Goal: Task Accomplishment & Management: Manage account settings

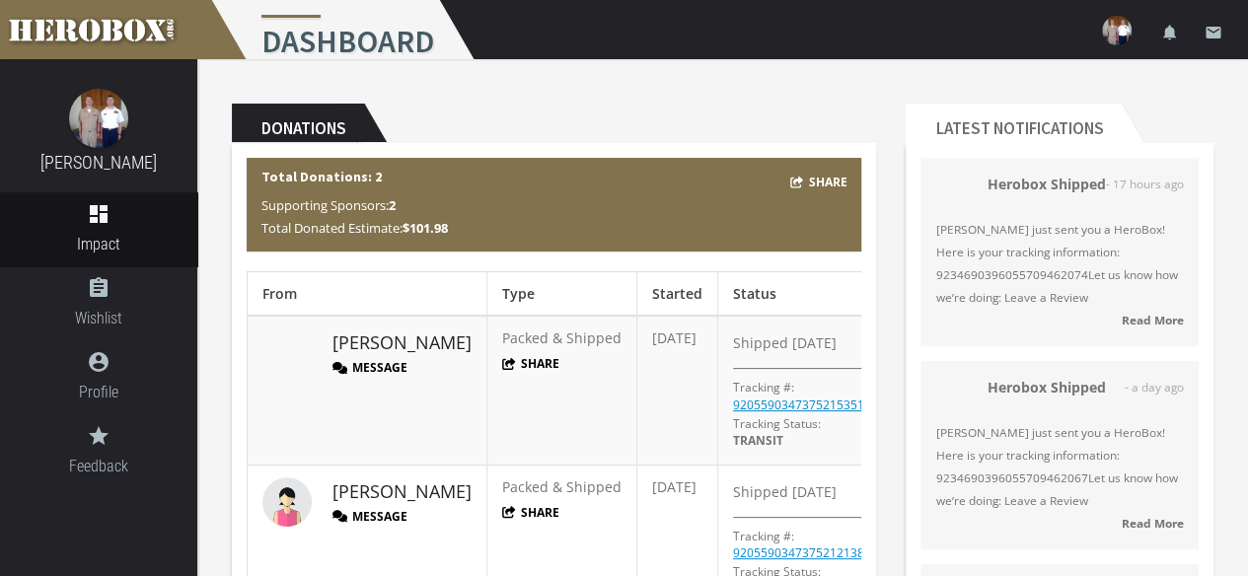
click at [888, 276] on div "Donations Share Total Donations: 2 Supporting Sponsors: 2 Total Donated Estimat…" at bounding box center [554, 376] width 674 height 575
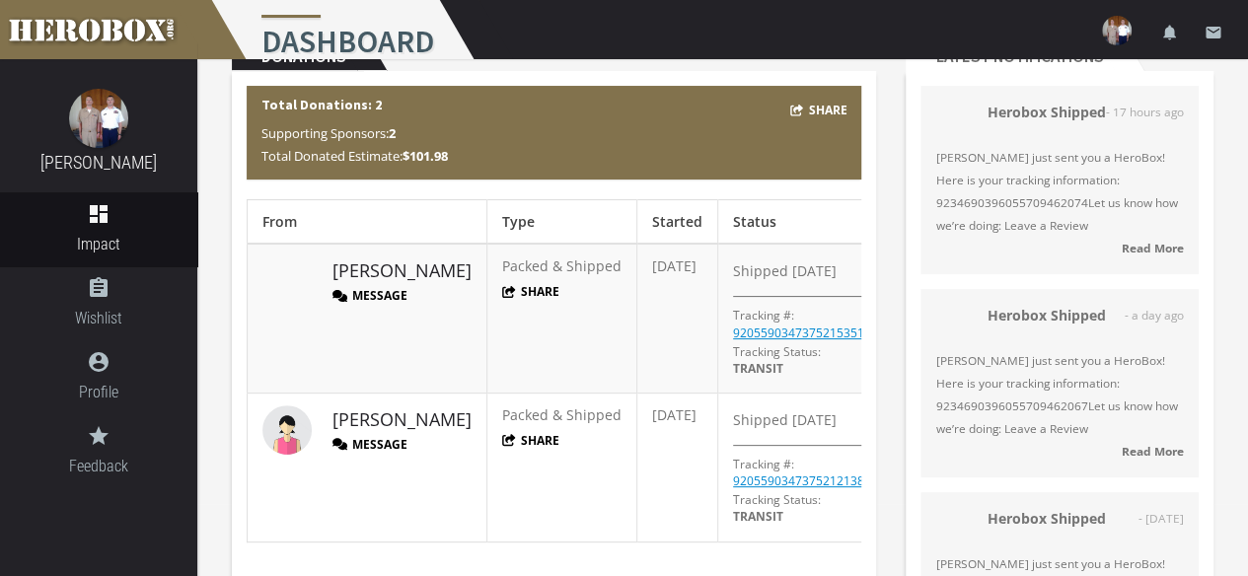
scroll to position [33, 0]
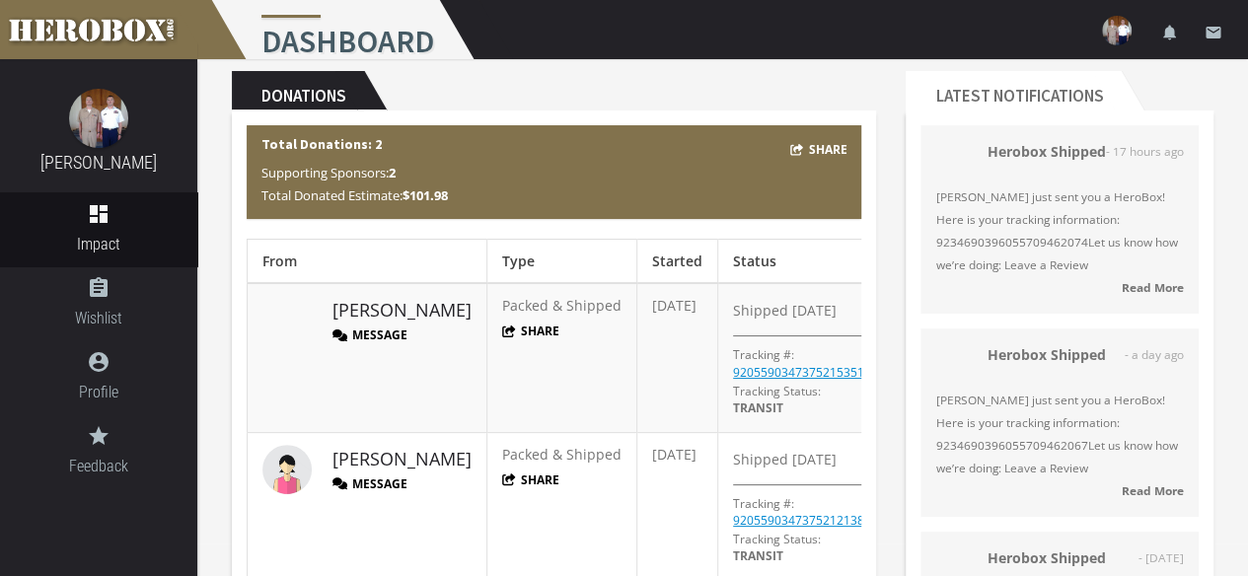
click at [886, 196] on div "Donations Share Total Donations: 2 Supporting Sponsors: 2 Total Donated Estimat…" at bounding box center [554, 343] width 674 height 575
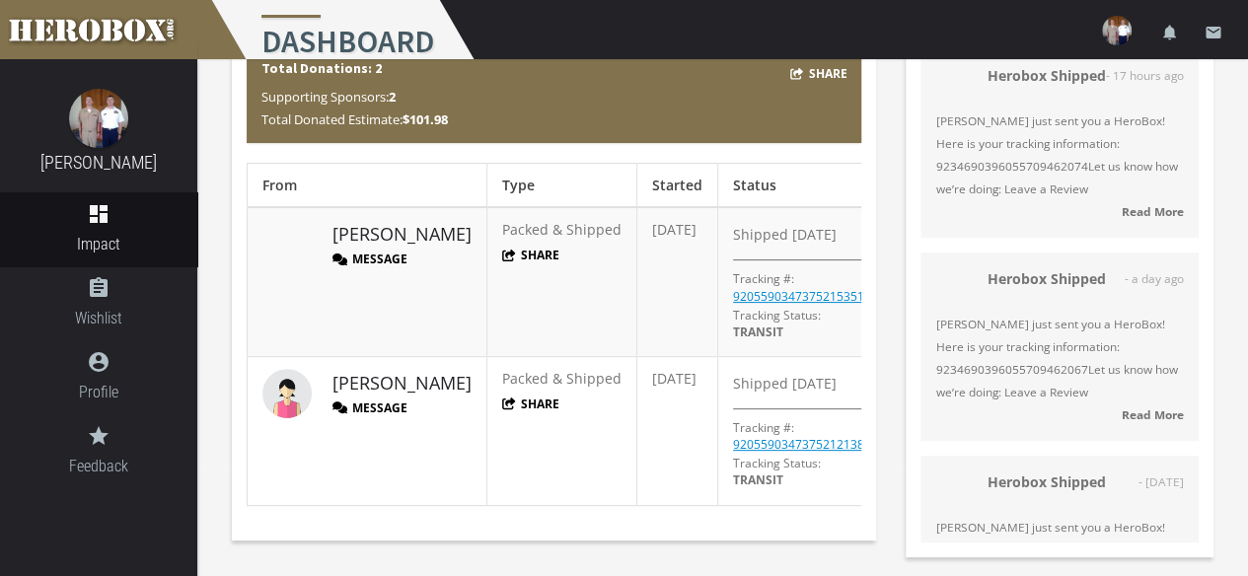
scroll to position [111, 0]
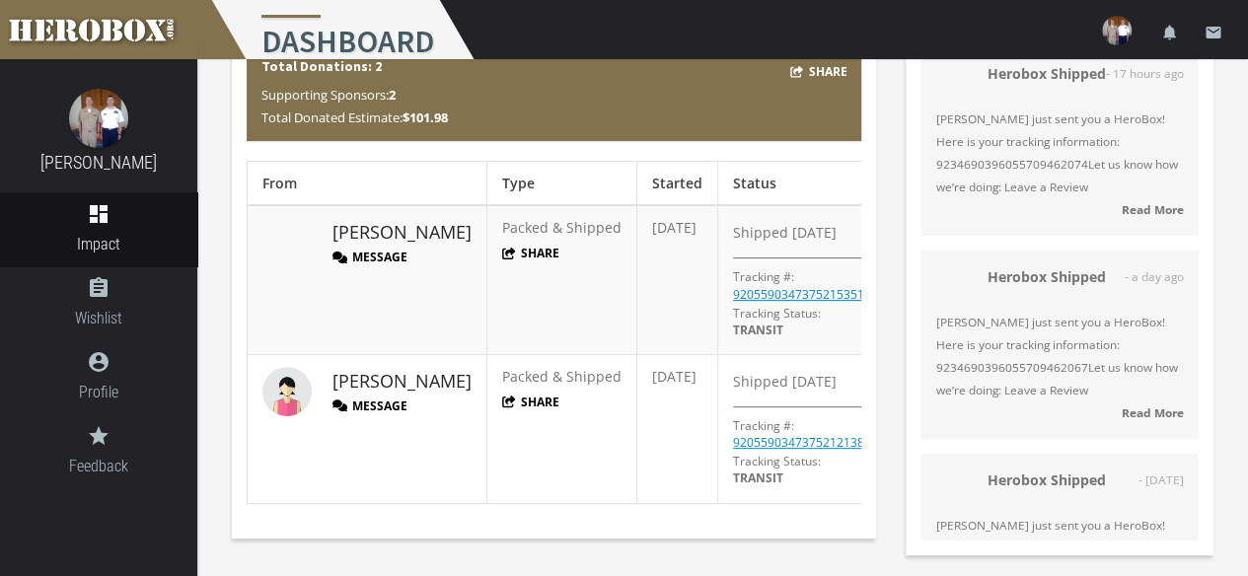
click at [886, 257] on div "Donations Share Total Donations: 2 Supporting Sponsors: 2 Total Donated Estimat…" at bounding box center [554, 265] width 674 height 575
click at [659, 541] on div "Donations Share Total Donations: 2 Supporting Sponsors: 2 Total Donated Estimat…" at bounding box center [554, 265] width 674 height 575
click at [891, 225] on div "Latest Notifications Herobox Shipped - 17 hours ago [PERSON_NAME] just sent you…" at bounding box center [1059, 274] width 337 height 592
click at [888, 186] on div "Donations Share Total Donations: 2 Supporting Sponsors: 2 Total Donated Estimat…" at bounding box center [554, 265] width 674 height 575
click at [883, 307] on div "Donations Share Total Donations: 2 Supporting Sponsors: 2 Total Donated Estimat…" at bounding box center [554, 265] width 674 height 575
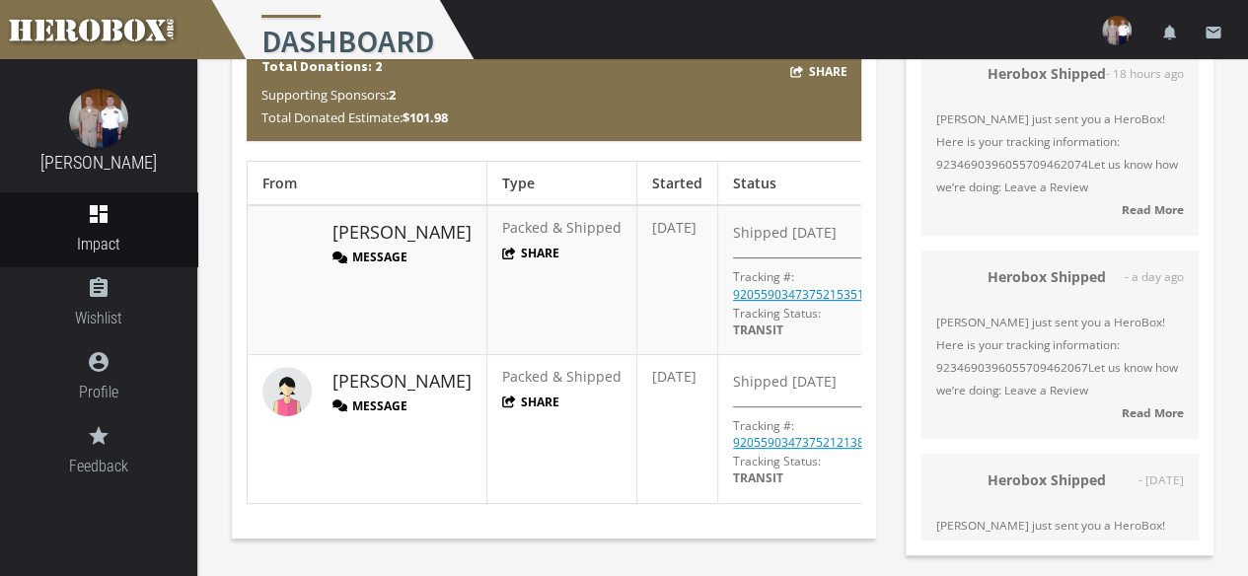
click at [884, 125] on div "Donations Share Total Donations: 2 Supporting Sponsors: 2 Total Donated Estimat…" at bounding box center [554, 265] width 674 height 575
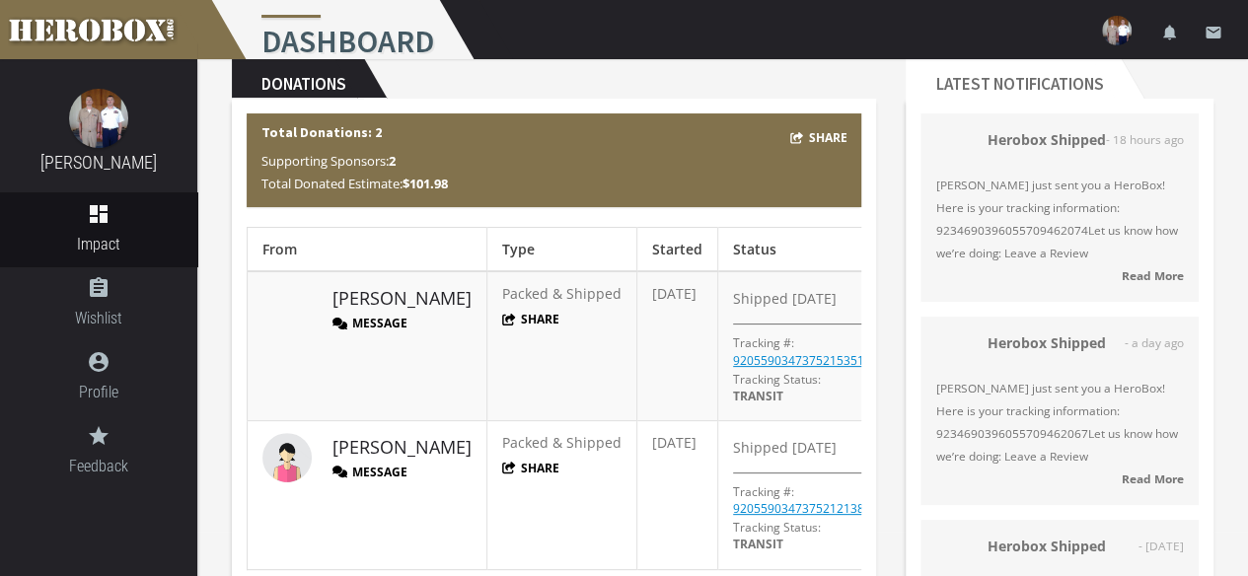
scroll to position [43, 0]
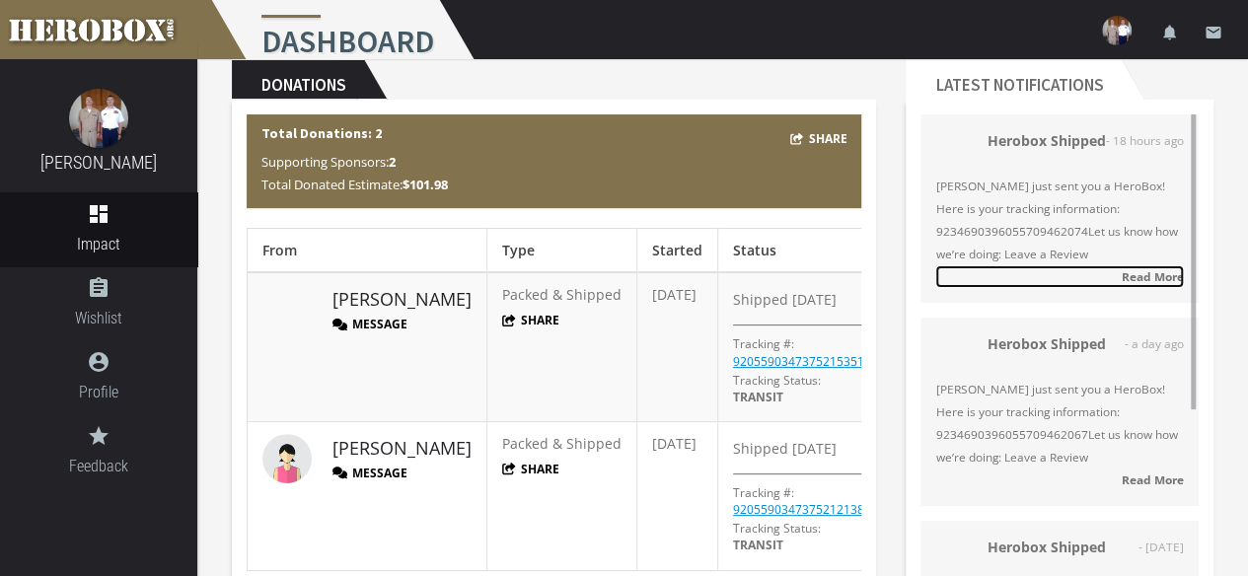
click at [1152, 270] on strong "Read More" at bounding box center [1152, 276] width 62 height 16
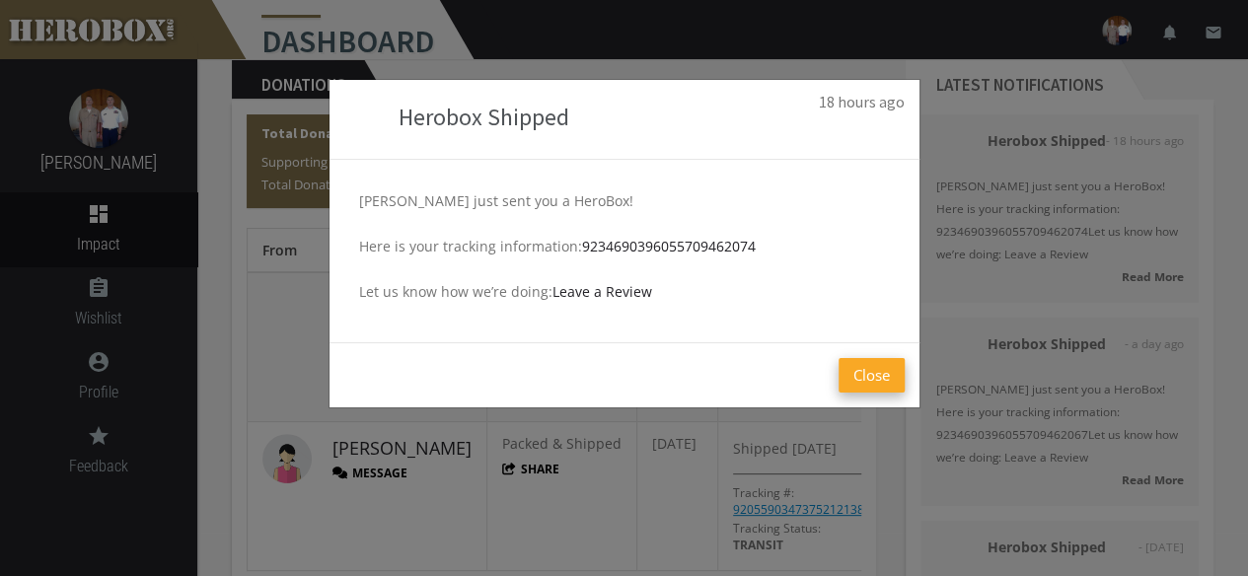
click at [870, 378] on button "Close" at bounding box center [871, 375] width 66 height 35
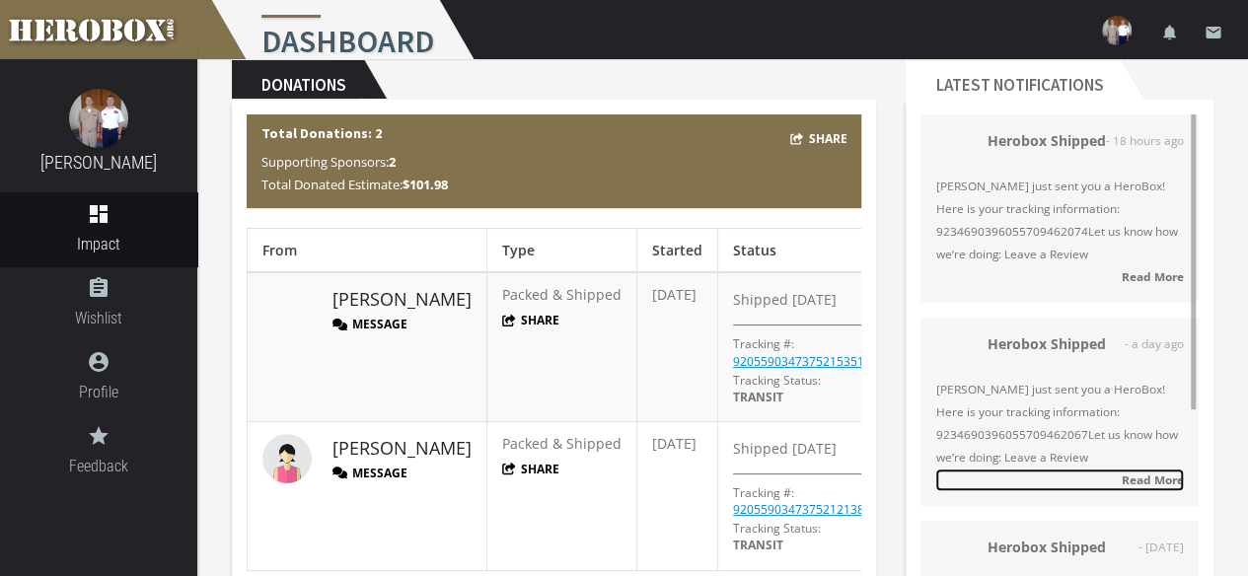
click at [1150, 479] on strong "Read More" at bounding box center [1152, 479] width 62 height 16
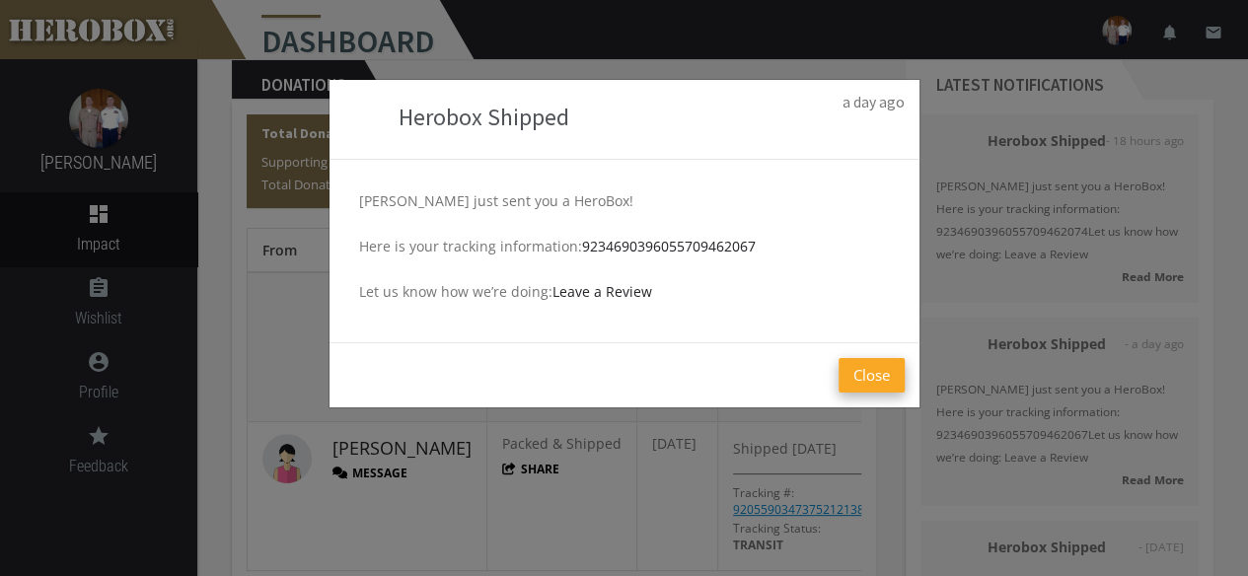
click at [878, 391] on button "Close" at bounding box center [871, 375] width 66 height 35
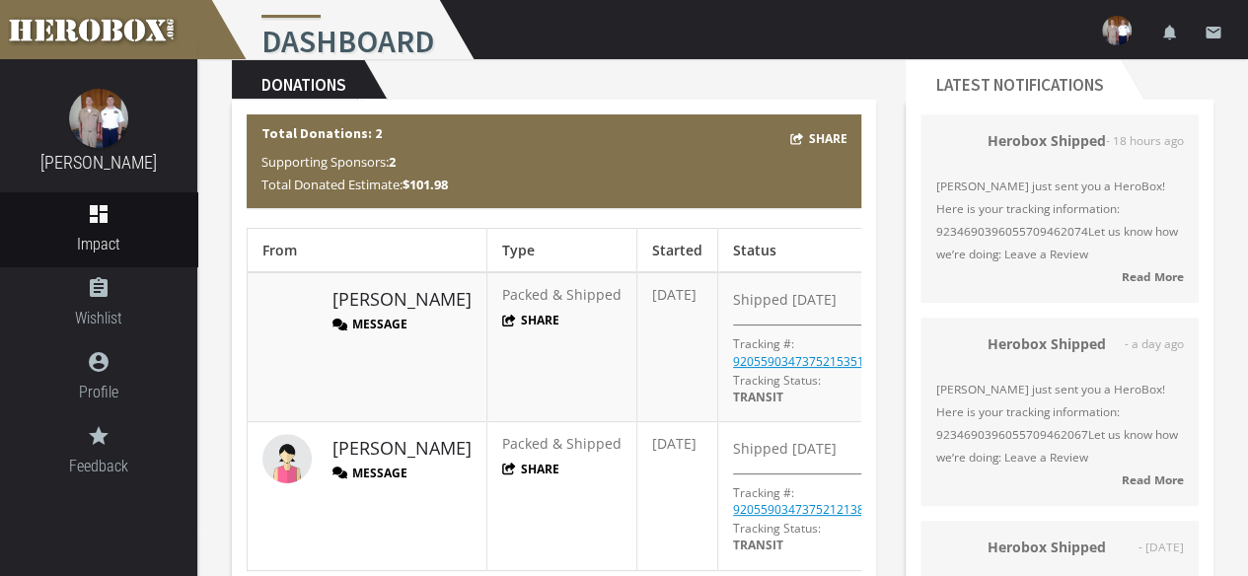
click at [894, 202] on div "Latest Notifications Herobox Shipped - 18 hours ago [PERSON_NAME] just sent you…" at bounding box center [1059, 341] width 337 height 592
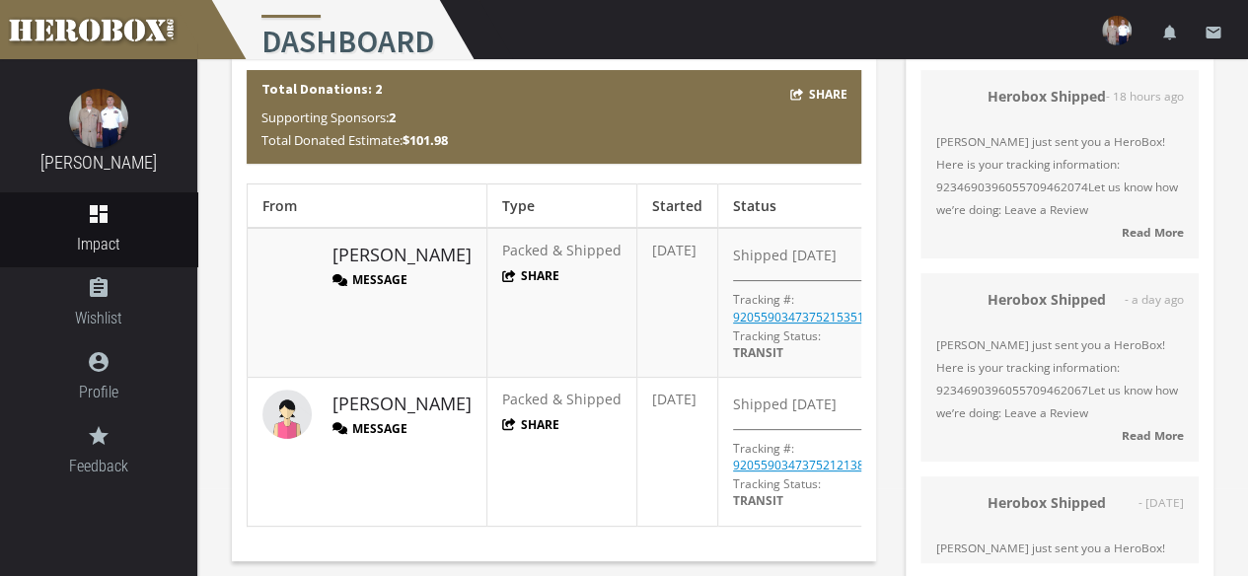
scroll to position [111, 0]
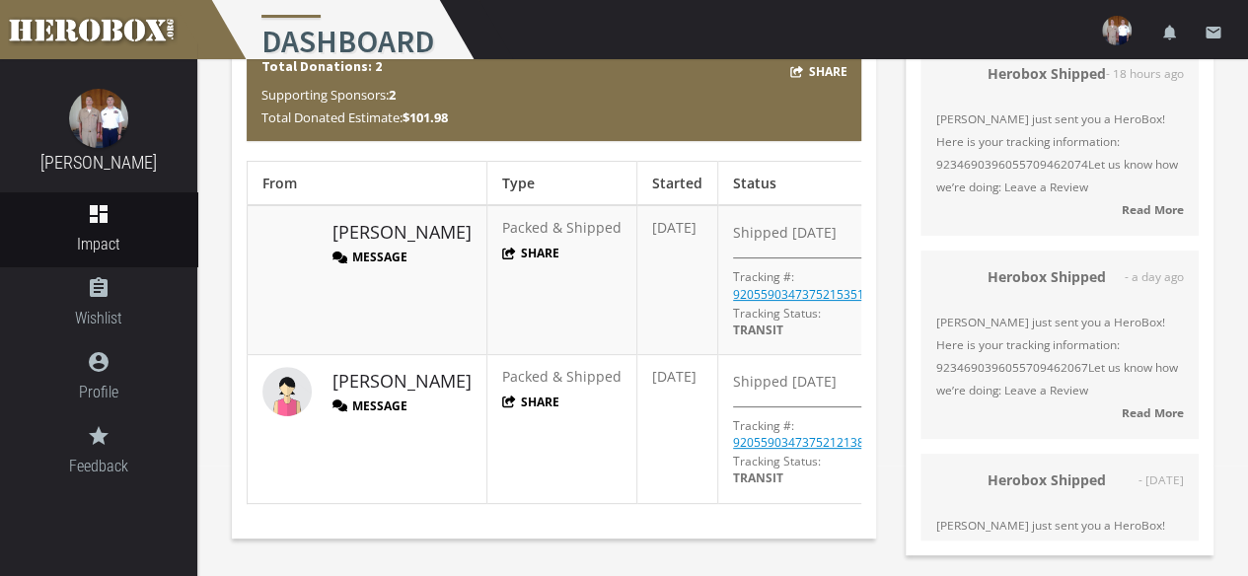
click at [884, 283] on div "Donations Share Total Donations: 2 Supporting Sponsors: 2 Total Donated Estimat…" at bounding box center [554, 265] width 674 height 575
click at [893, 229] on div "Latest Notifications Herobox Shipped - 18 hours ago [PERSON_NAME] just sent you…" at bounding box center [1059, 274] width 337 height 592
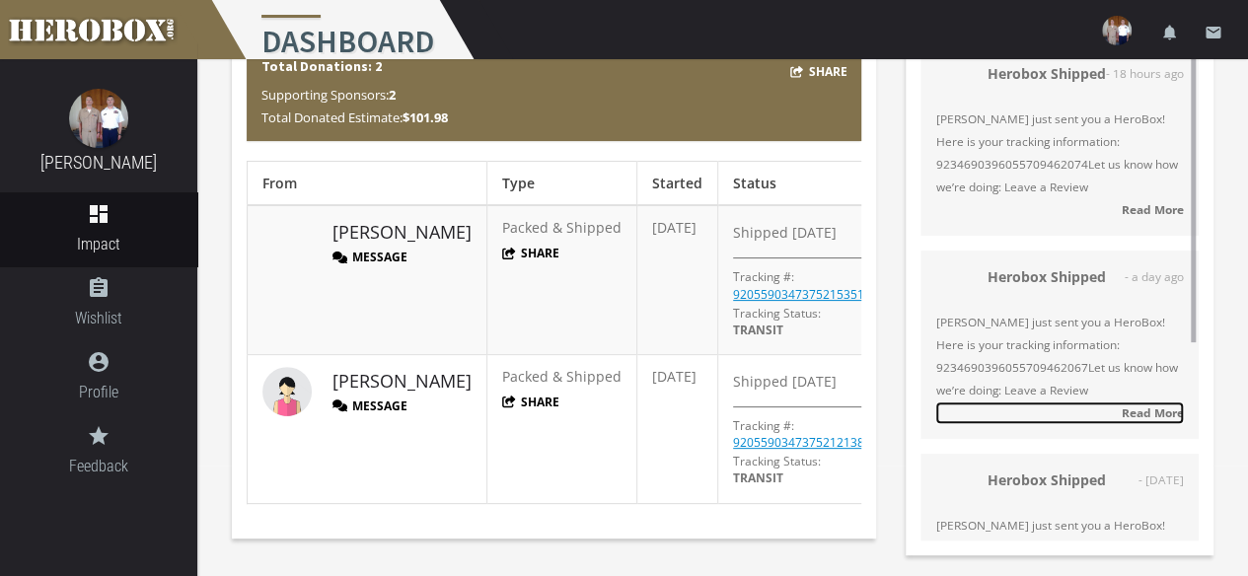
click at [1142, 408] on strong "Read More" at bounding box center [1152, 412] width 62 height 16
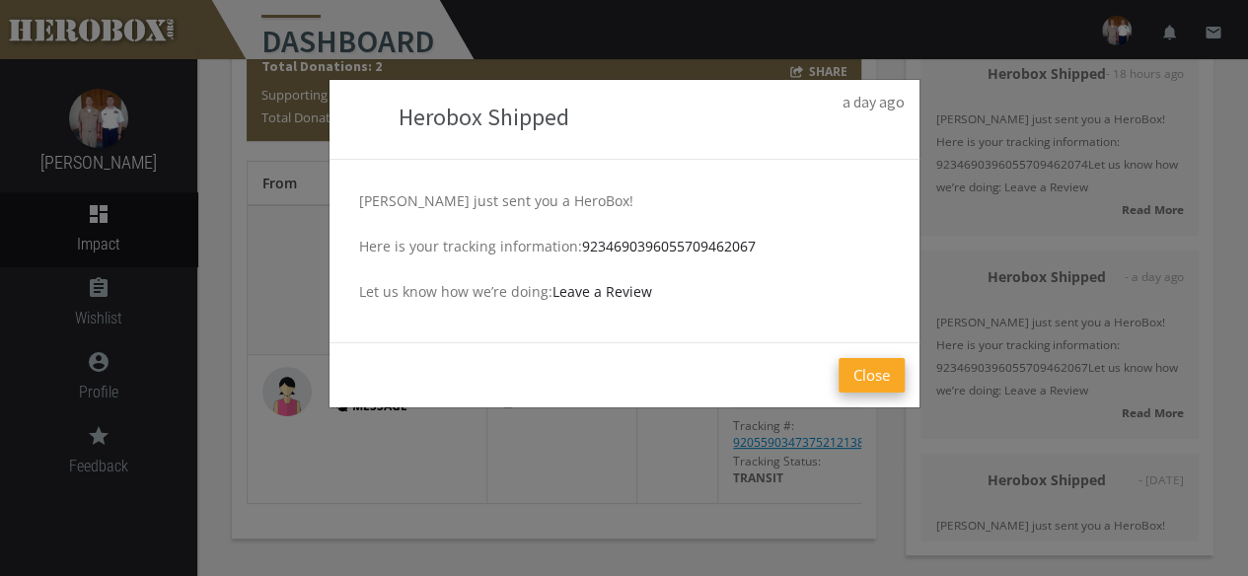
click at [862, 379] on button "Close" at bounding box center [871, 375] width 66 height 35
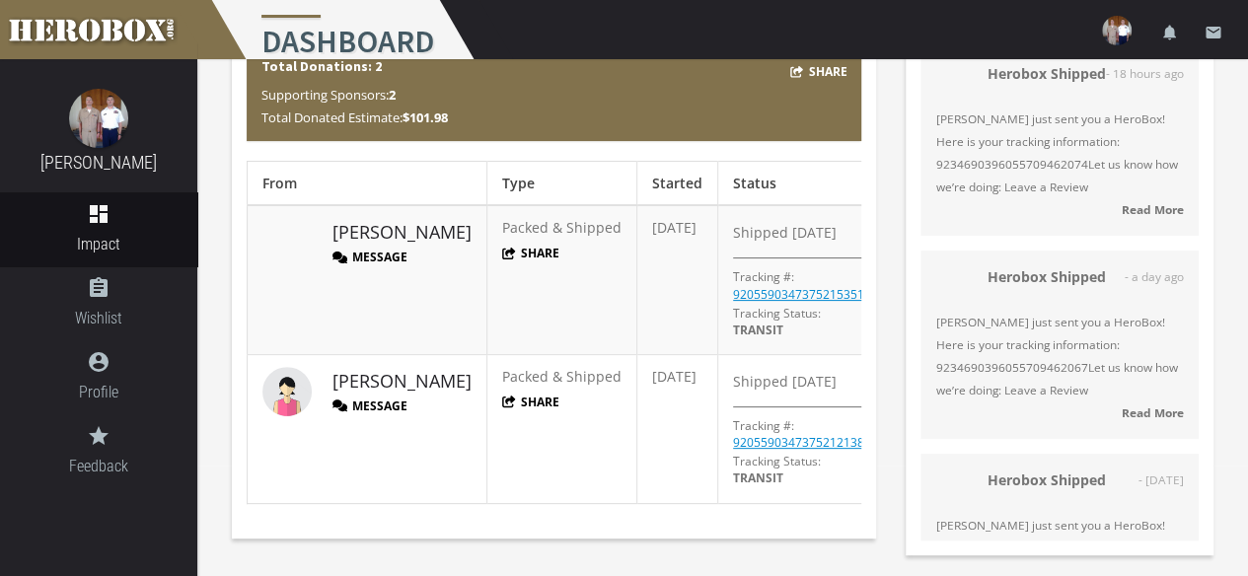
click at [891, 240] on div "Latest Notifications Herobox Shipped - 18 hours ago [PERSON_NAME] just sent you…" at bounding box center [1059, 274] width 337 height 592
click at [883, 222] on div "Donations Share Total Donations: 2 Supporting Sponsors: 2 Total Donated Estimat…" at bounding box center [554, 265] width 674 height 575
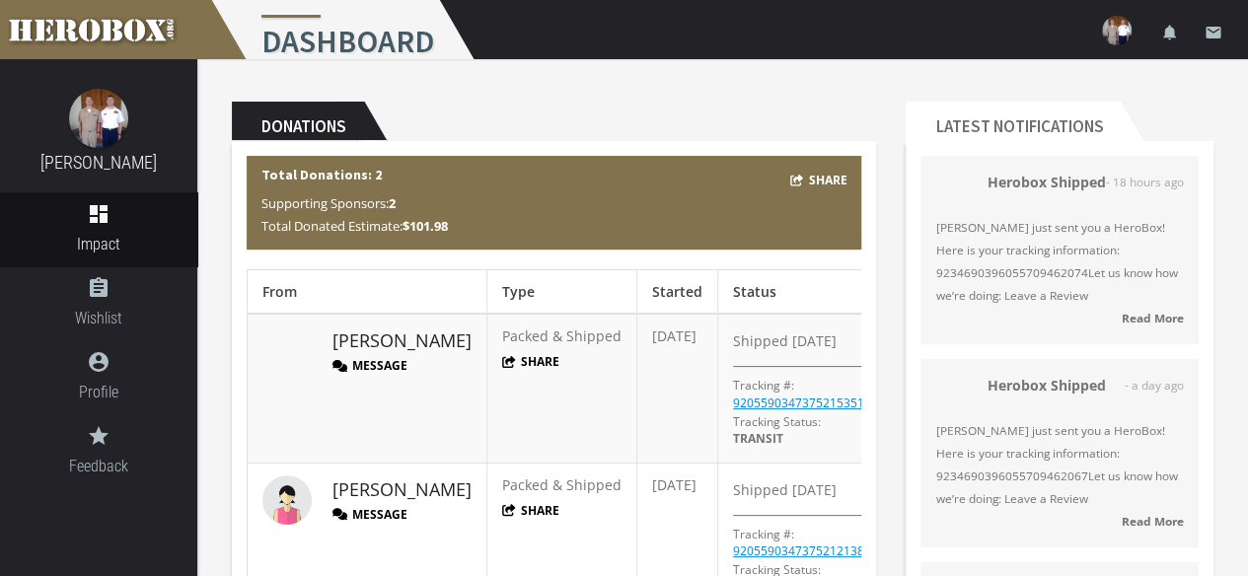
scroll to position [0, 0]
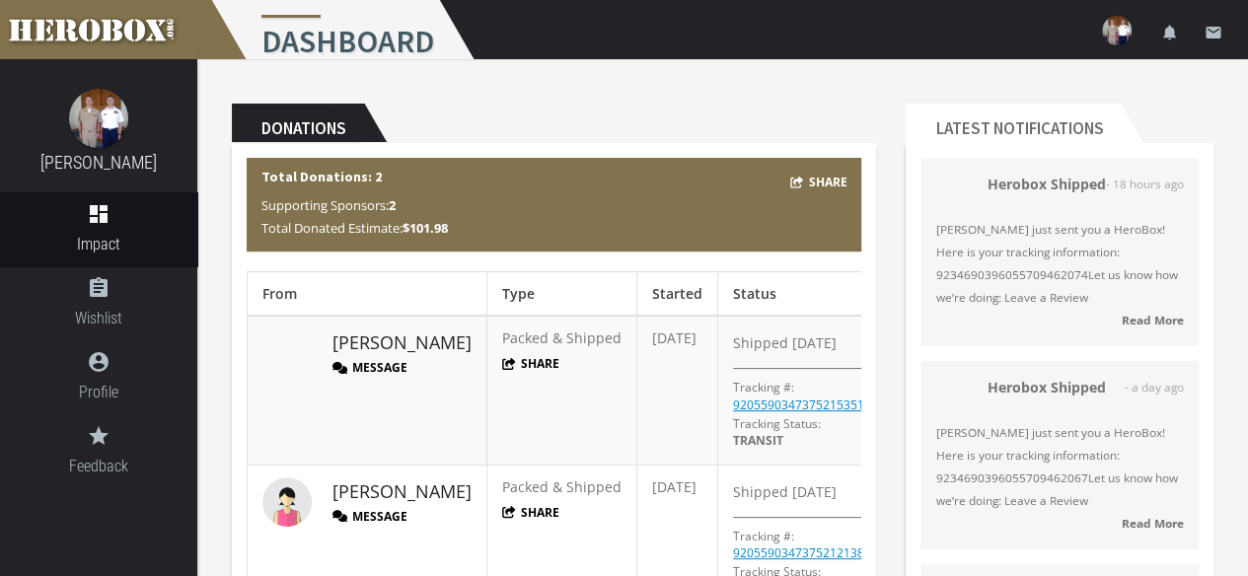
click at [877, 209] on div "Donations Share Total Donations: 2 Supporting Sponsors: 2 Total Donated Estimat…" at bounding box center [554, 376] width 674 height 575
click at [881, 203] on div "Donations Share Total Donations: 2 Supporting Sponsors: 2 Total Donated Estimat…" at bounding box center [554, 376] width 674 height 575
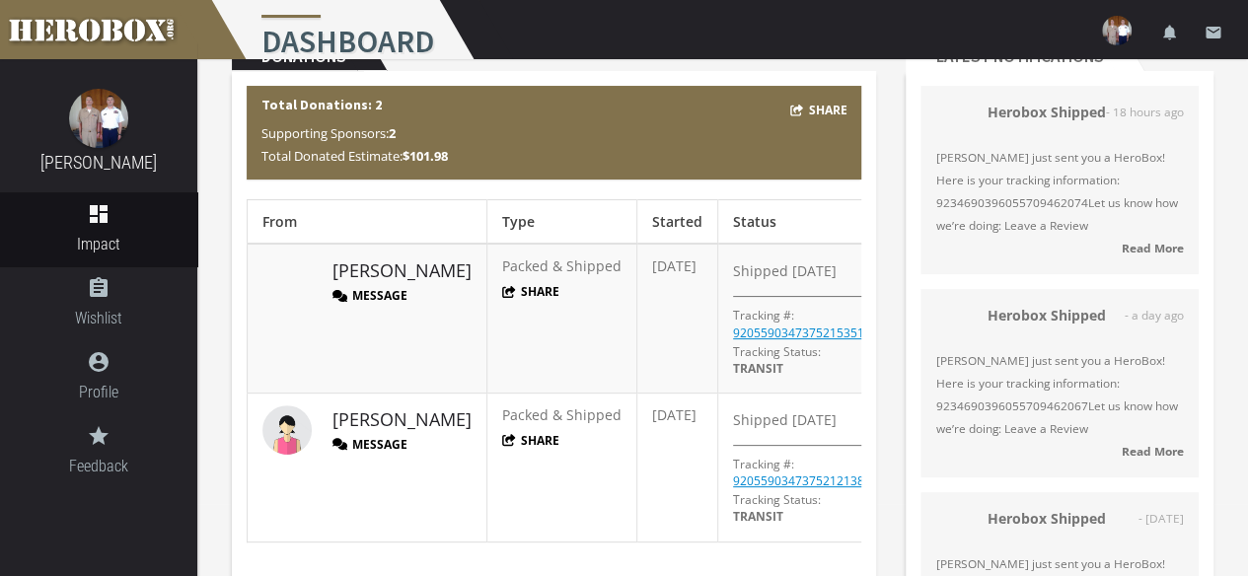
scroll to position [111, 0]
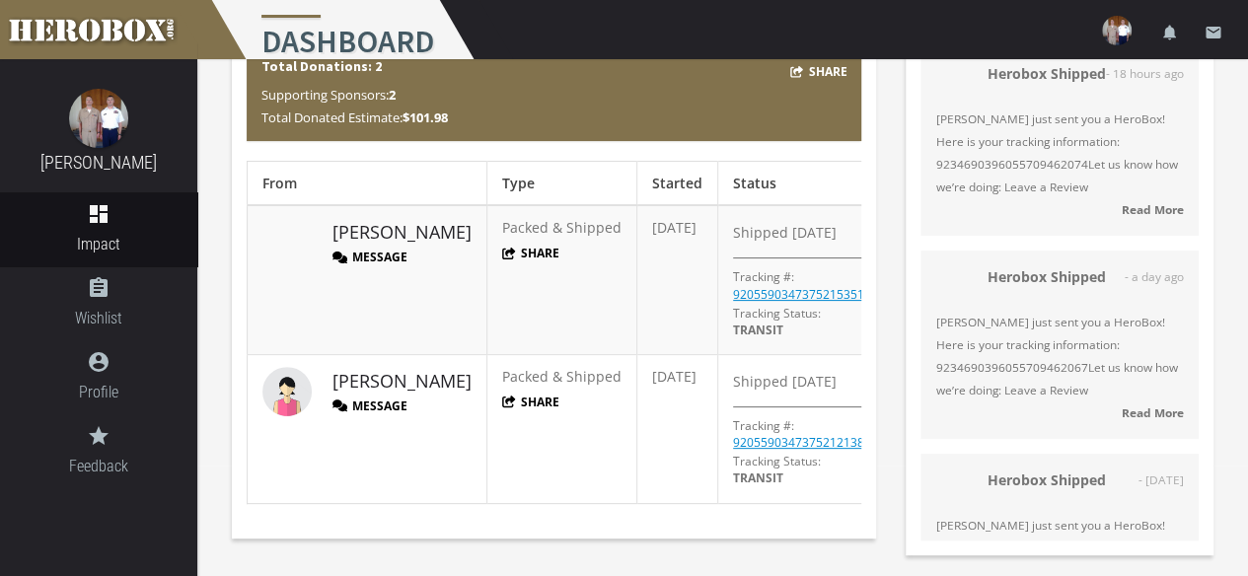
click at [888, 314] on div "Donations Share Total Donations: 2 Supporting Sponsors: 2 Total Donated Estimat…" at bounding box center [554, 265] width 674 height 575
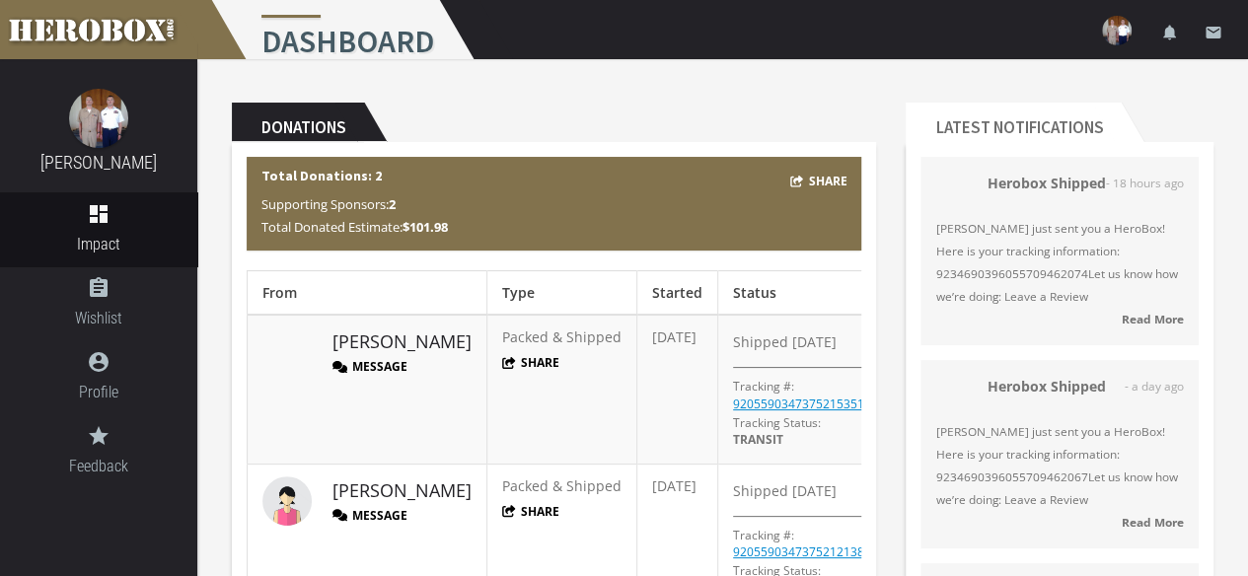
scroll to position [0, 0]
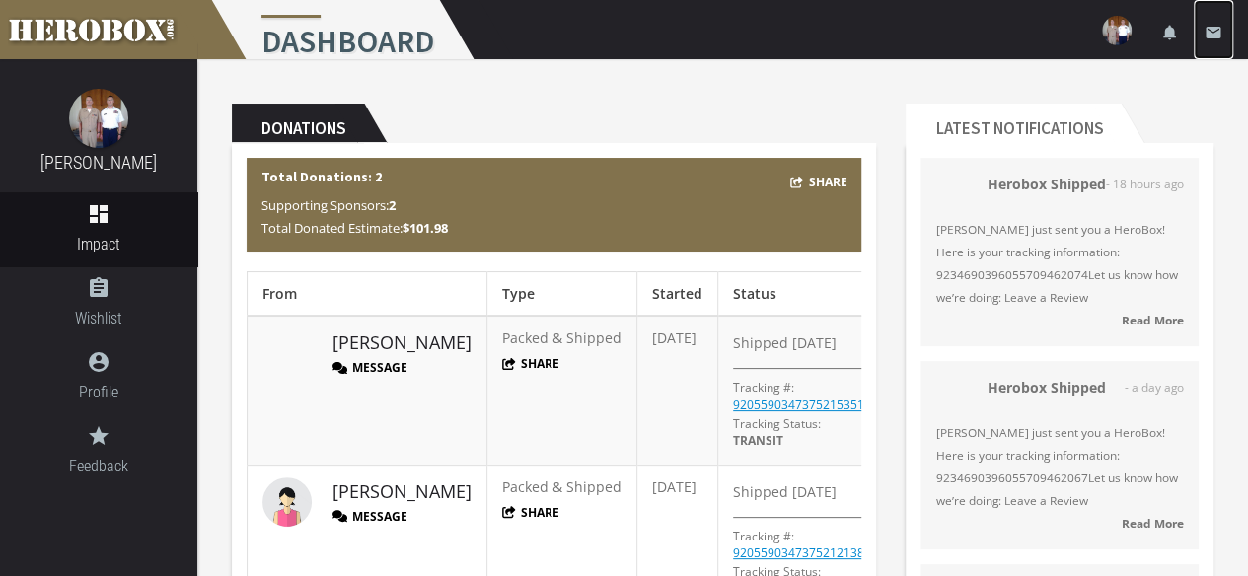
click at [1220, 30] on icon "email" at bounding box center [1213, 33] width 18 height 18
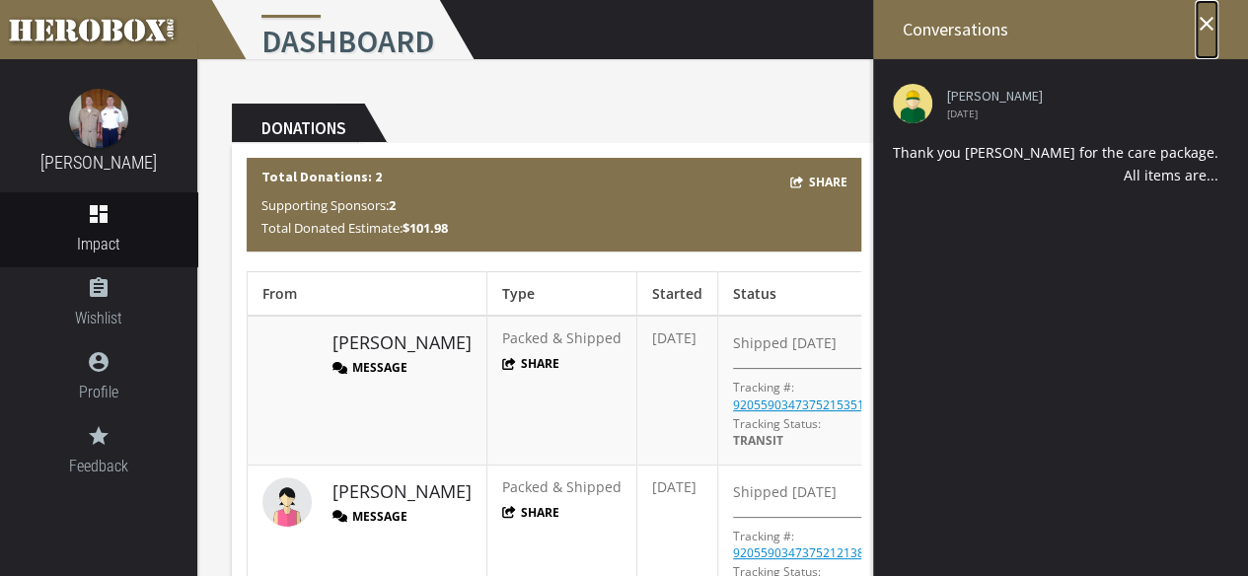
click at [1203, 22] on icon "close" at bounding box center [1206, 24] width 24 height 24
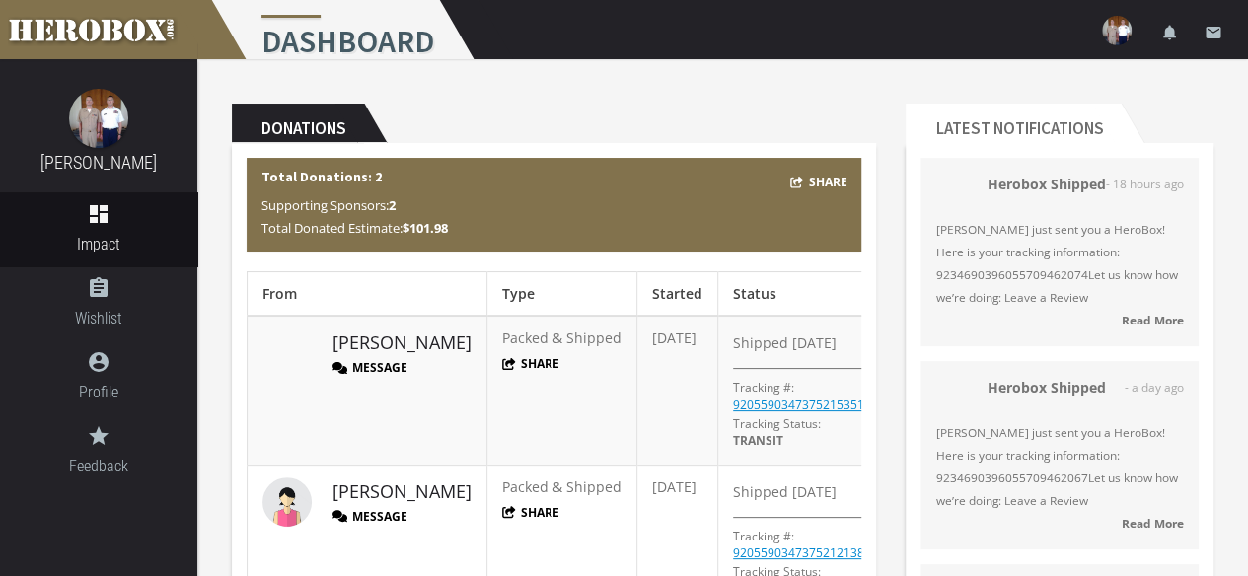
click at [889, 100] on div "Donations Share Total Donations: 2 Supporting Sponsors: 2 Total Donated Estimat…" at bounding box center [554, 376] width 674 height 575
click at [887, 141] on div "Donations Share Total Donations: 2 Supporting Sponsors: 2 Total Donated Estimat…" at bounding box center [554, 376] width 674 height 575
click at [104, 292] on icon "assignment" at bounding box center [98, 288] width 197 height 24
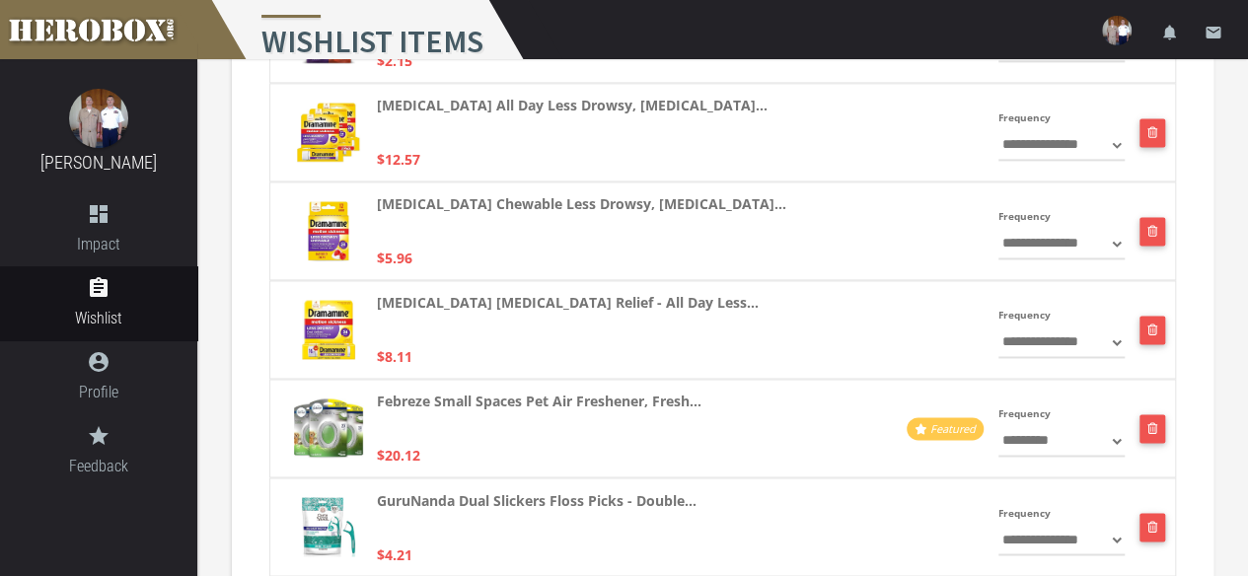
scroll to position [1381, 0]
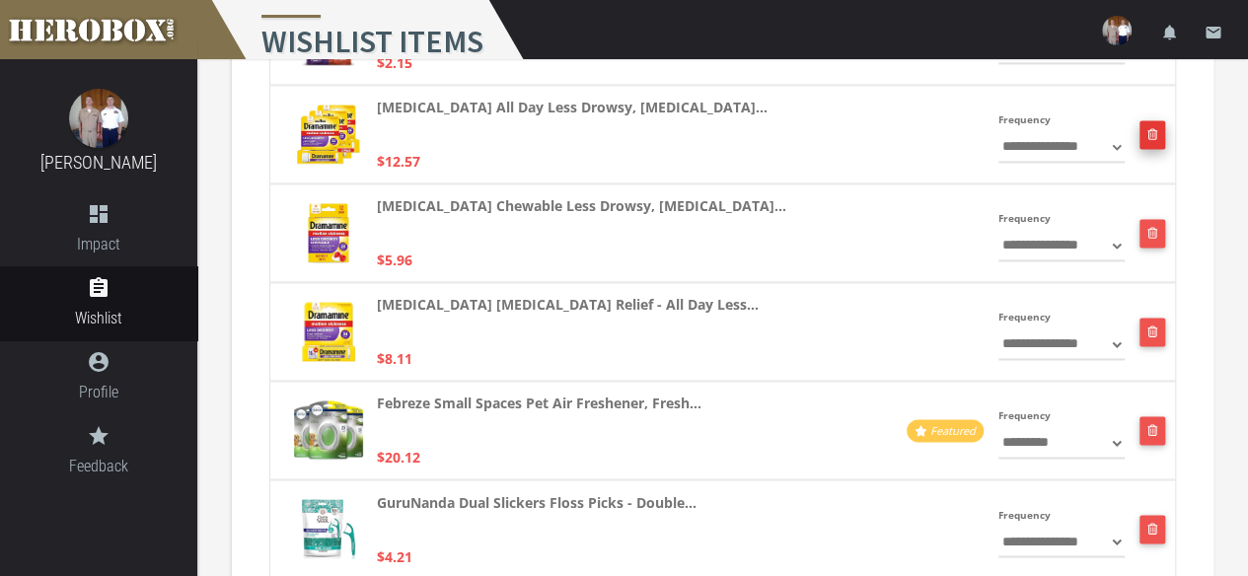
click at [1152, 133] on icon "button" at bounding box center [1152, 134] width 11 height 12
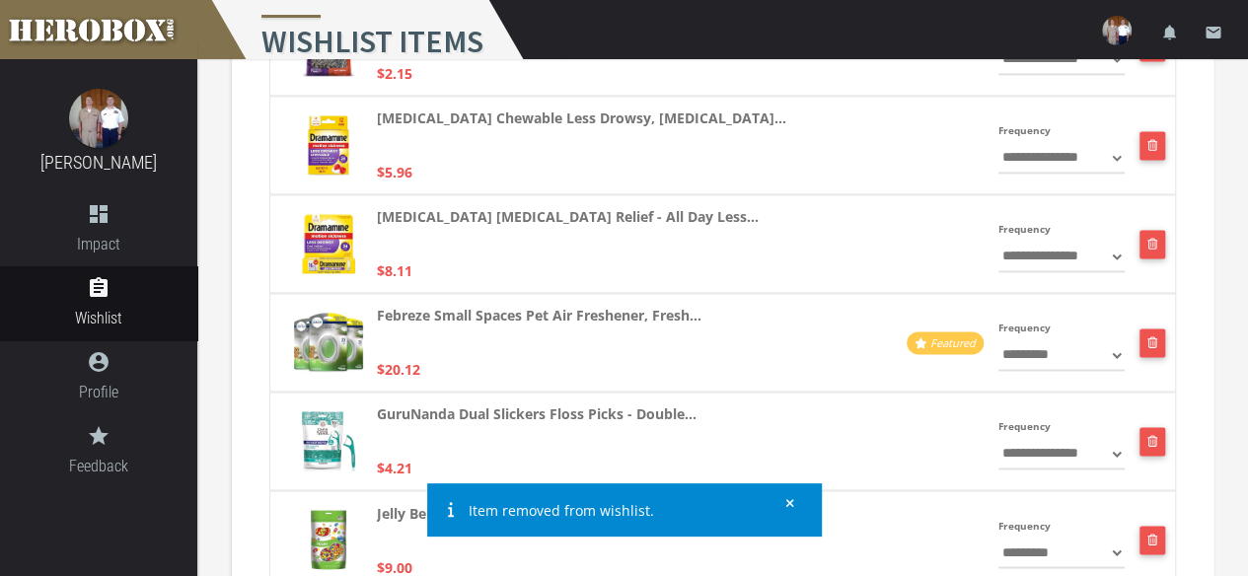
scroll to position [1389, 0]
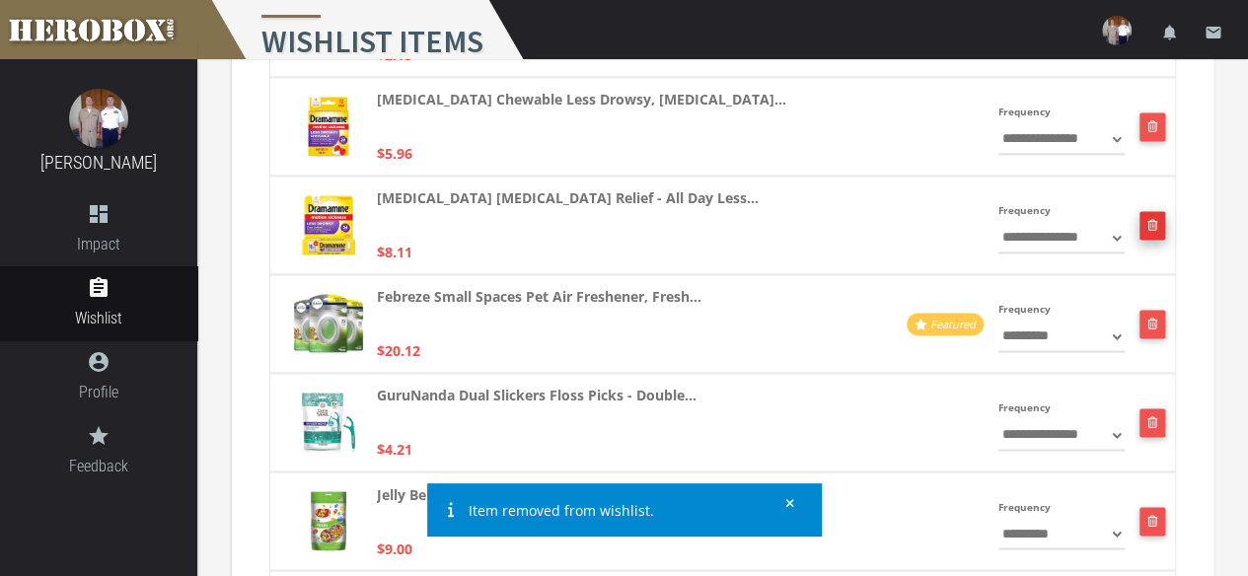
click at [1148, 226] on icon "button" at bounding box center [1152, 225] width 11 height 12
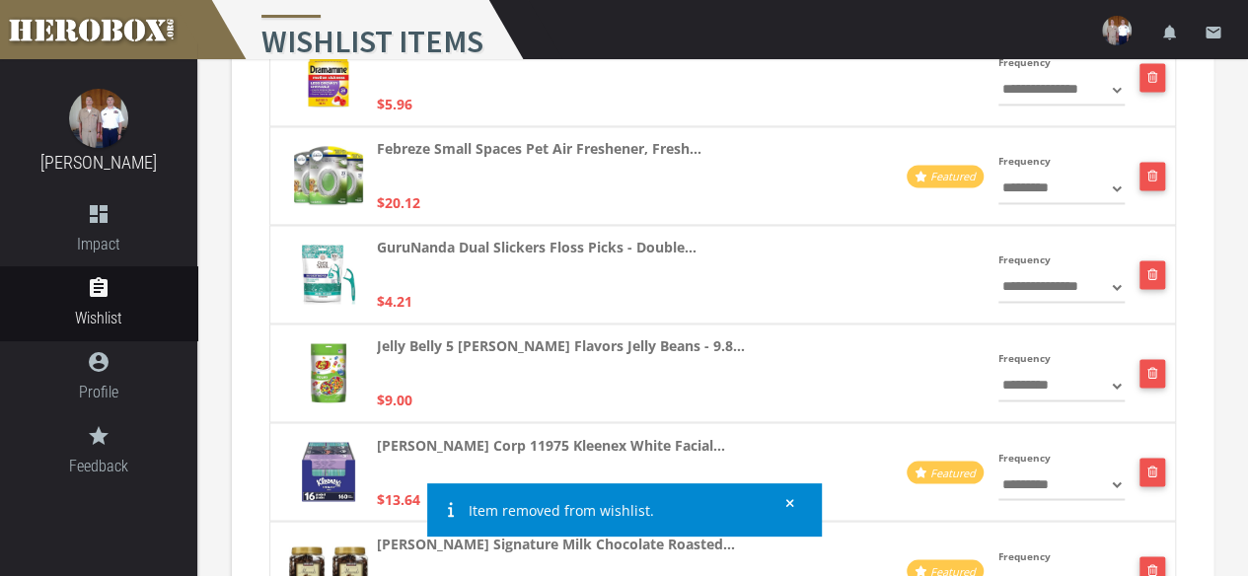
scroll to position [1462, 0]
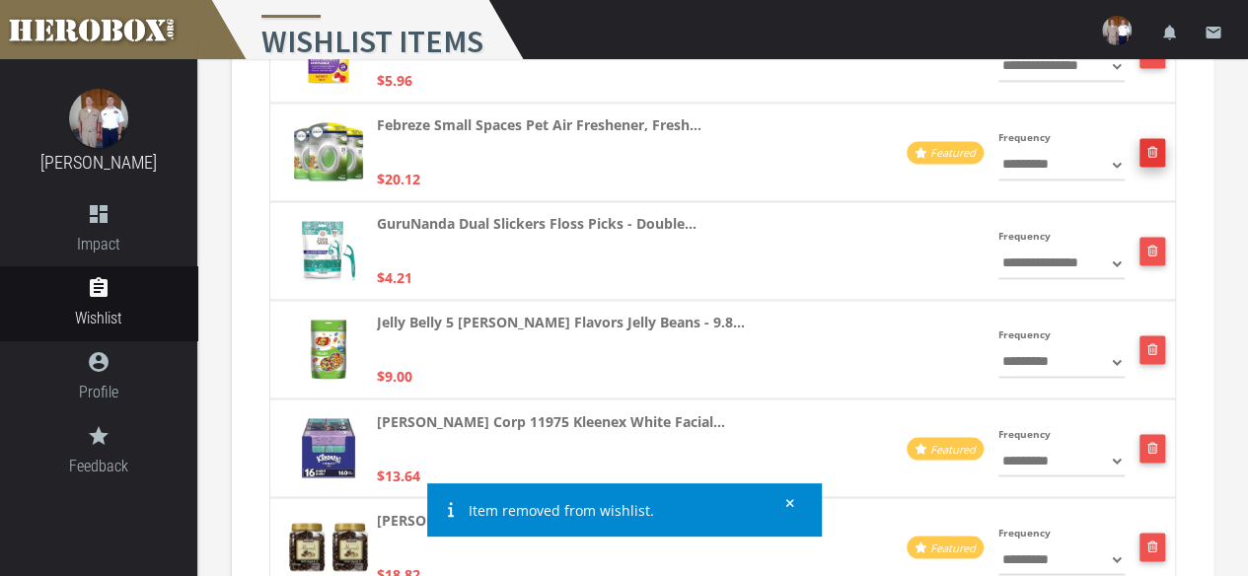
click at [1153, 147] on icon "button" at bounding box center [1152, 152] width 11 height 12
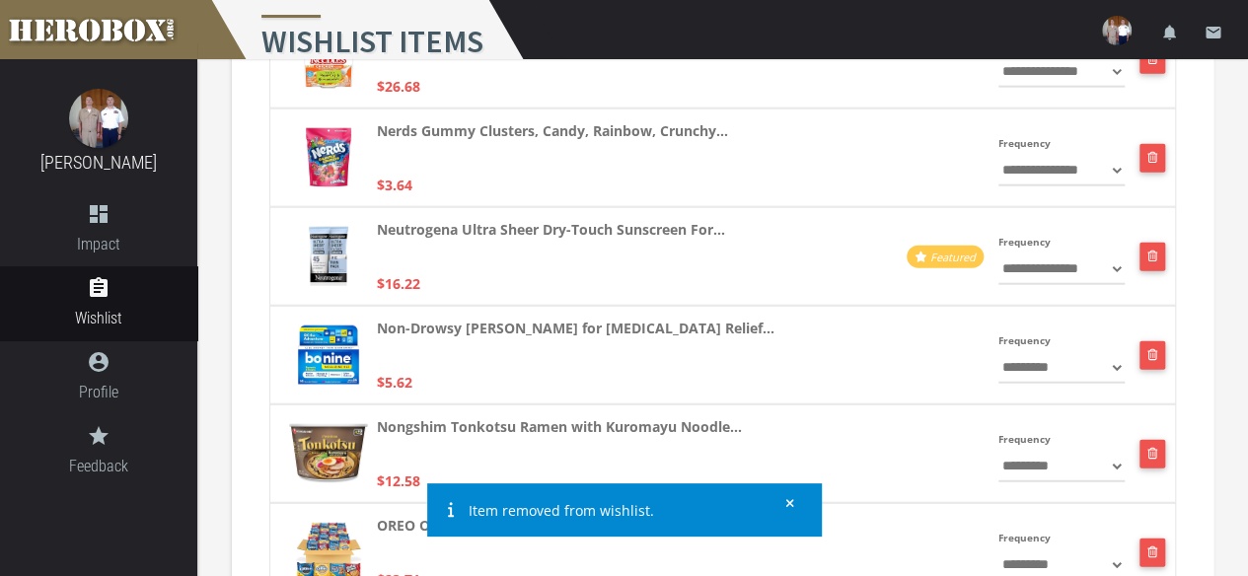
scroll to position [2321, 0]
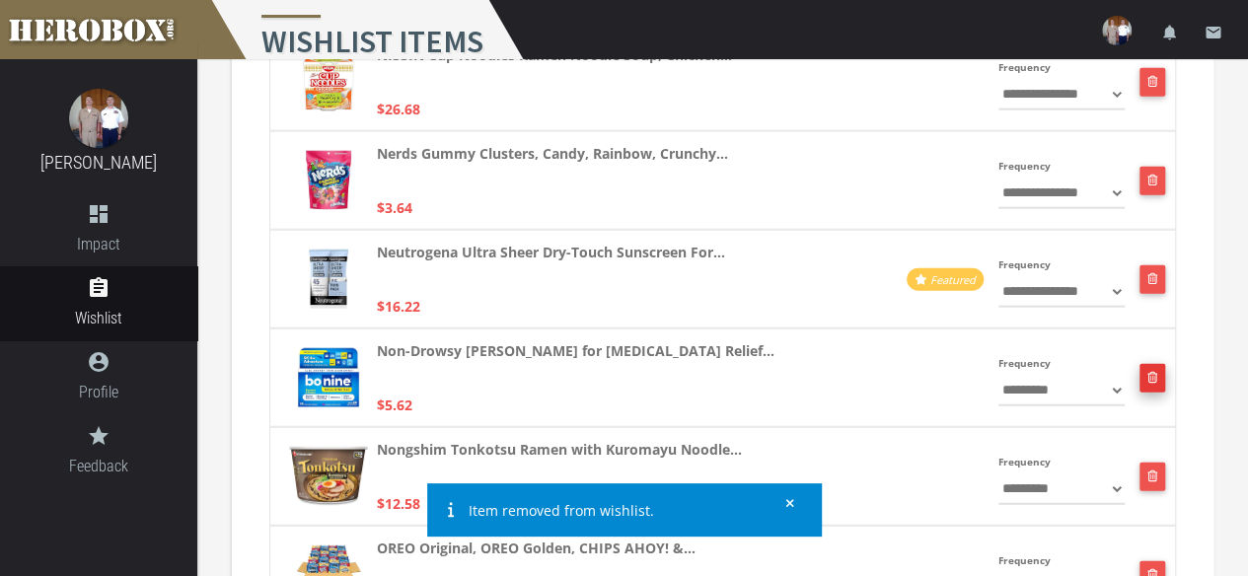
click at [1148, 375] on icon "button" at bounding box center [1152, 378] width 11 height 12
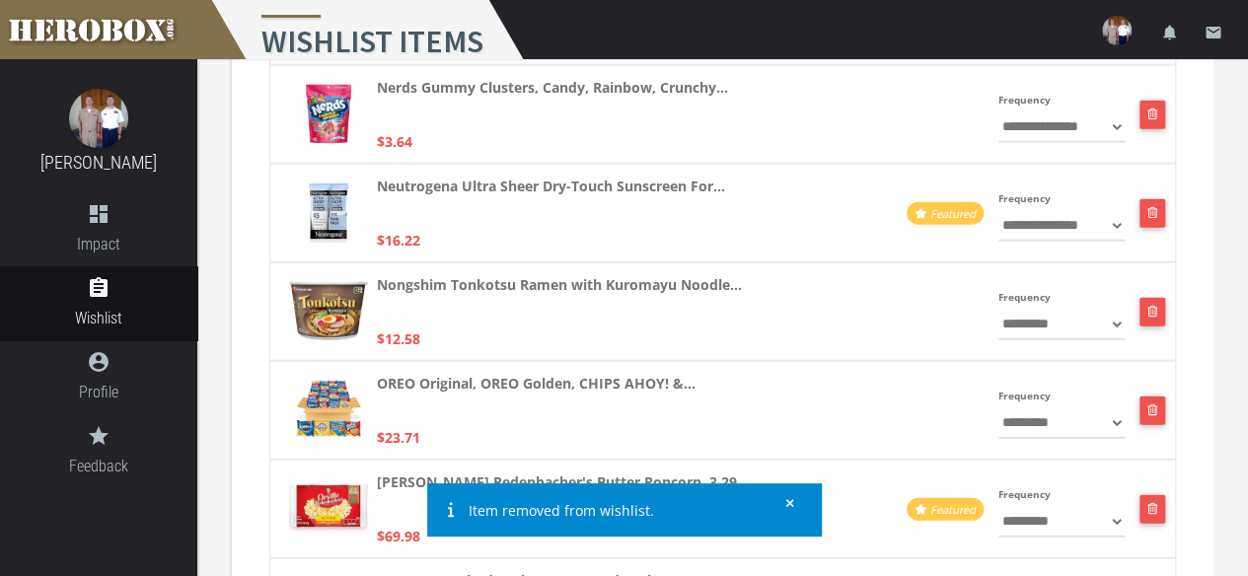
scroll to position [2318, 0]
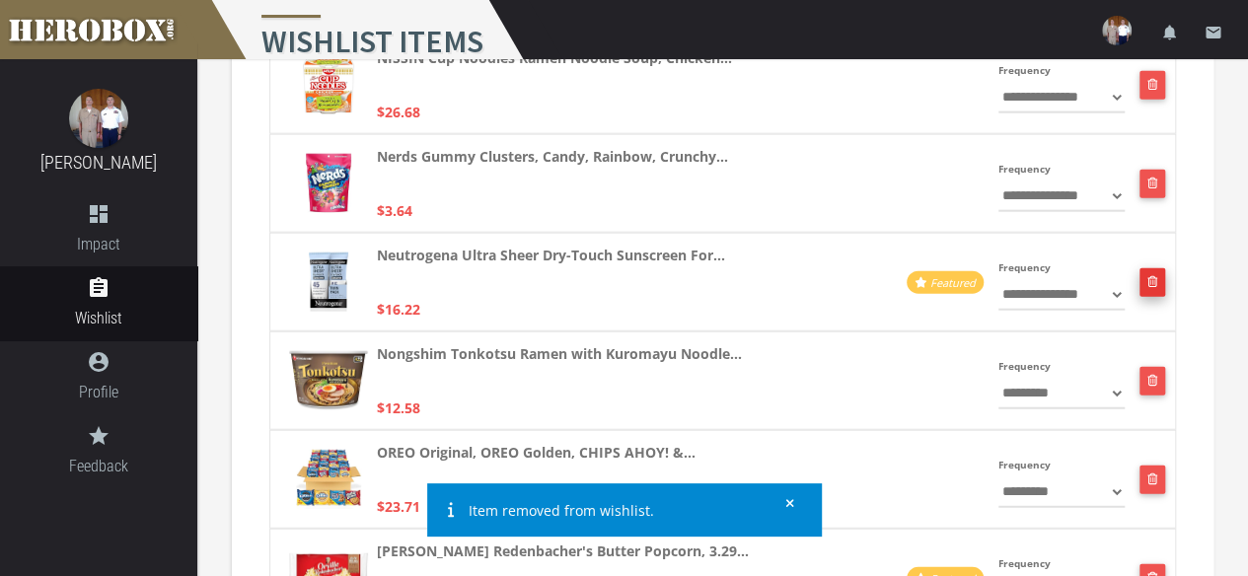
click at [1156, 279] on icon "button" at bounding box center [1152, 282] width 11 height 12
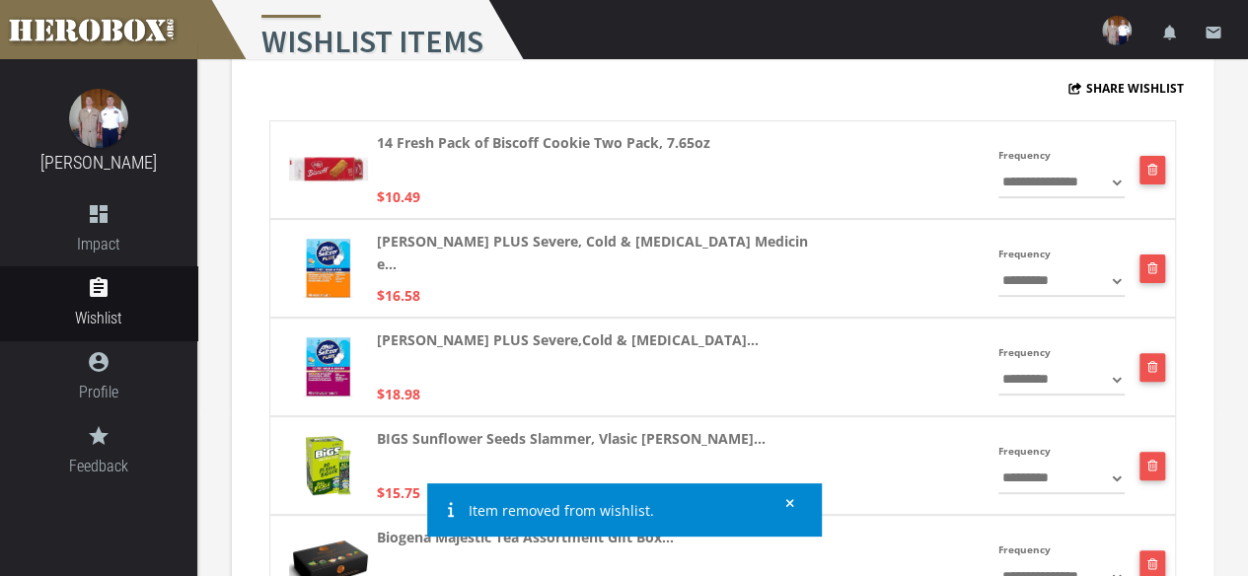
scroll to position [0, 0]
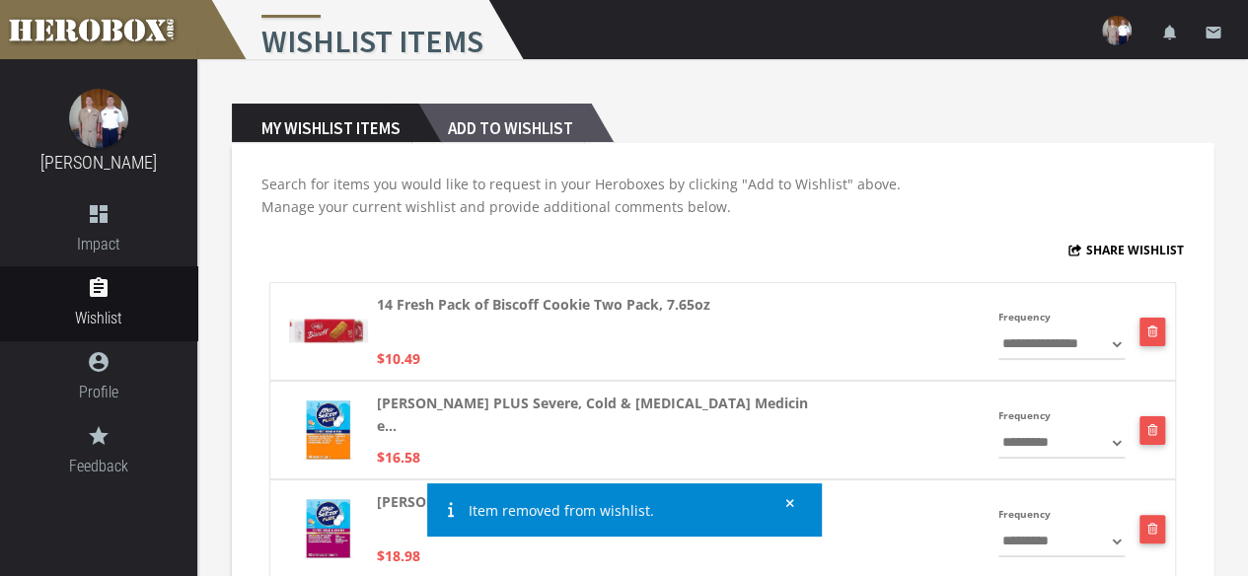
click at [585, 127] on h2 "Add to Wishlist" at bounding box center [504, 123] width 173 height 39
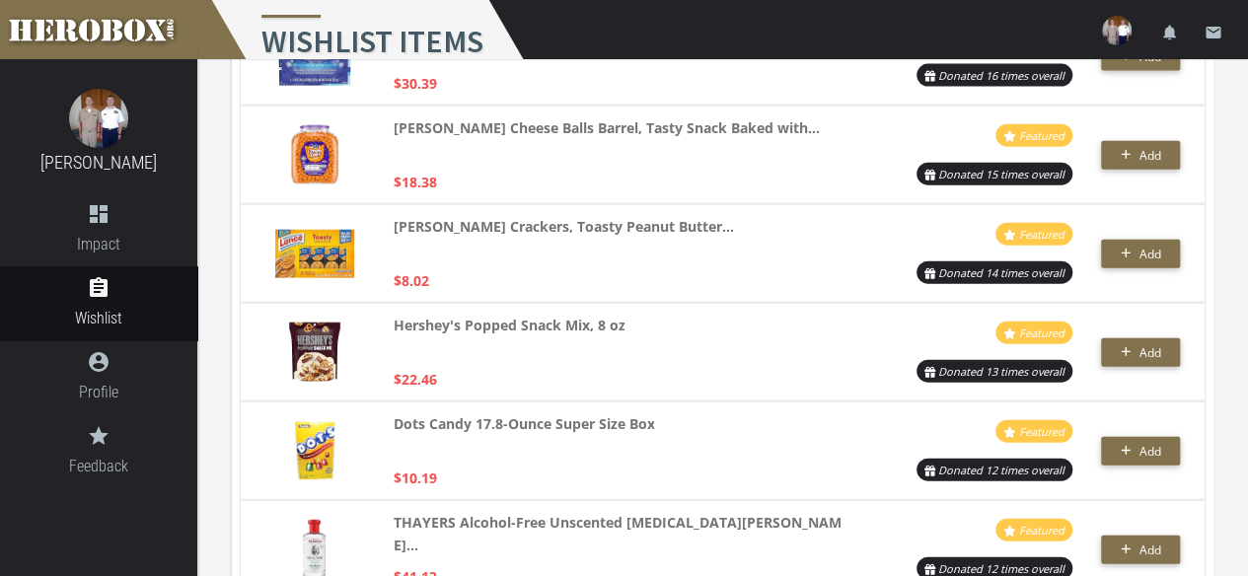
scroll to position [2249, 0]
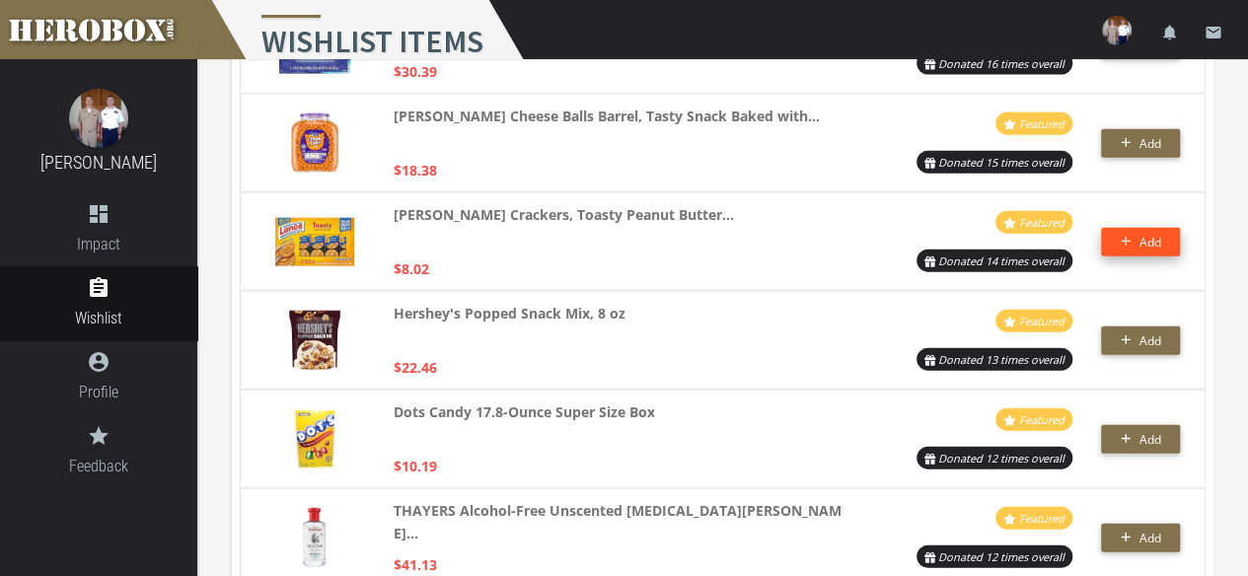
click at [1121, 240] on icon "button" at bounding box center [1125, 242] width 11 height 12
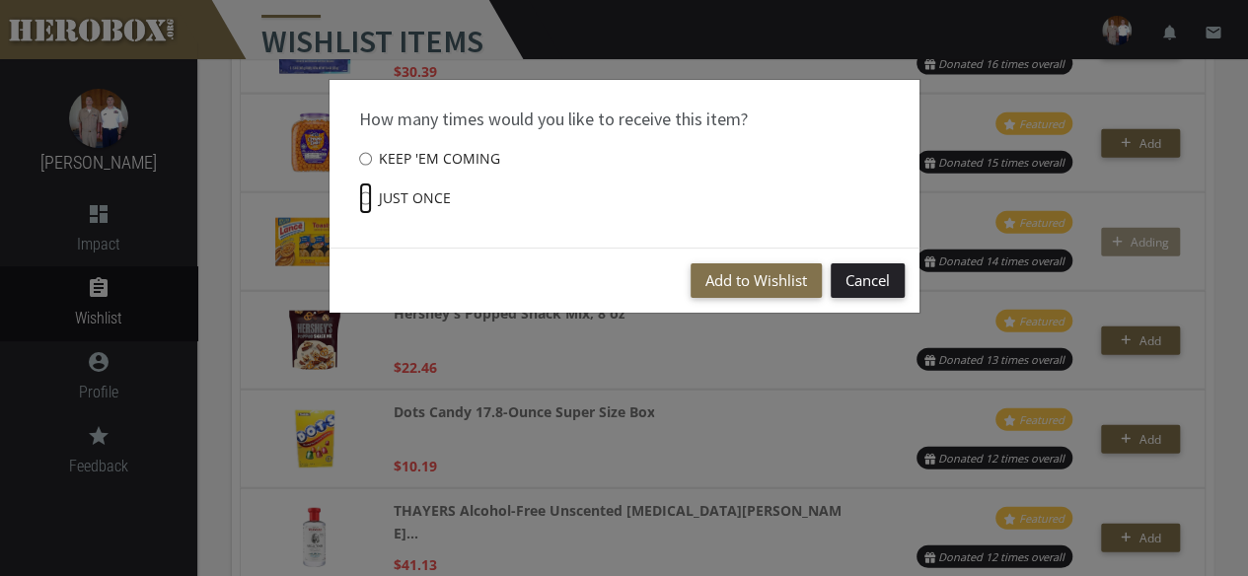
click at [363, 196] on input "Just once" at bounding box center [365, 198] width 13 height 32
radio input "****"
click at [744, 285] on button "Add to Wishlist" at bounding box center [755, 280] width 131 height 35
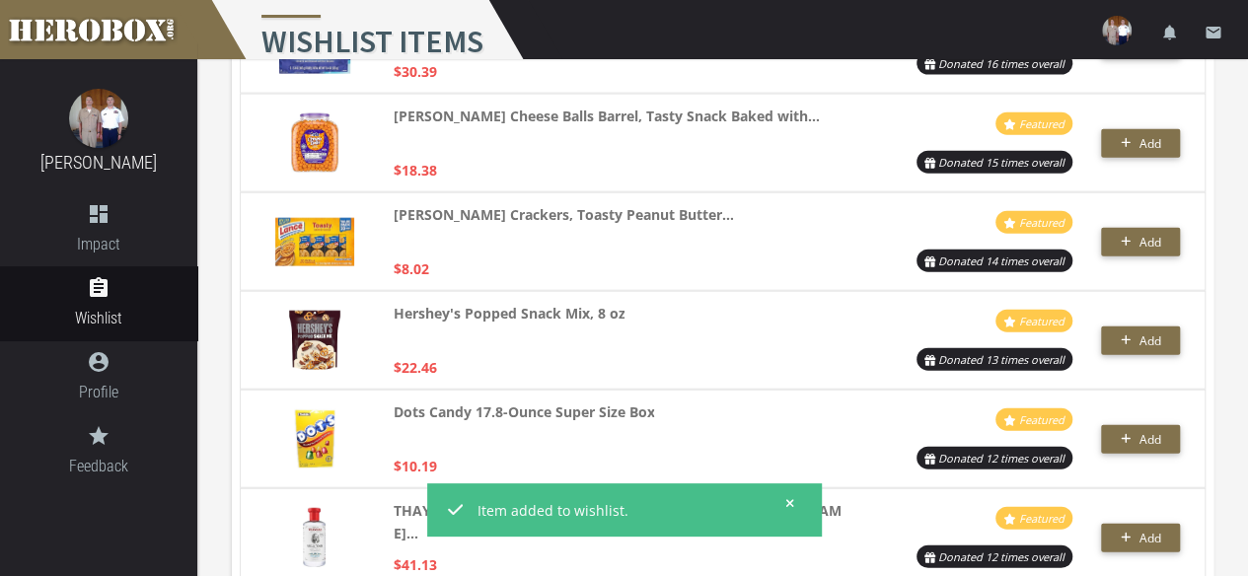
click at [1217, 319] on div "My Wishlist Items Add to Wishlist Search × Add items to your wishlist Add commo…" at bounding box center [722, 468] width 1011 height 5257
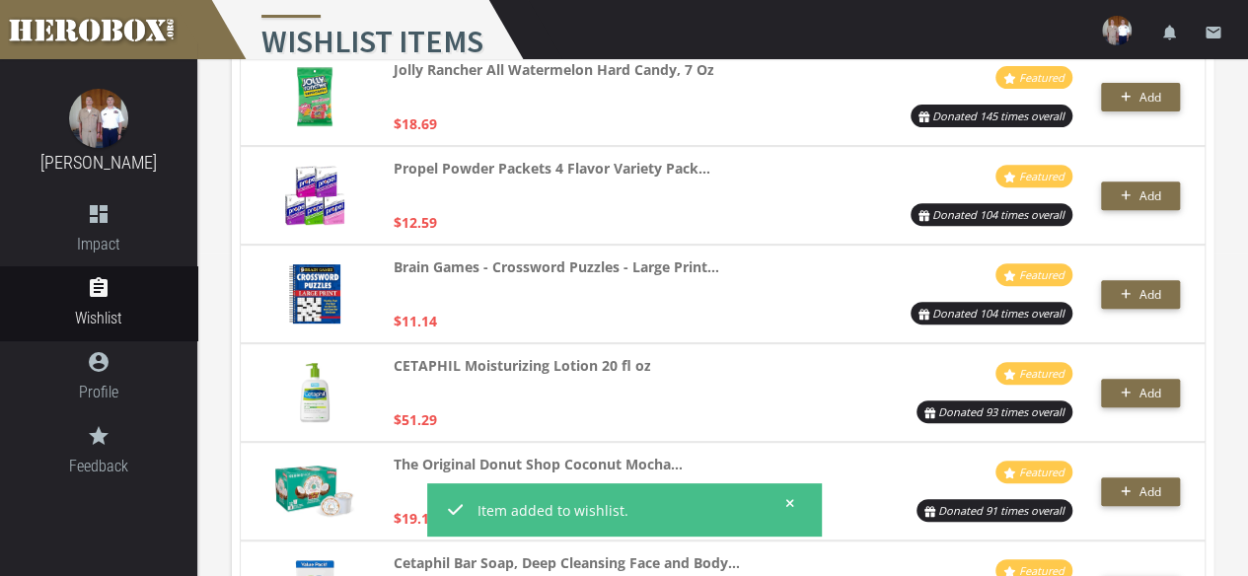
scroll to position [0, 0]
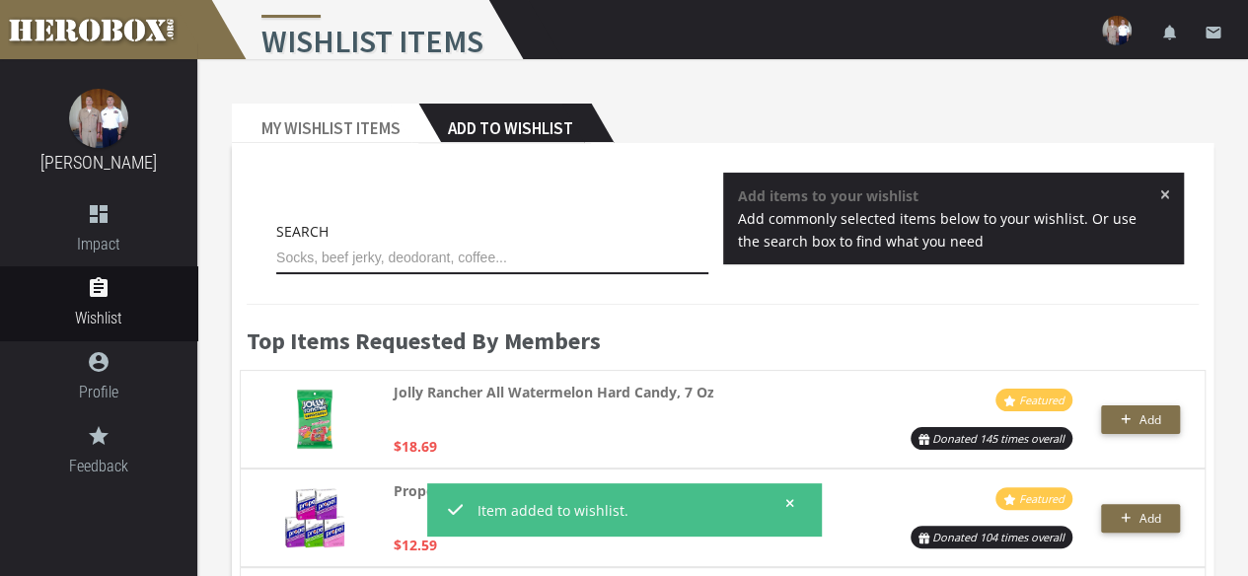
click at [356, 250] on input "text" at bounding box center [492, 259] width 432 height 32
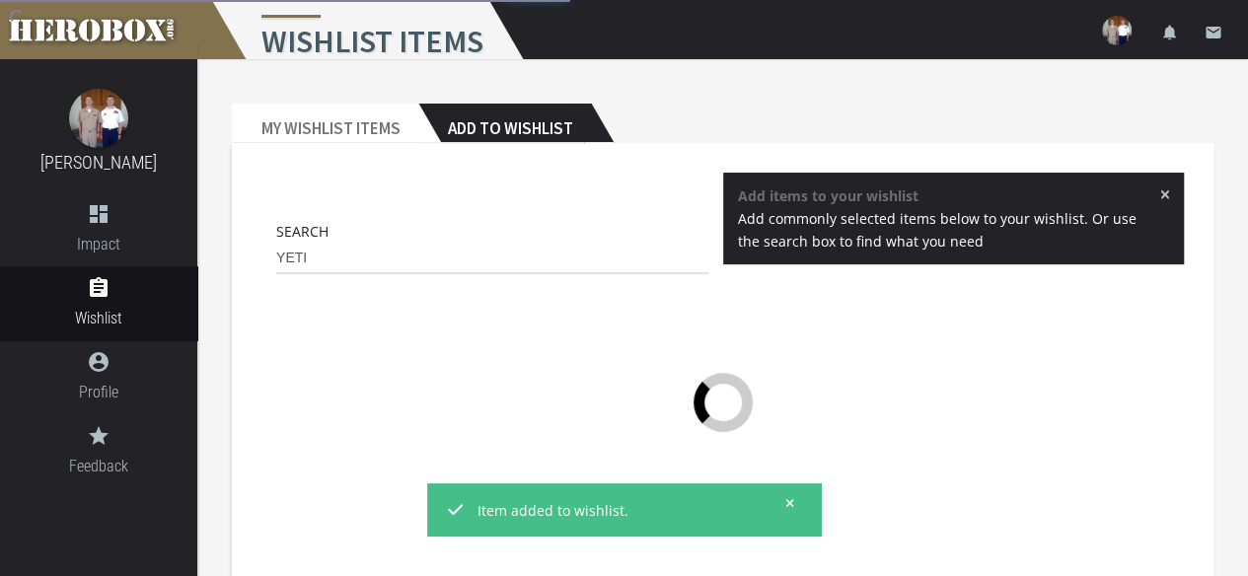
click at [789, 501] on icon at bounding box center [790, 503] width 8 height 8
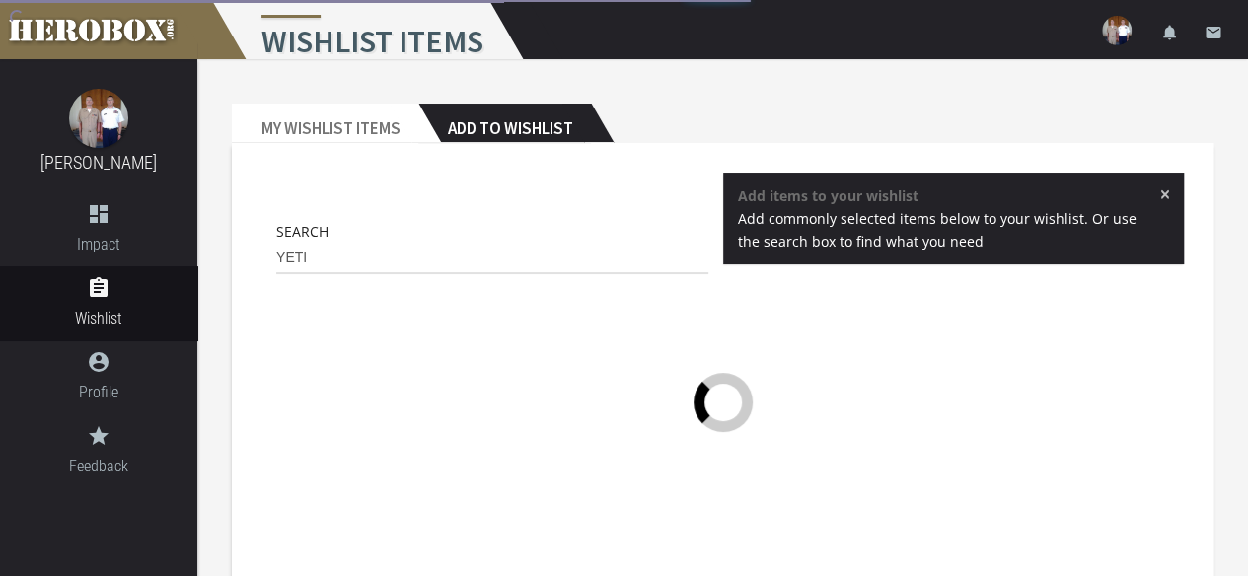
click at [1168, 192] on span "×" at bounding box center [1164, 194] width 11 height 20
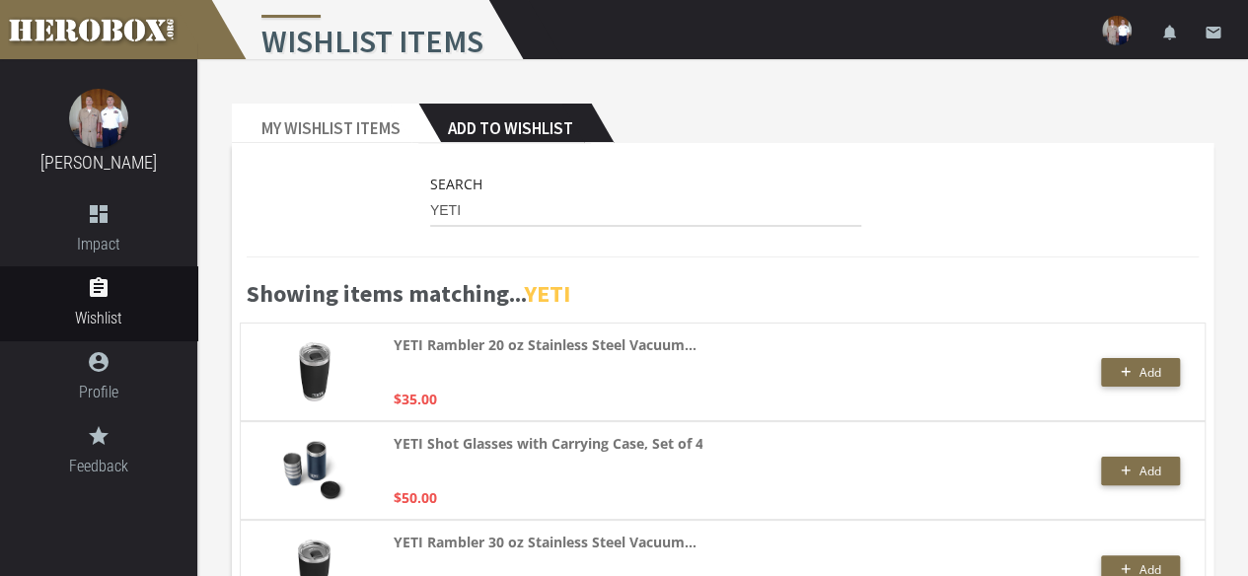
click at [477, 212] on input "YETI" at bounding box center [646, 211] width 432 height 32
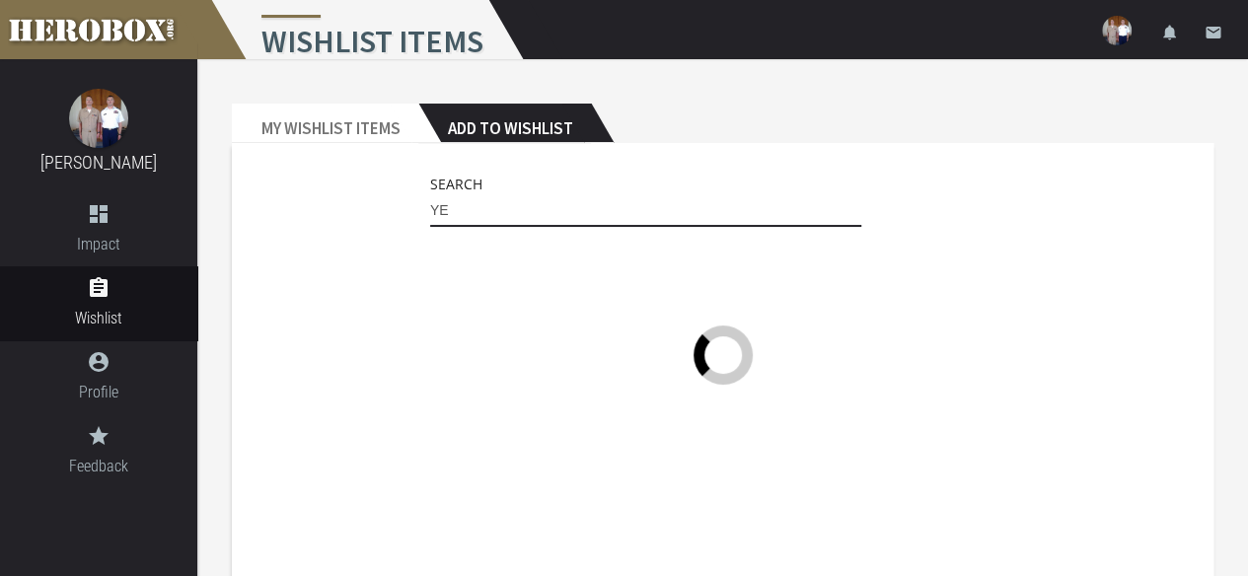
type input "Y"
type input "S"
type input "C"
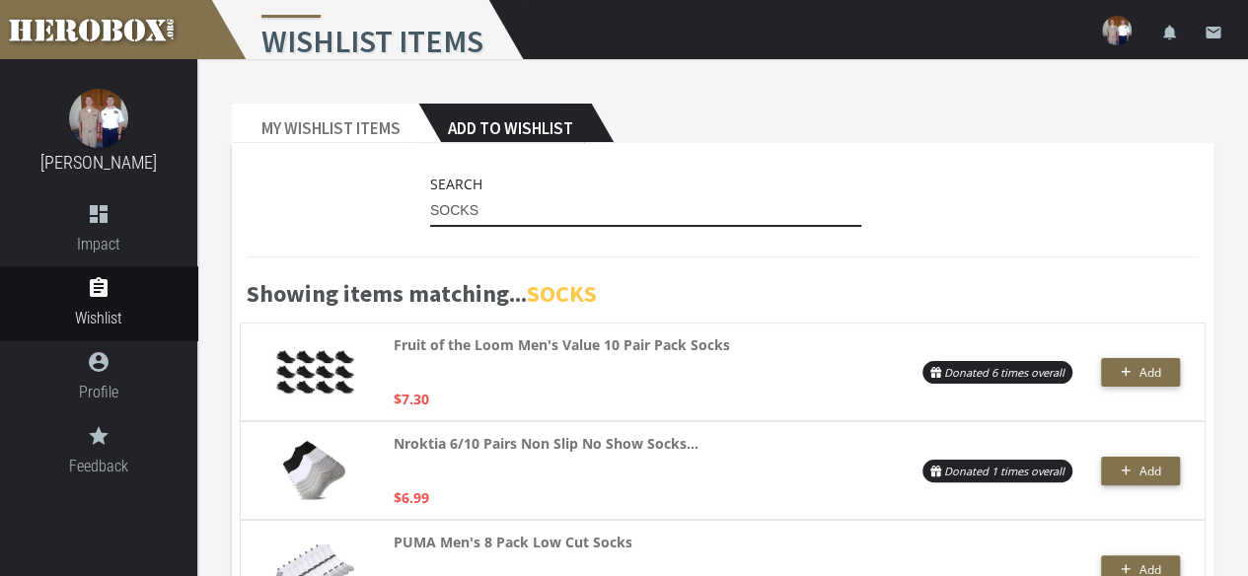
click at [505, 211] on input "SOCKS" at bounding box center [646, 211] width 432 height 32
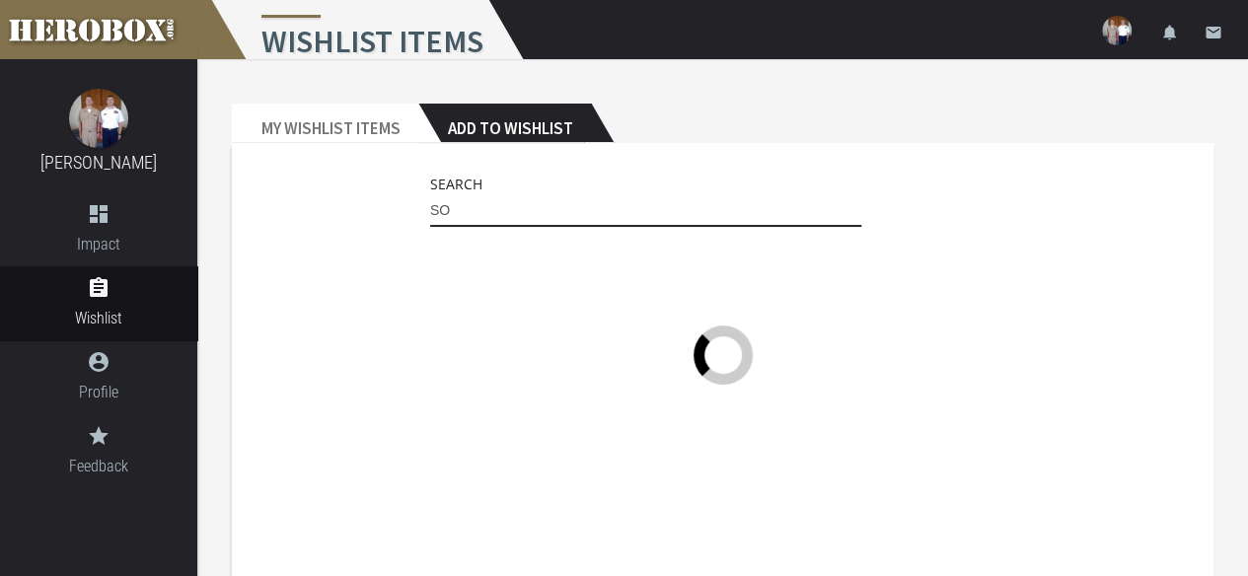
type input "S"
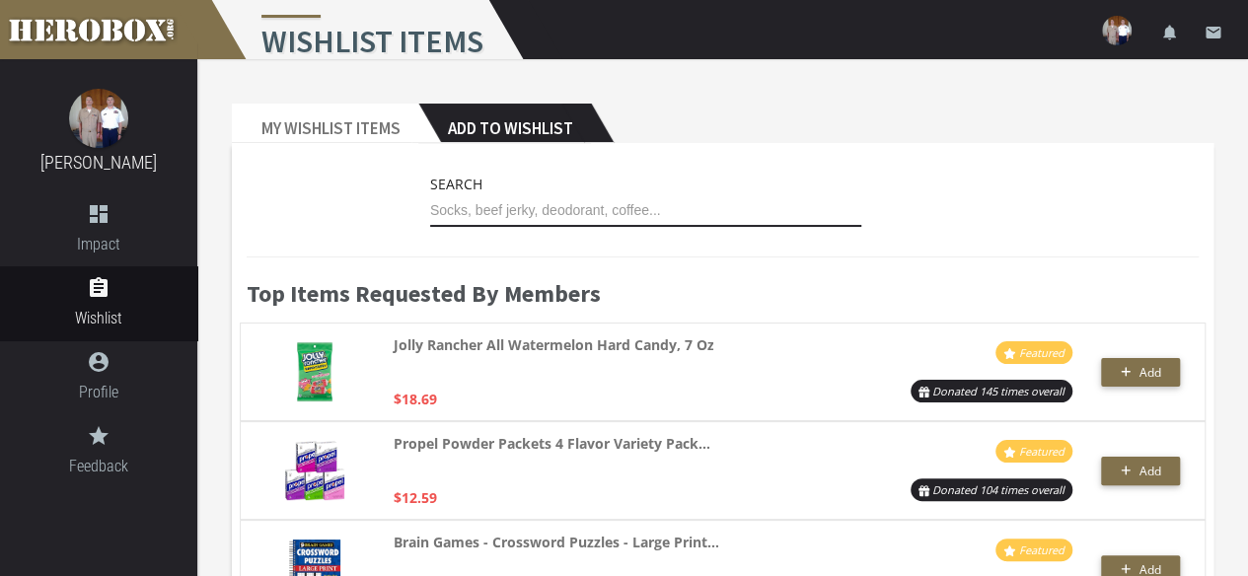
click at [505, 211] on input "text" at bounding box center [646, 211] width 432 height 32
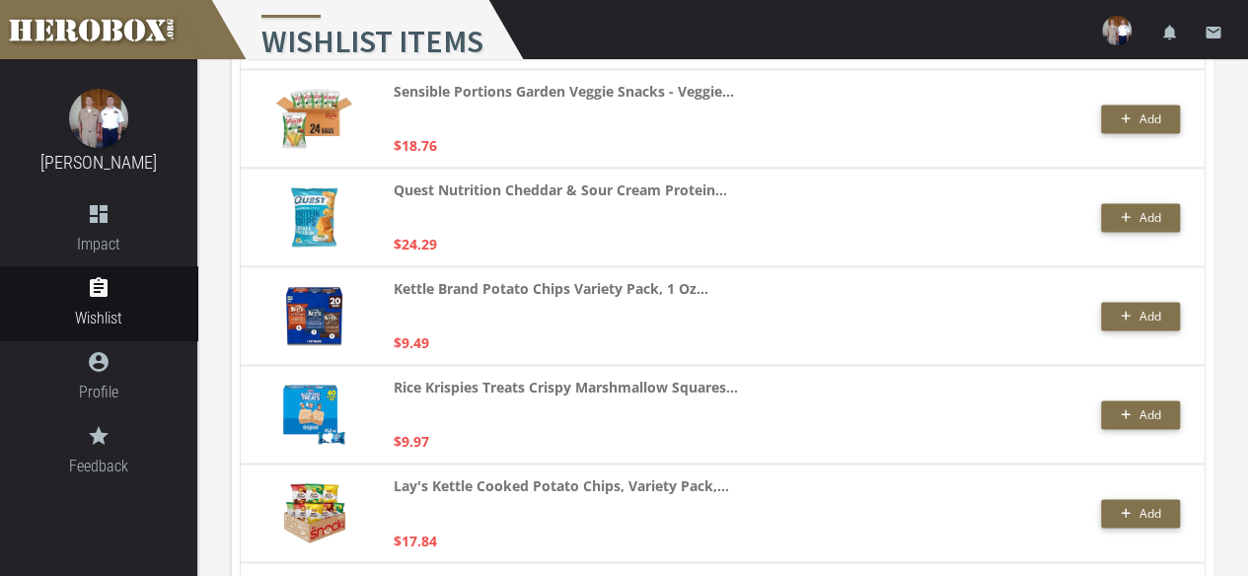
scroll to position [1343, 0]
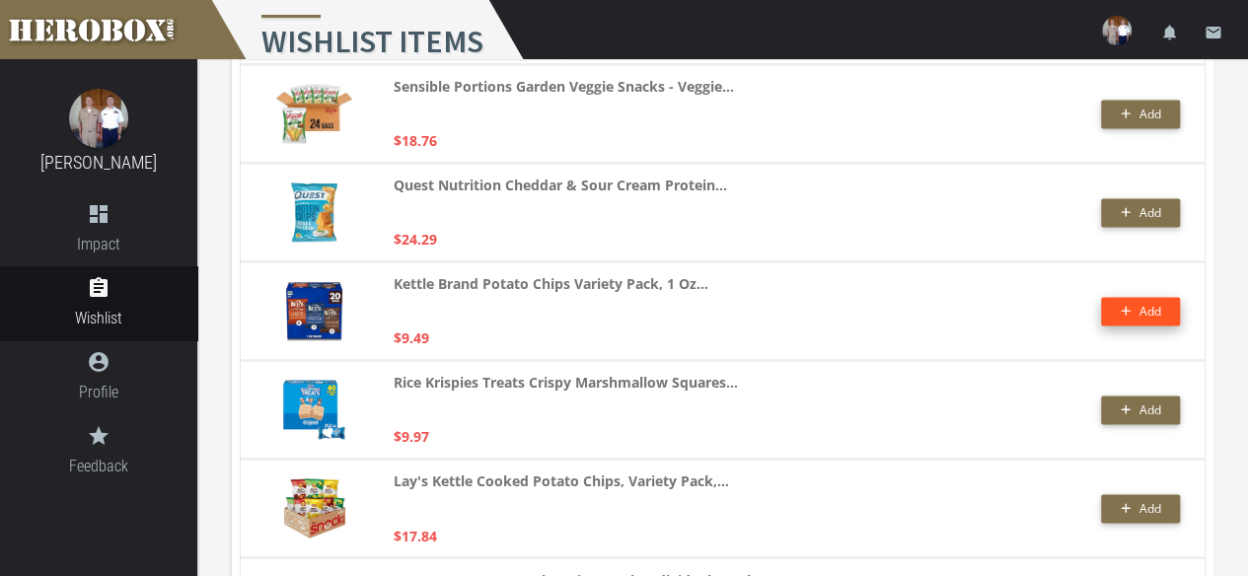
click at [1134, 307] on span "Add" at bounding box center [1140, 311] width 40 height 17
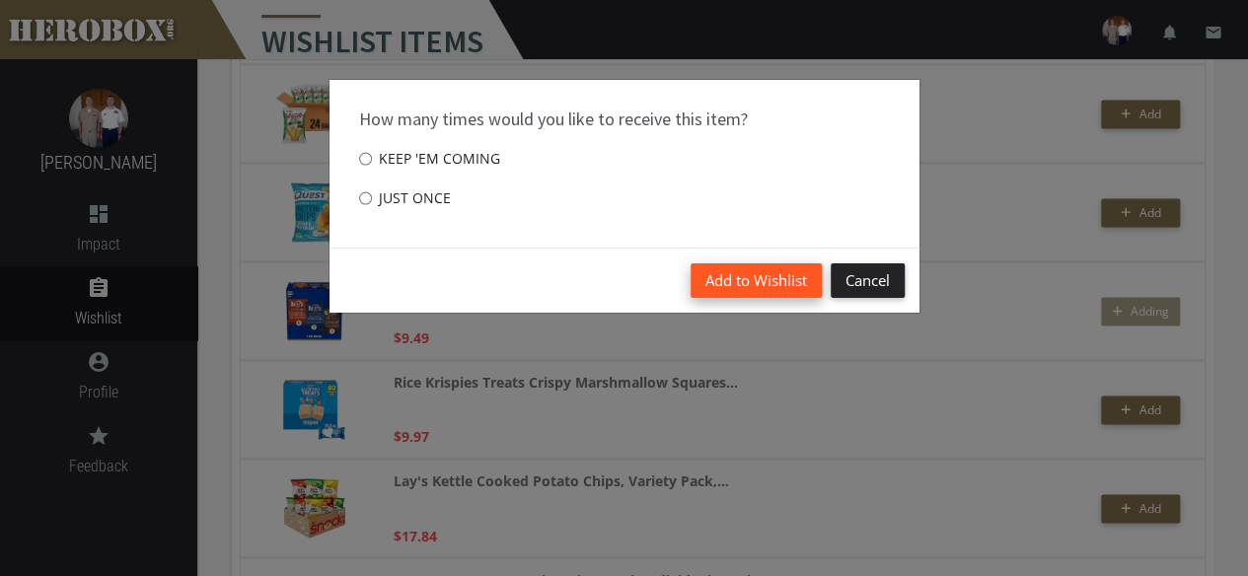
click at [761, 277] on button "Add to Wishlist" at bounding box center [755, 280] width 131 height 35
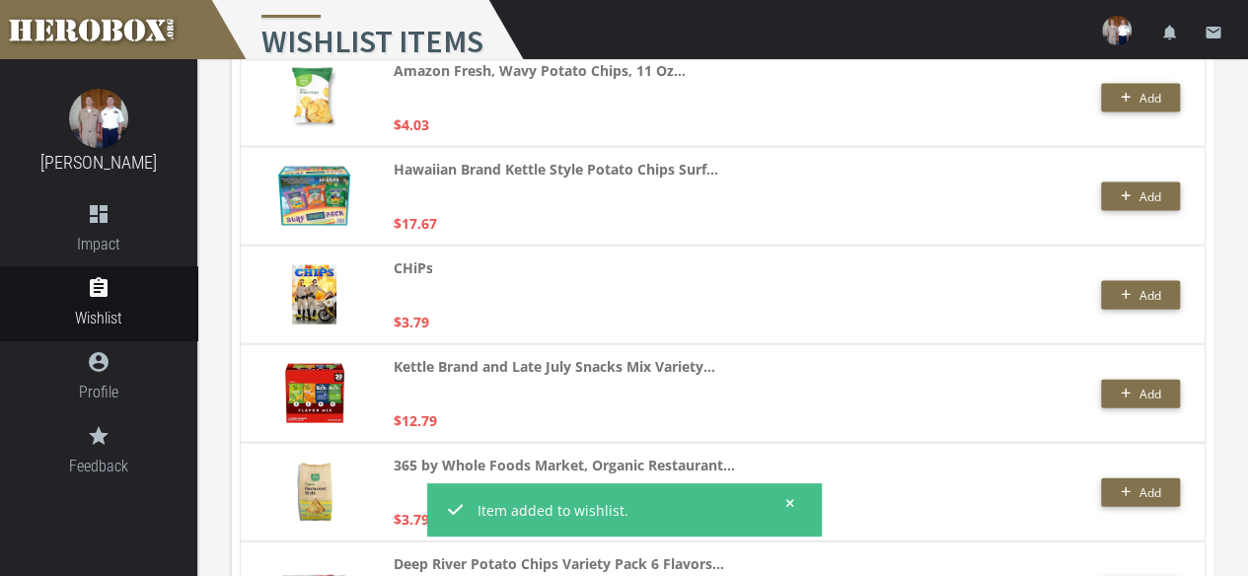
scroll to position [2055, 0]
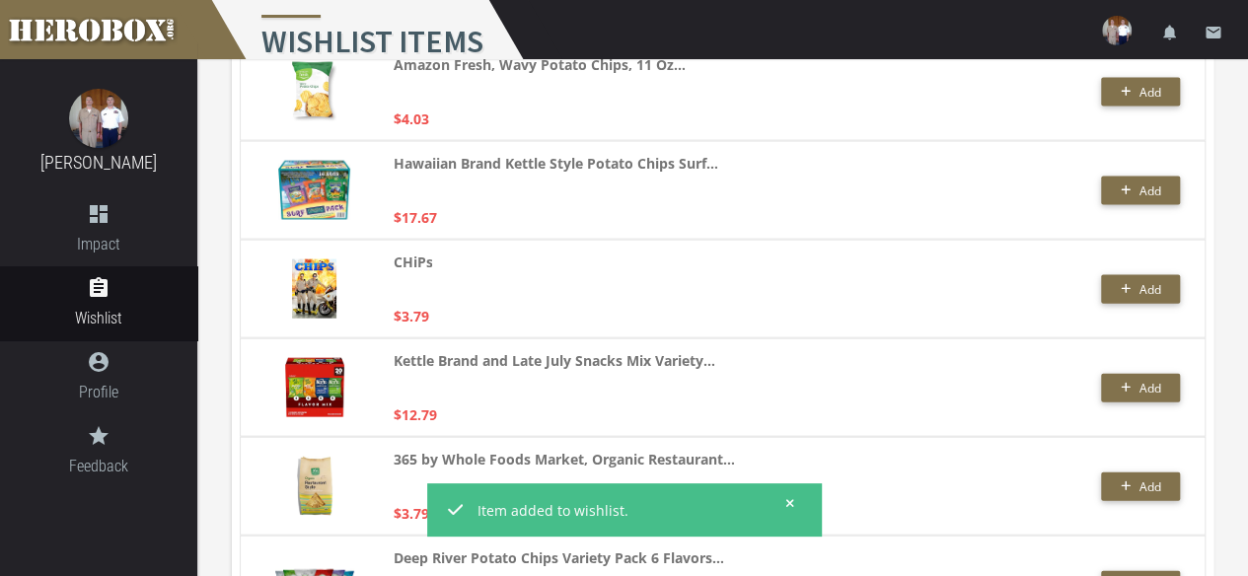
click at [335, 181] on img at bounding box center [314, 190] width 72 height 59
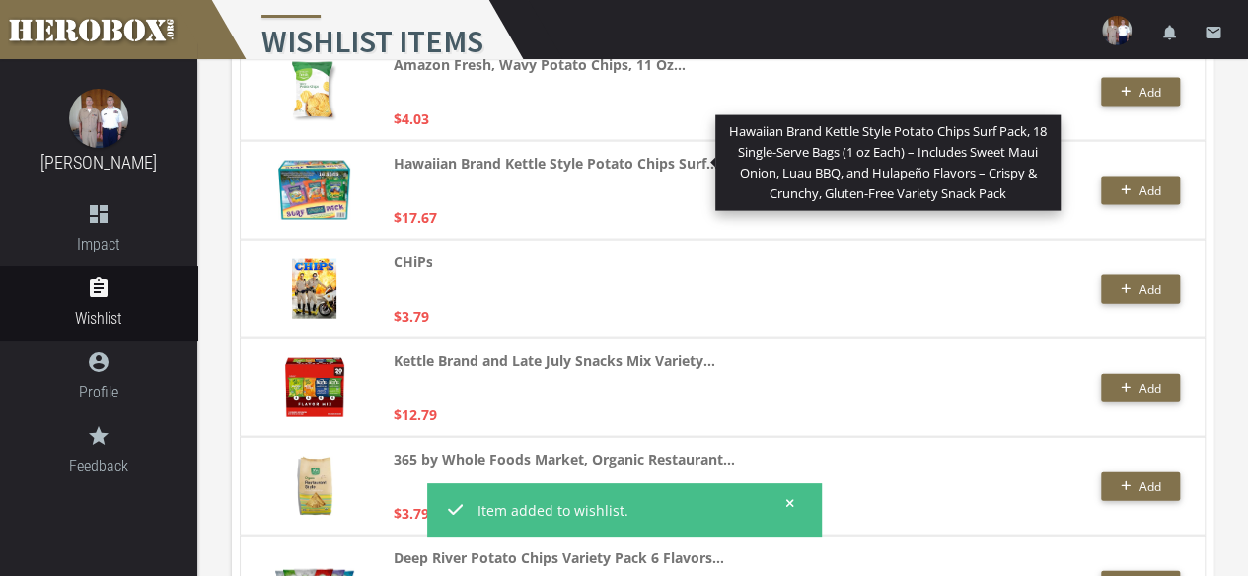
click at [456, 161] on strong "Hawaiian Brand Kettle Style Potato Chips Surf..." at bounding box center [555, 163] width 324 height 23
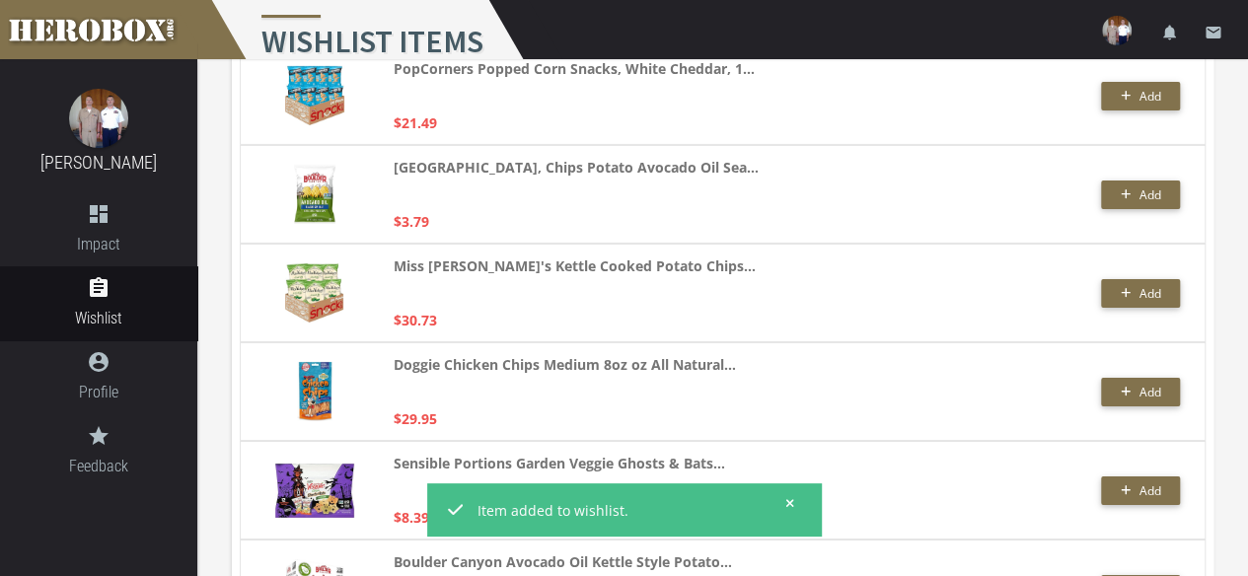
scroll to position [3239, 0]
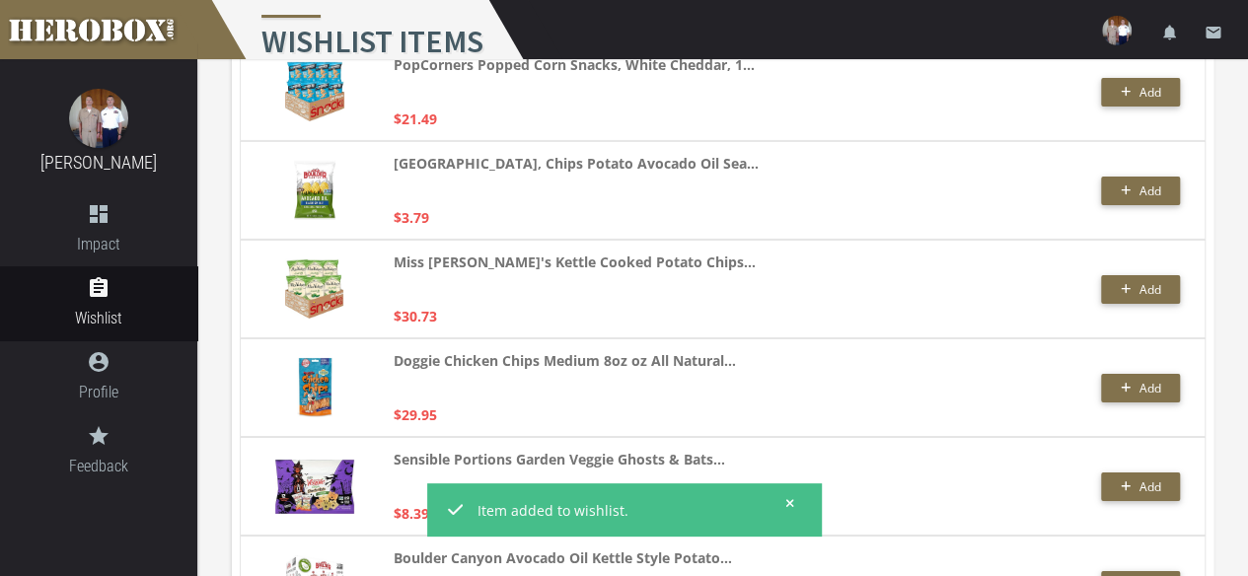
click at [799, 313] on div "Miss [PERSON_NAME]'s Kettle Cooked Potato Chips... $30.73" at bounding box center [629, 288] width 472 height 77
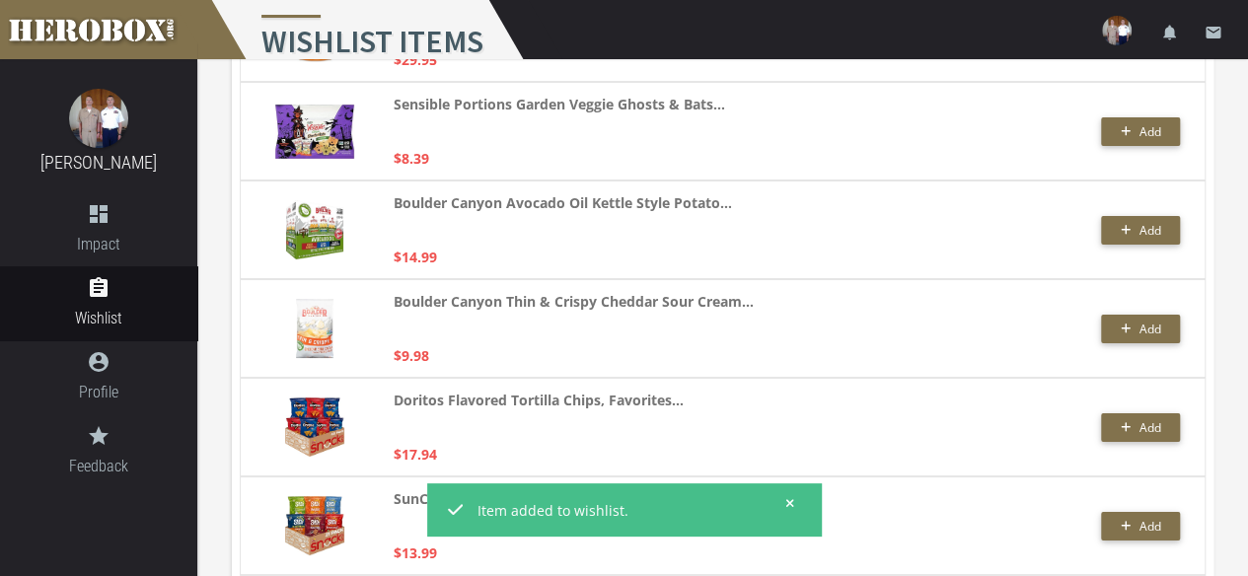
scroll to position [3633, 0]
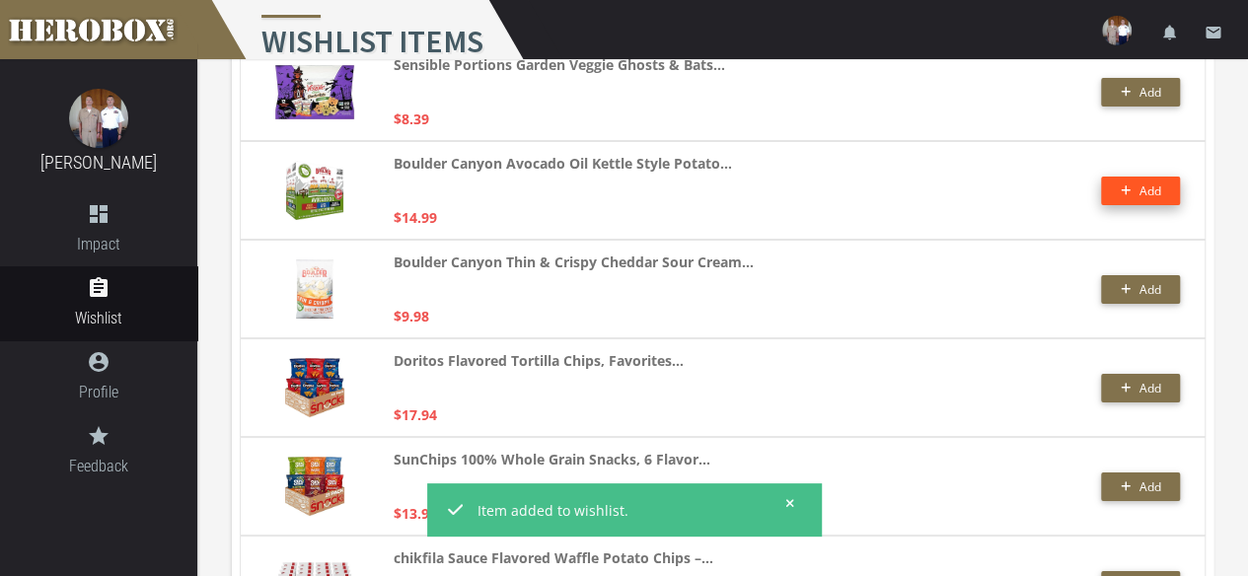
click at [1156, 190] on span "Add" at bounding box center [1149, 190] width 22 height 17
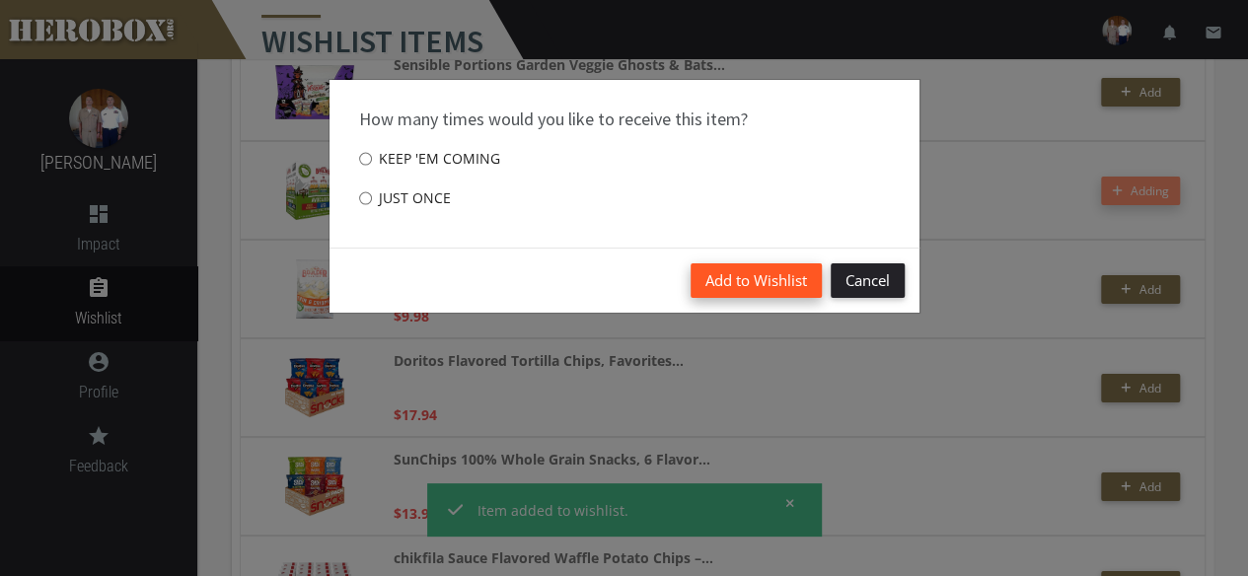
click at [761, 283] on button "Add to Wishlist" at bounding box center [755, 280] width 131 height 35
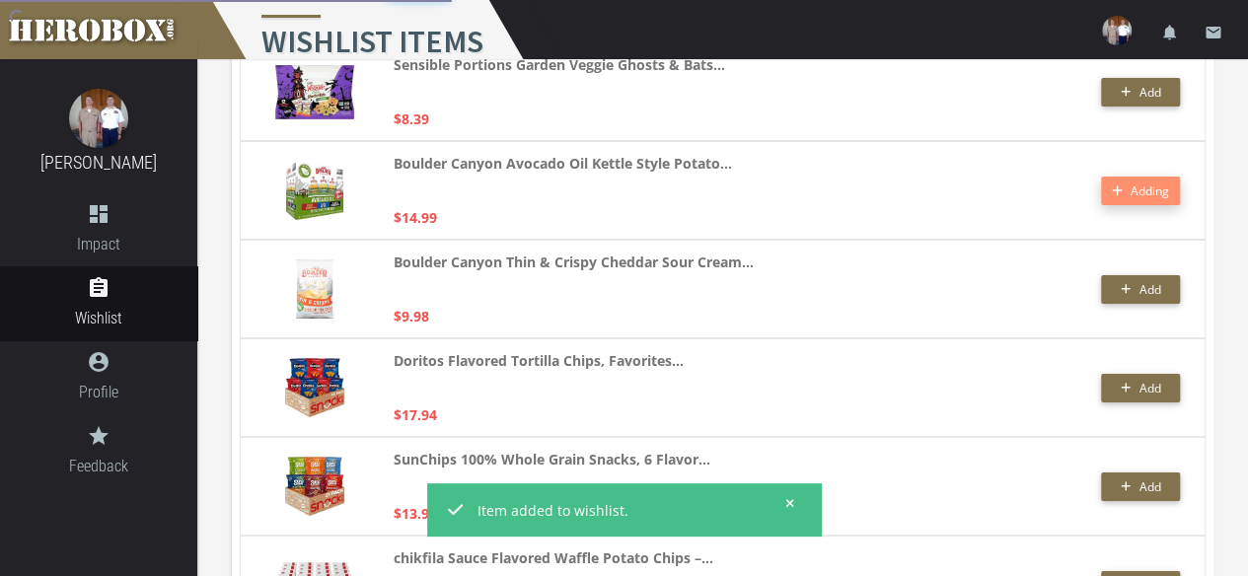
click at [825, 293] on div "Boulder Canyon Thin & Crispy Cheddar Sour Cream... $9.98" at bounding box center [629, 288] width 472 height 77
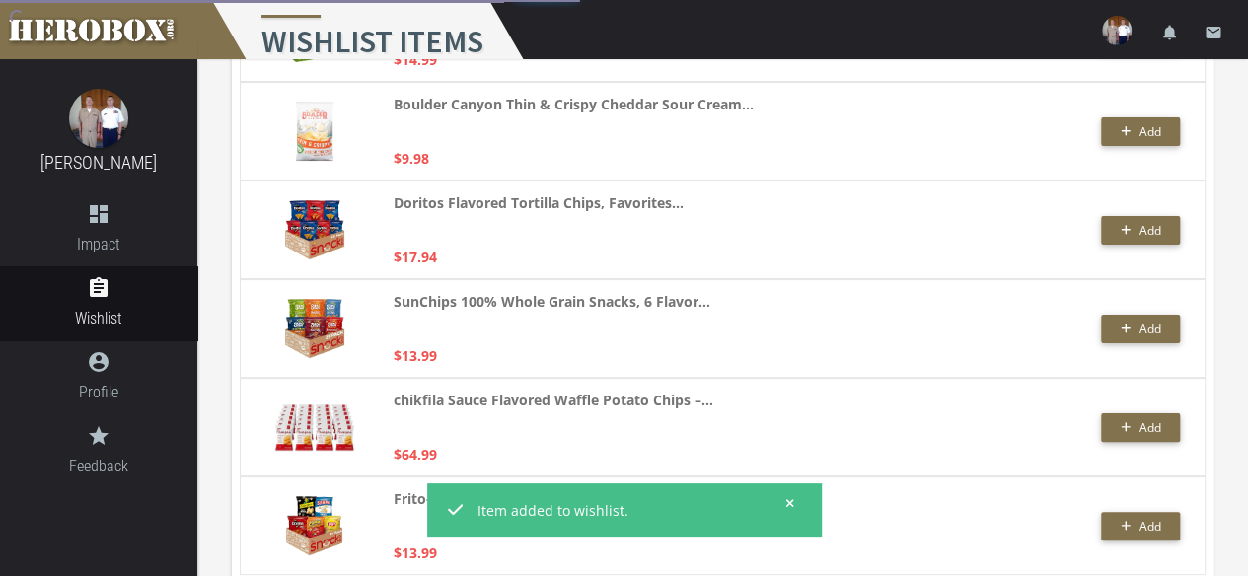
scroll to position [3830, 0]
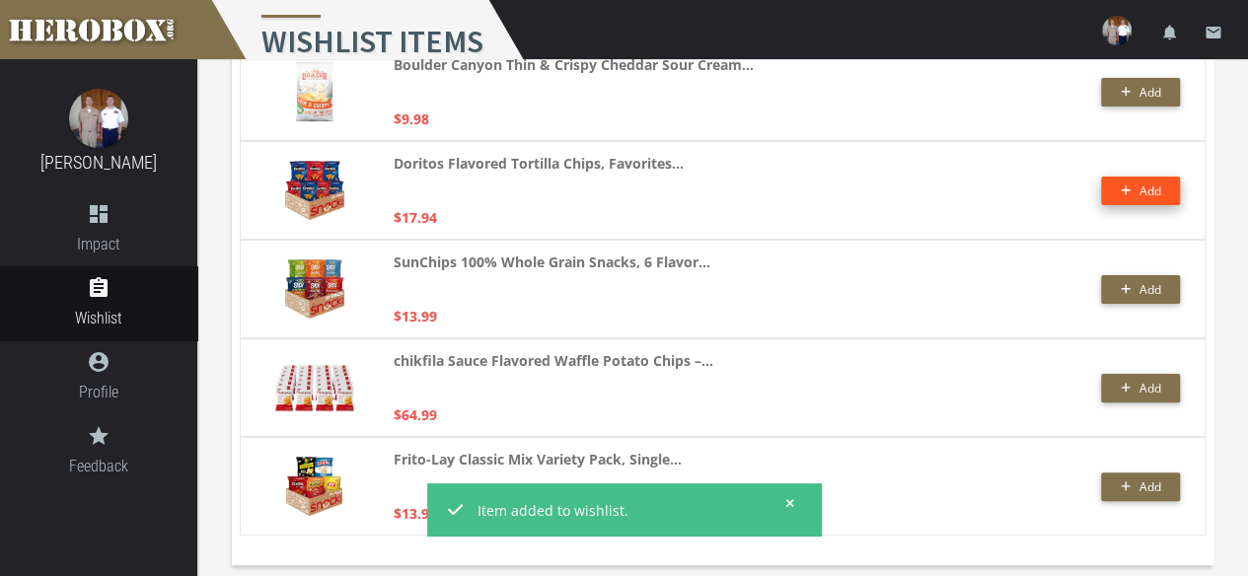
click at [1150, 188] on span "Add" at bounding box center [1149, 190] width 22 height 17
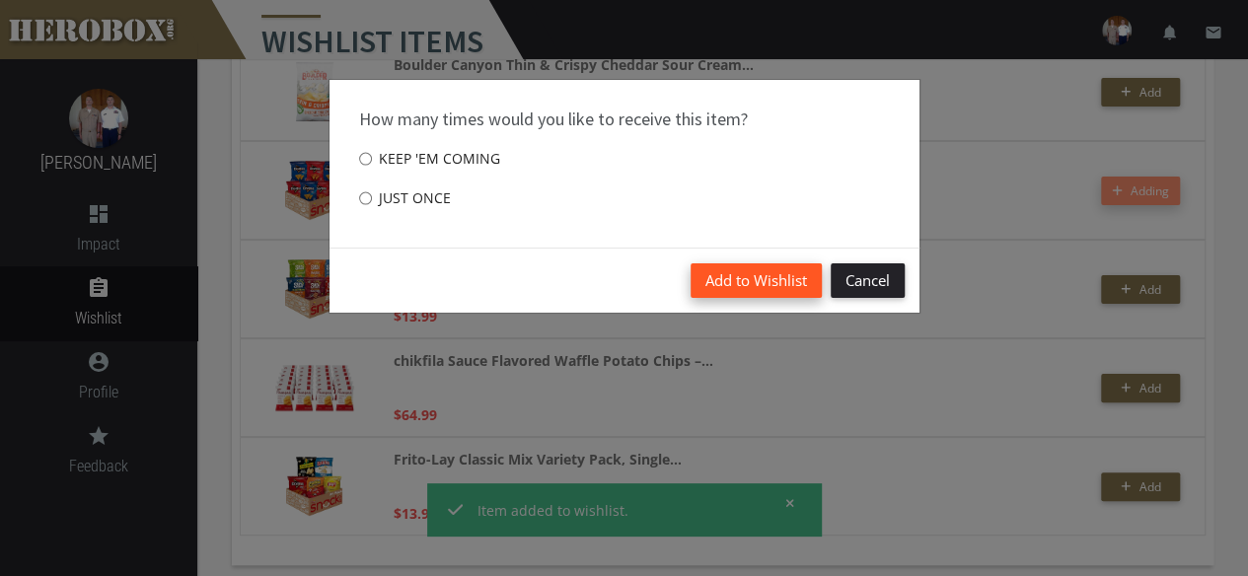
click at [736, 279] on button "Add to Wishlist" at bounding box center [755, 280] width 131 height 35
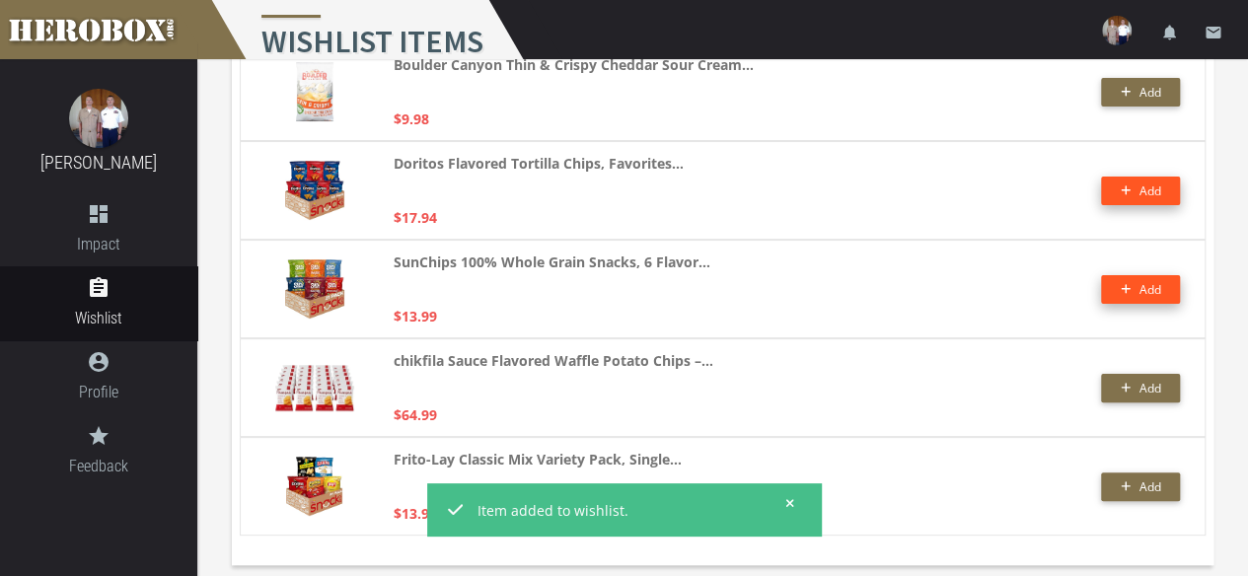
click at [1152, 290] on span "Add" at bounding box center [1149, 289] width 22 height 17
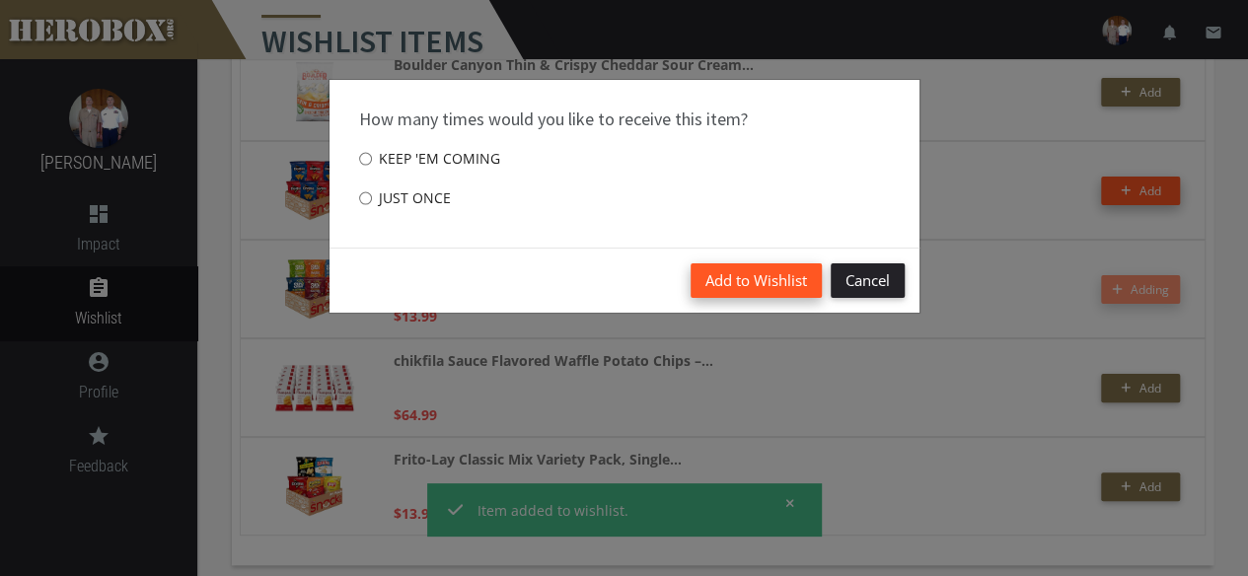
click at [751, 282] on button "Add to Wishlist" at bounding box center [755, 280] width 131 height 35
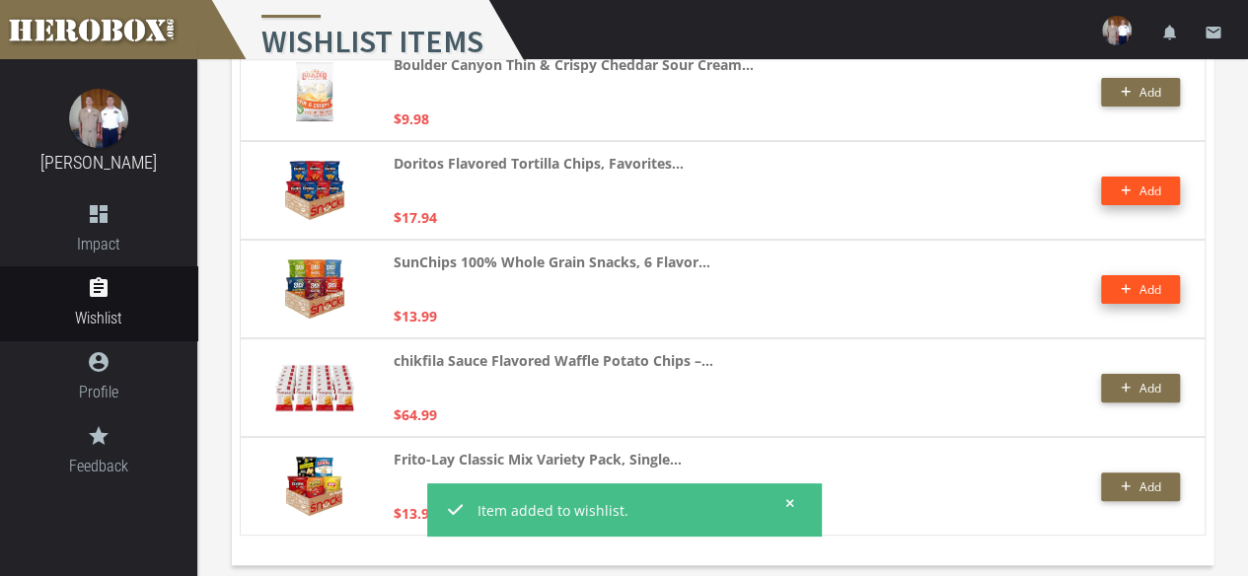
click at [894, 340] on div "chikfila Sauce Flavored Waffle Potato Chips –... $64.99 Add" at bounding box center [723, 387] width 966 height 99
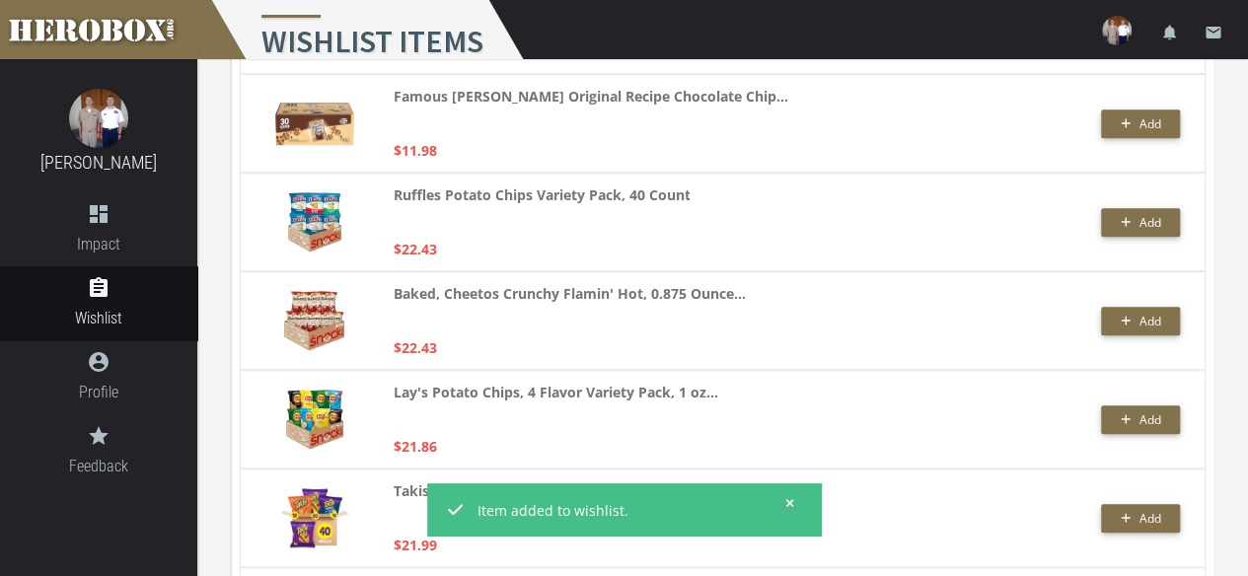
scroll to position [0, 0]
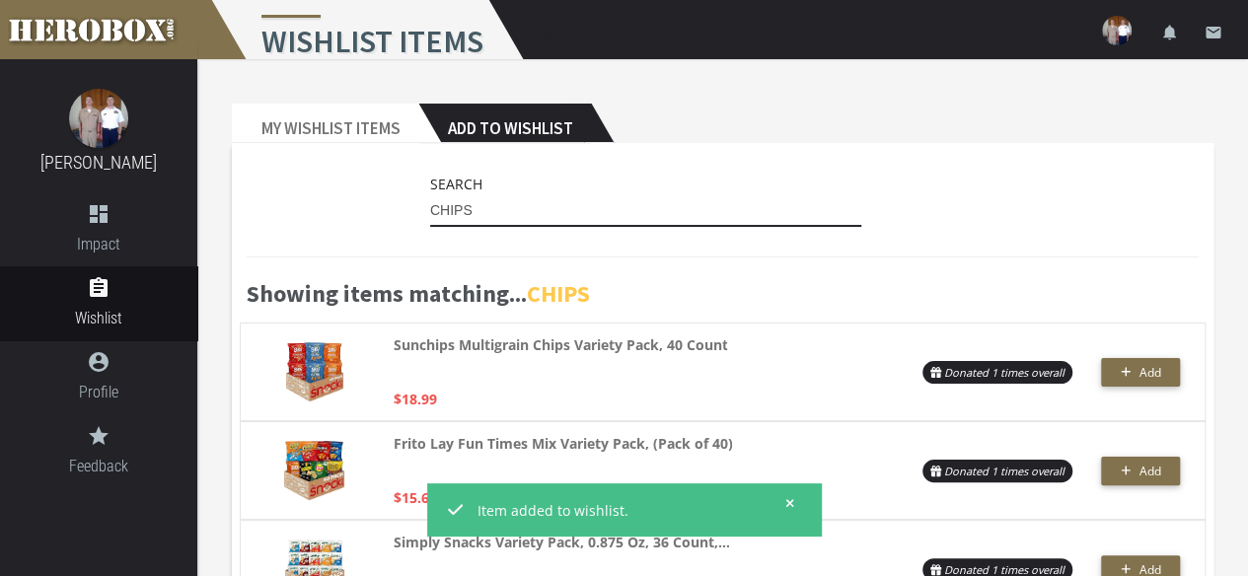
click at [484, 206] on input "CHIPS" at bounding box center [646, 211] width 432 height 32
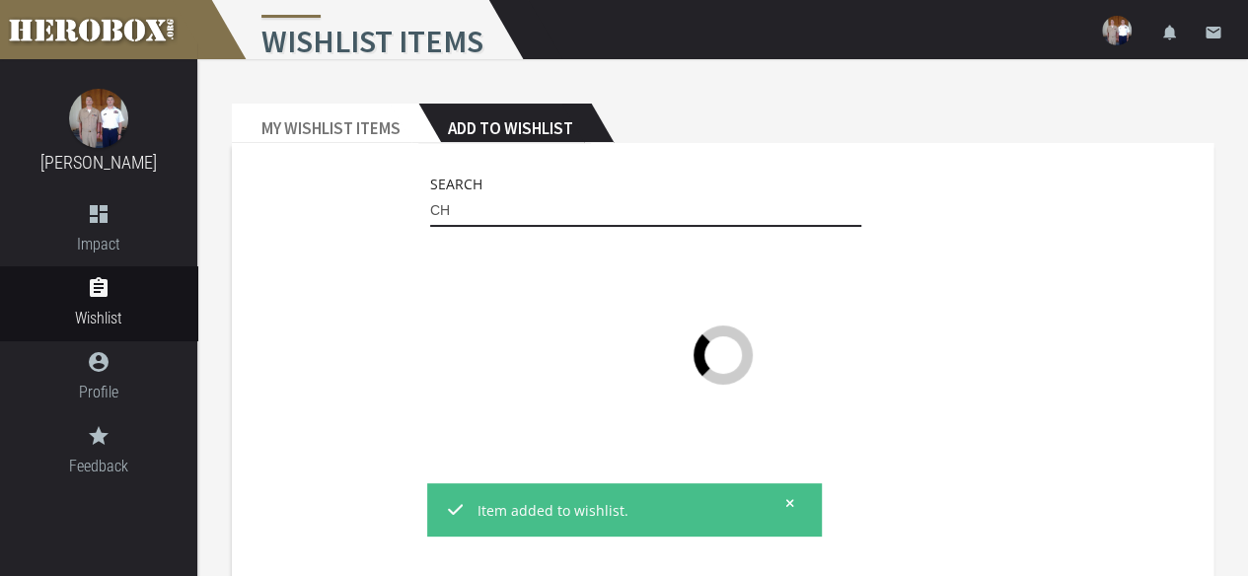
type input "C"
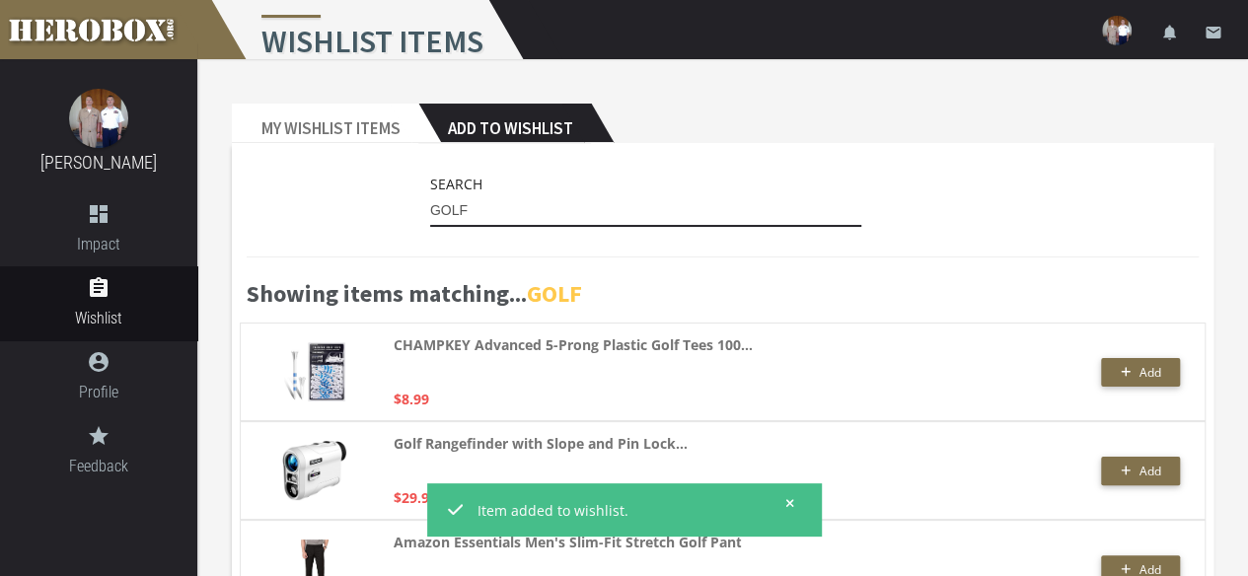
type input "GOLF"
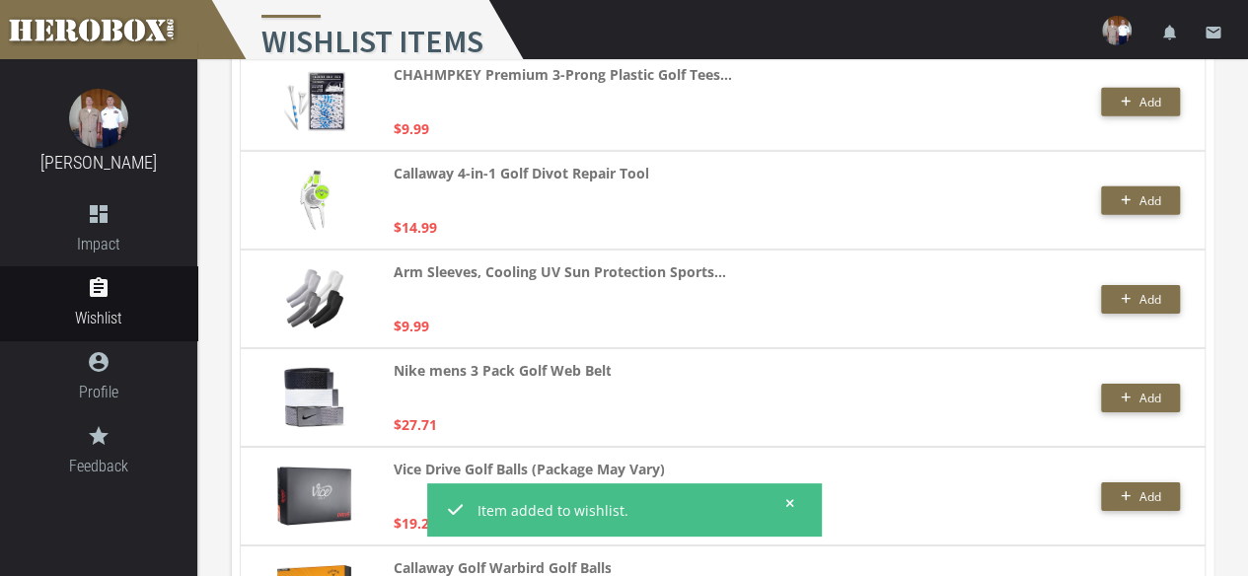
scroll to position [3038, 0]
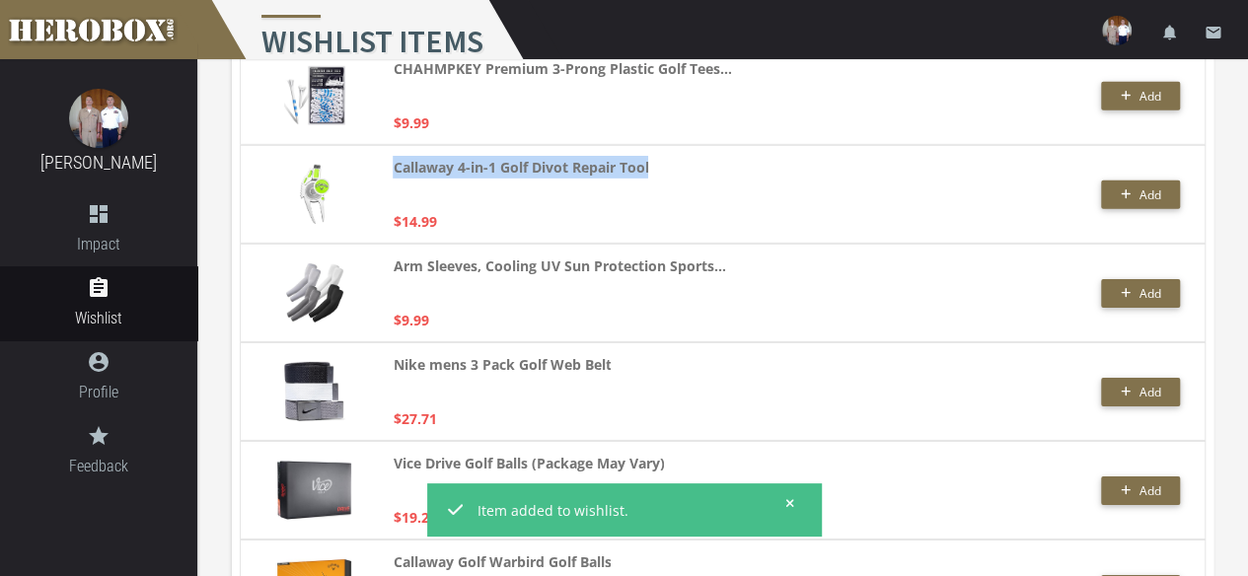
drag, startPoint x: 393, startPoint y: 166, endPoint x: 643, endPoint y: 155, distance: 250.7
click at [643, 156] on div "Callaway 4-in-1 Golf Divot Repair Tool $14.99" at bounding box center [629, 194] width 472 height 77
copy strong "Callaway 4-in-1 Golf Divot Repair Tool"
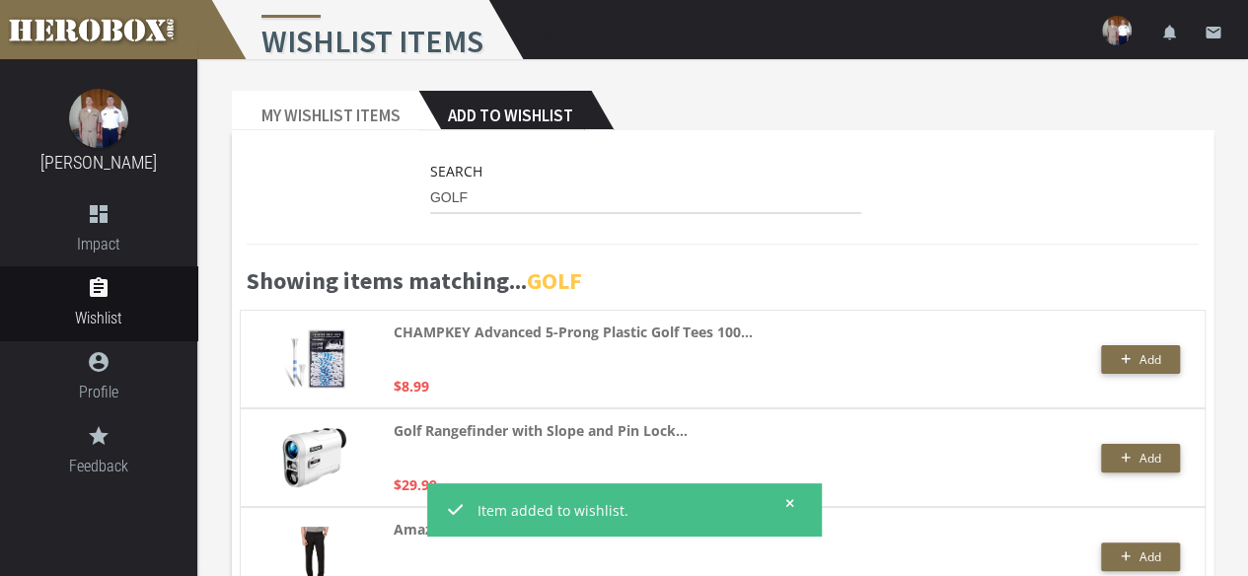
scroll to position [0, 0]
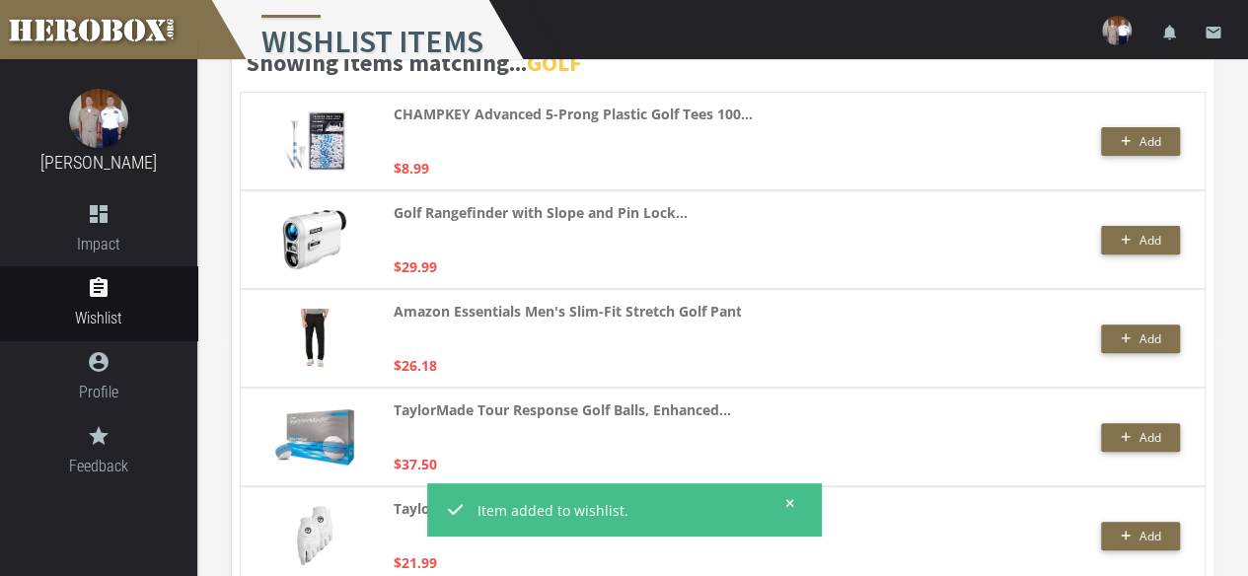
scroll to position [237, 0]
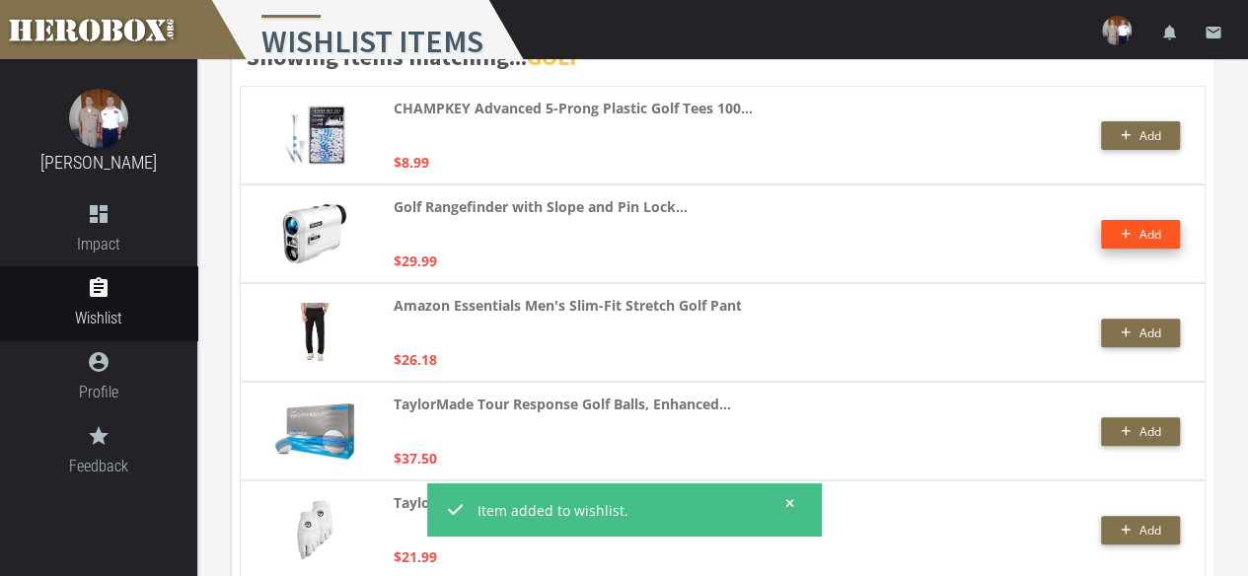
click at [1140, 238] on span "Add" at bounding box center [1149, 234] width 22 height 17
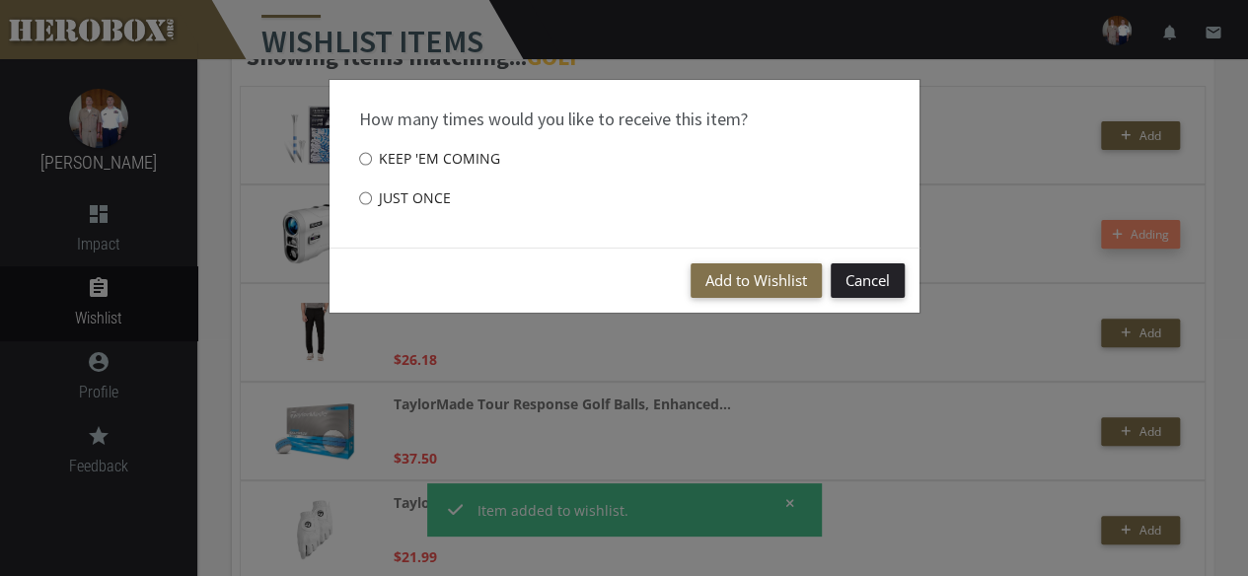
click at [422, 192] on label "Just once" at bounding box center [405, 198] width 92 height 39
click at [372, 192] on input "Just once" at bounding box center [365, 198] width 13 height 32
radio input "****"
click at [763, 284] on button "Add to Wishlist" at bounding box center [755, 280] width 131 height 35
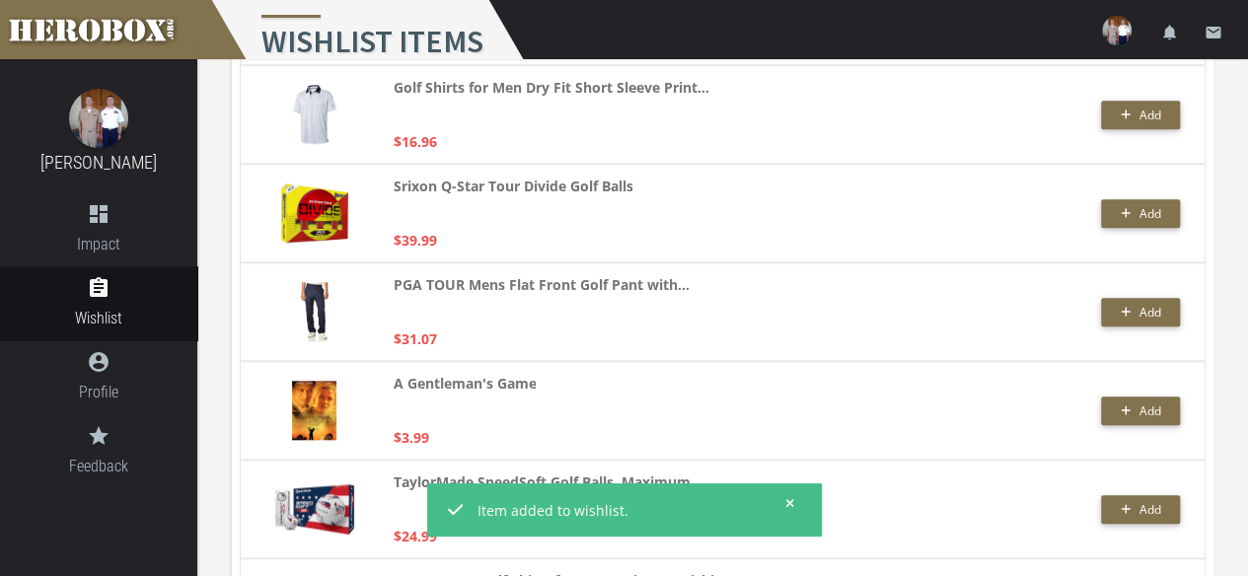
scroll to position [784, 0]
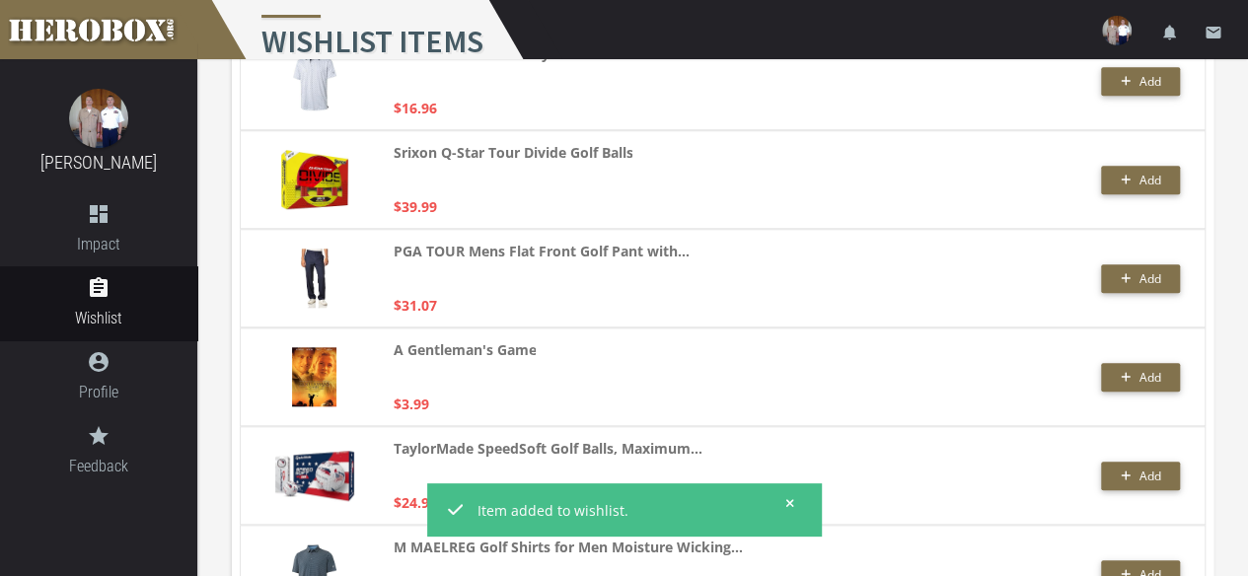
click at [325, 169] on img at bounding box center [314, 179] width 67 height 59
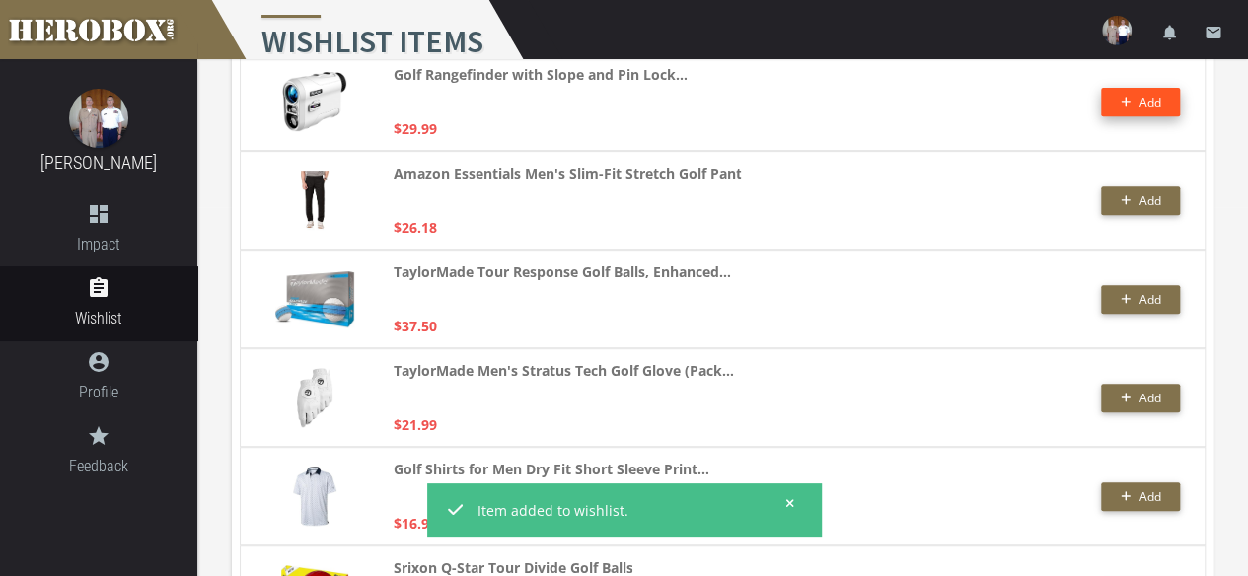
scroll to position [0, 0]
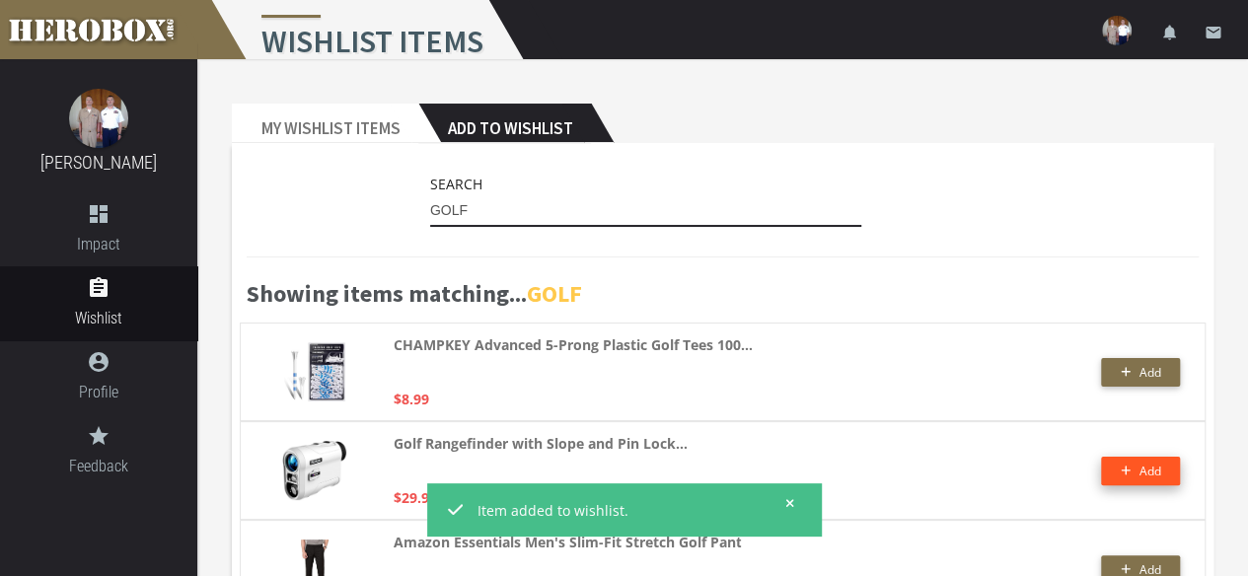
click at [476, 216] on input "GOLF" at bounding box center [646, 211] width 432 height 32
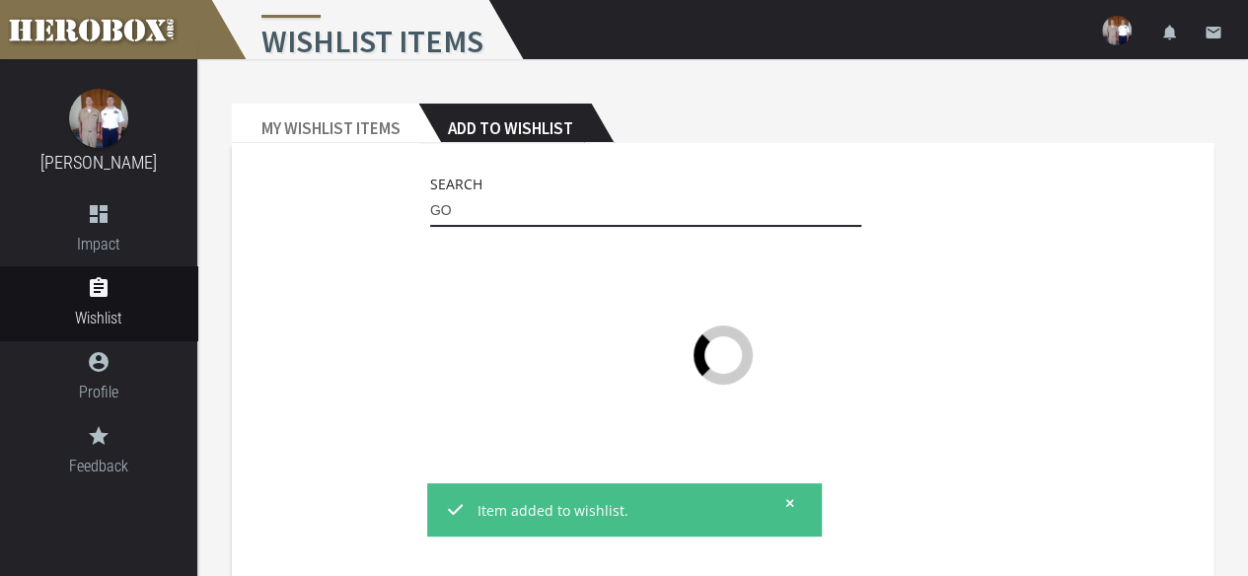
type input "G"
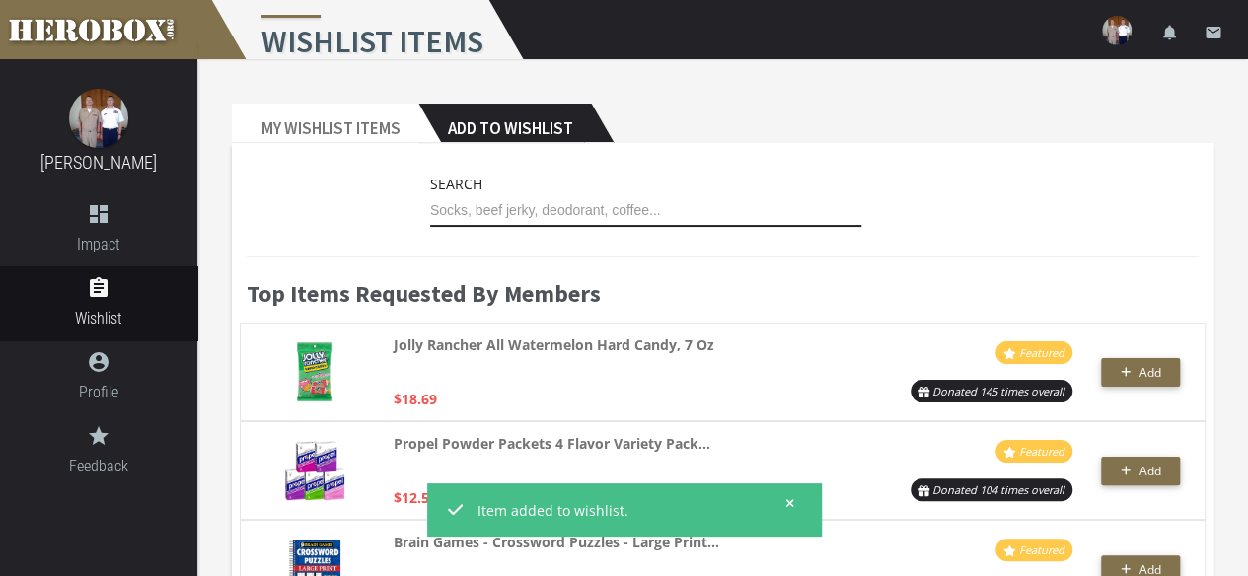
click at [576, 204] on input "text" at bounding box center [646, 211] width 432 height 32
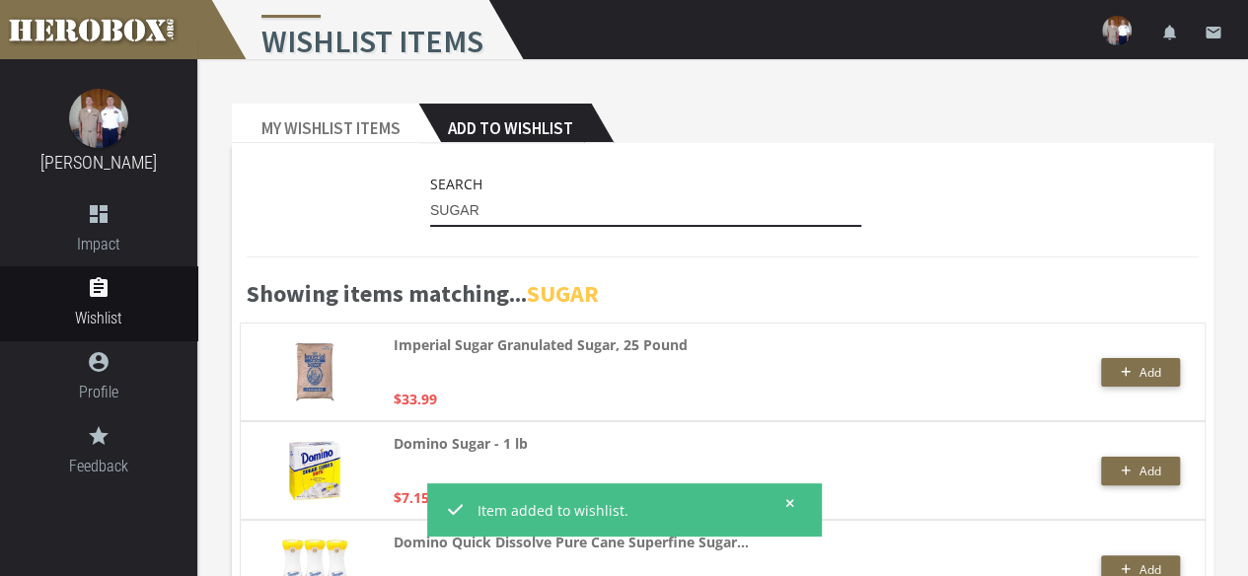
click at [513, 208] on input "SUGAR" at bounding box center [646, 211] width 432 height 32
click at [512, 208] on input "SUGAR" at bounding box center [646, 211] width 432 height 32
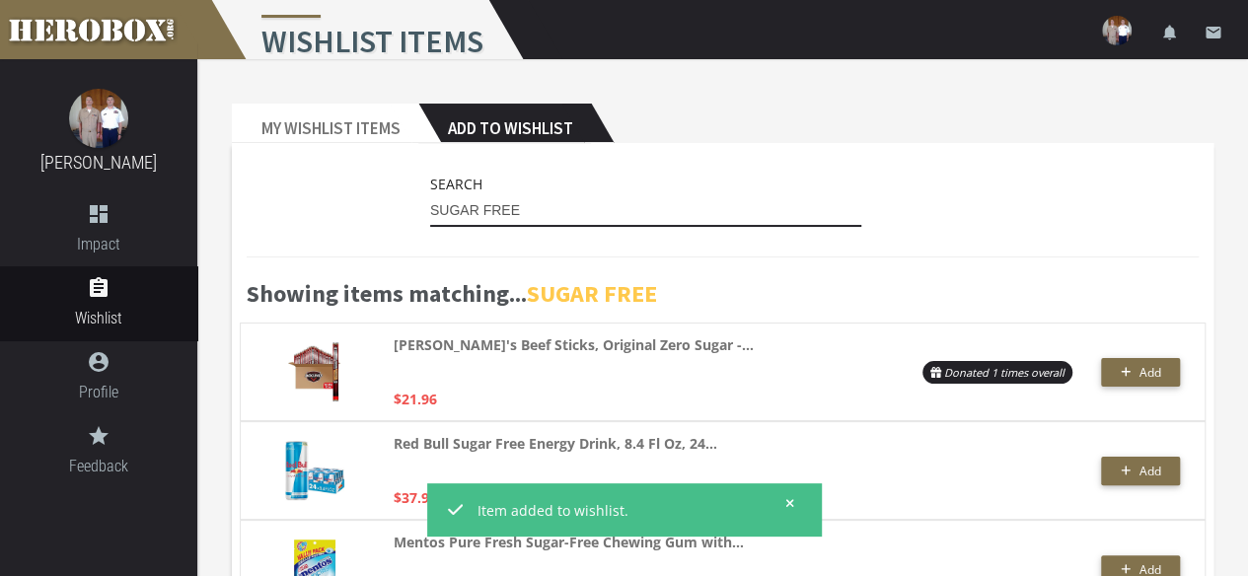
type input "SUGAR FREE"
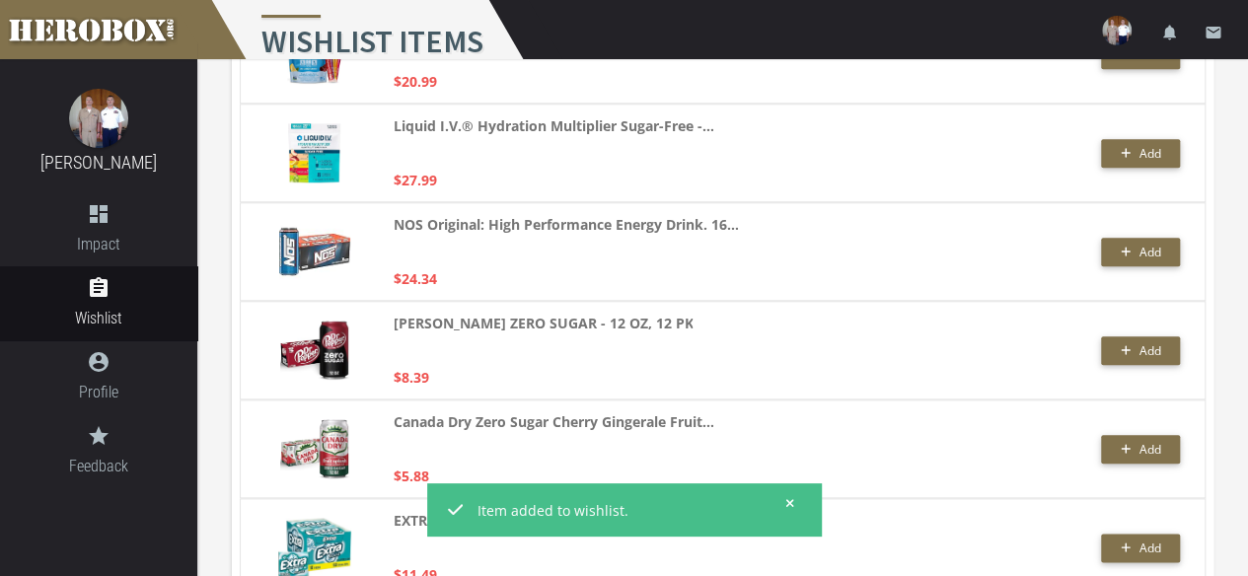
scroll to position [907, 0]
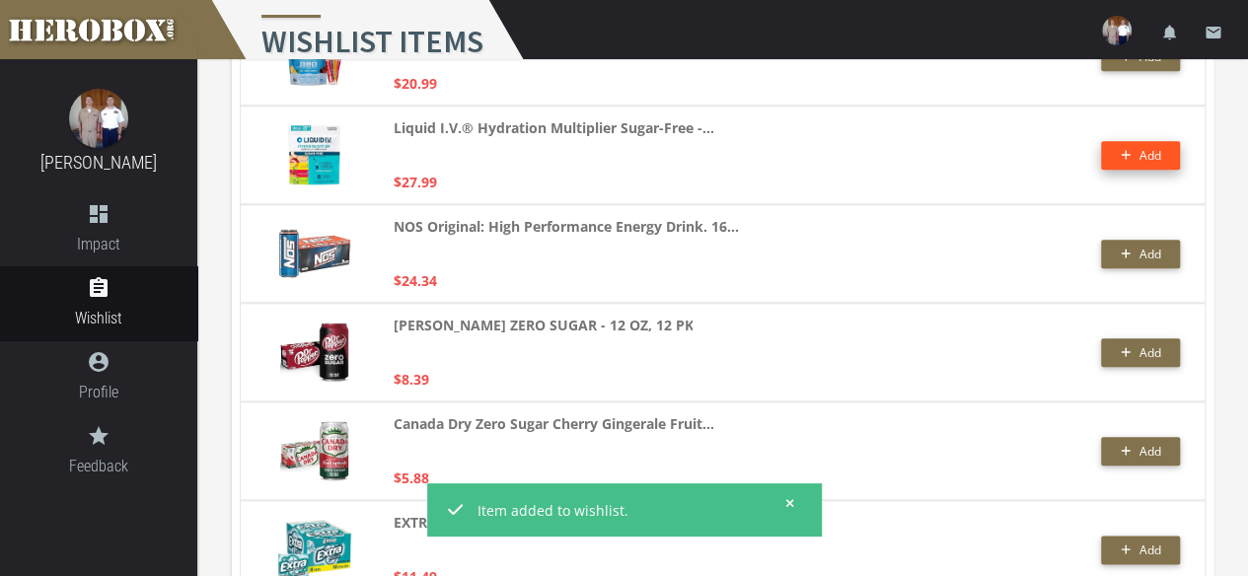
click at [1131, 163] on button "Add" at bounding box center [1140, 155] width 79 height 29
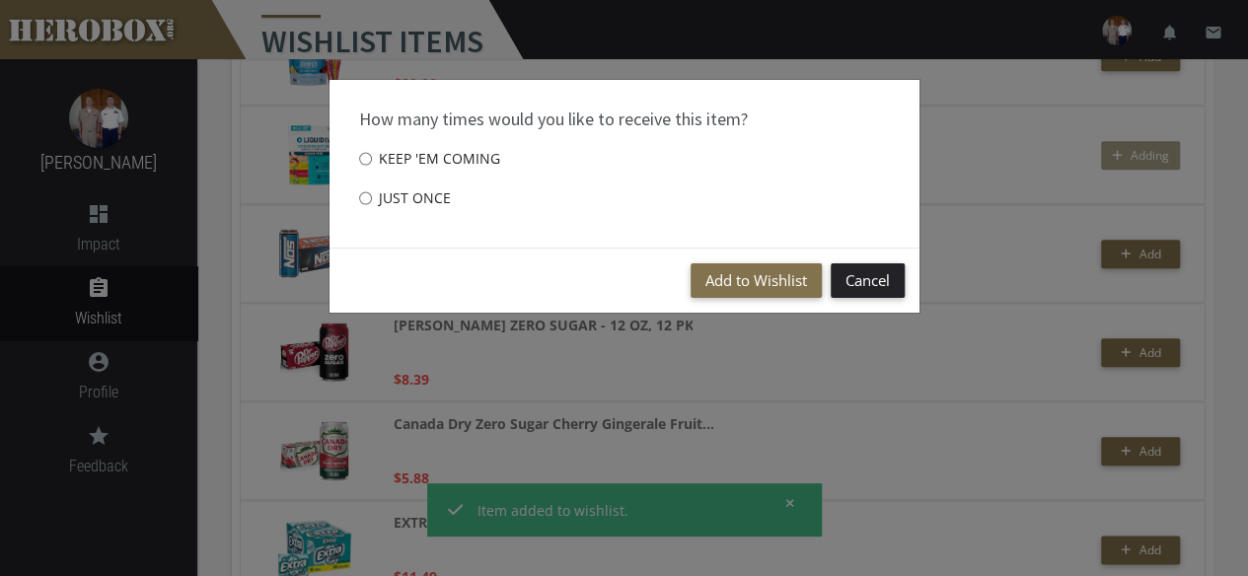
click at [412, 198] on label "Just once" at bounding box center [405, 198] width 92 height 39
click at [372, 198] on input "Just once" at bounding box center [365, 198] width 13 height 32
radio input "****"
click at [734, 284] on button "Add to Wishlist" at bounding box center [755, 280] width 131 height 35
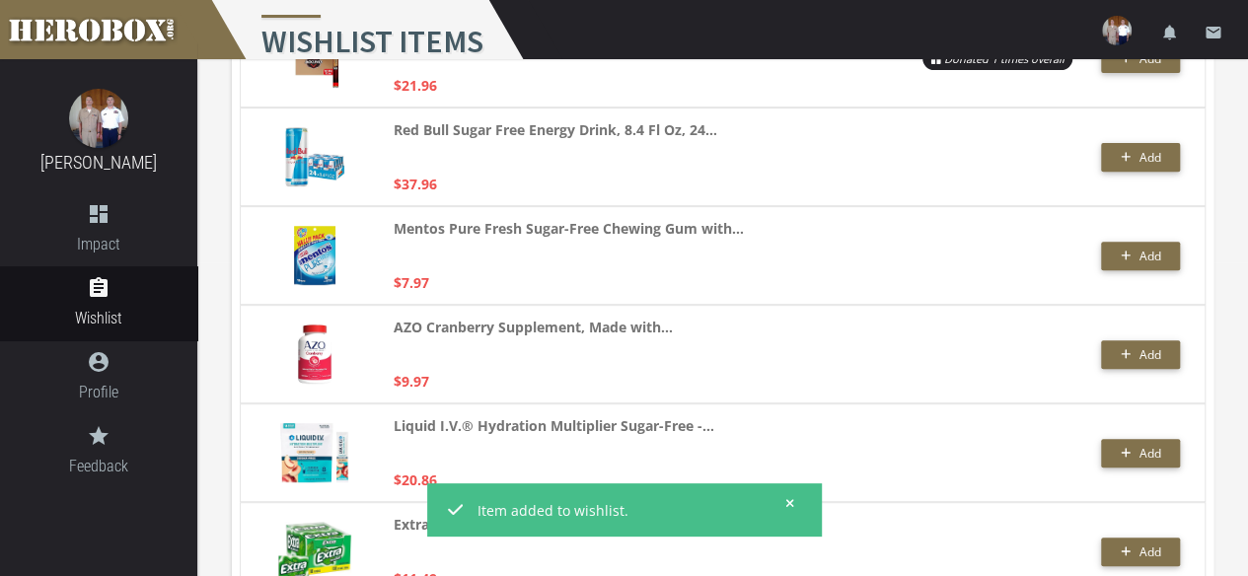
scroll to position [0, 0]
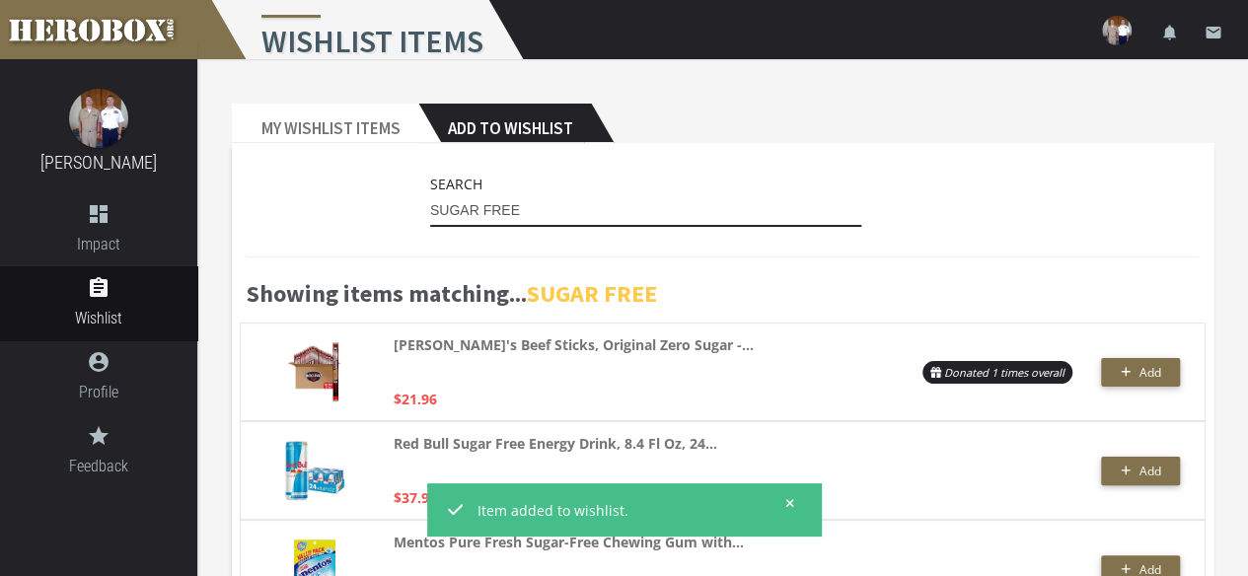
click at [557, 209] on input "SUGAR FREE" at bounding box center [646, 211] width 432 height 32
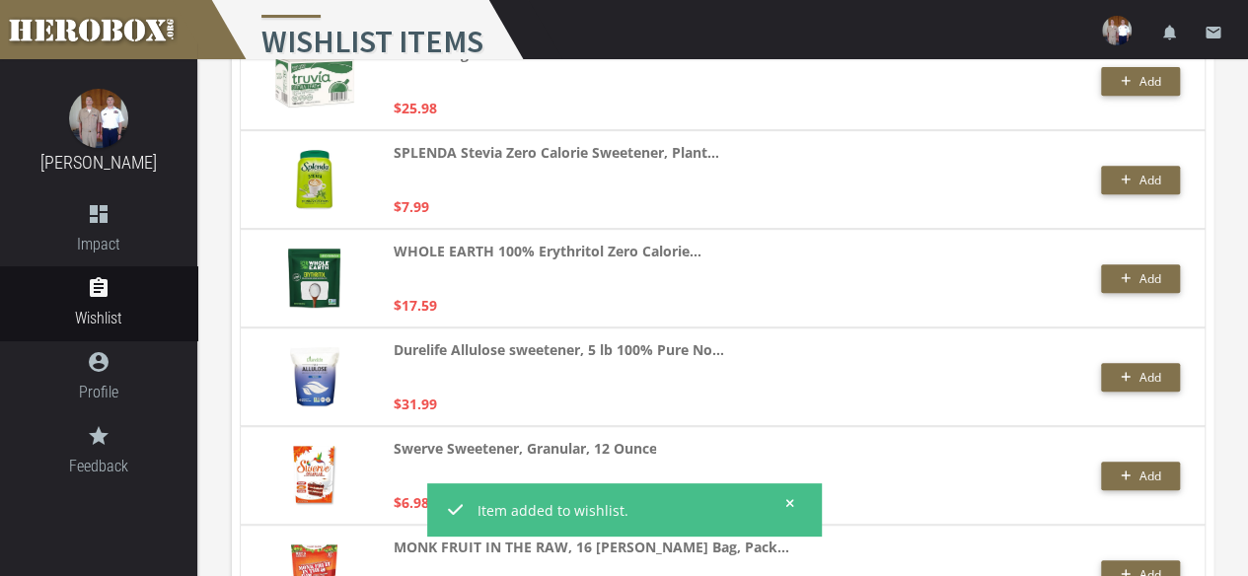
scroll to position [4098, 0]
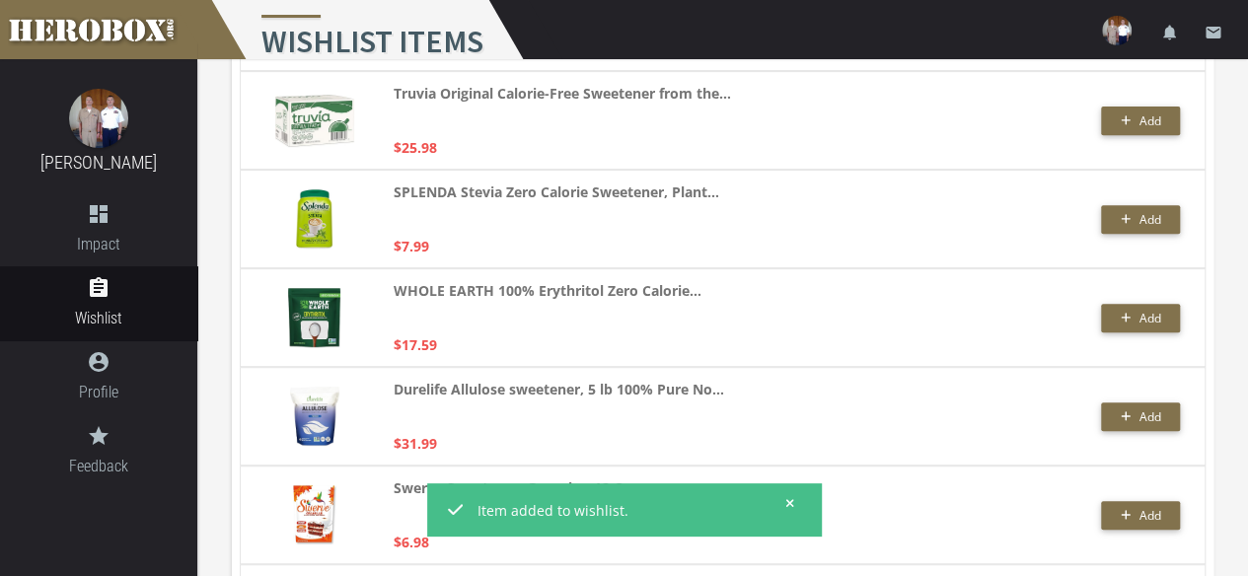
click at [757, 248] on div "SPLENDA Stevia Zero Calorie Sweetener, Plant... $7.99" at bounding box center [629, 218] width 472 height 77
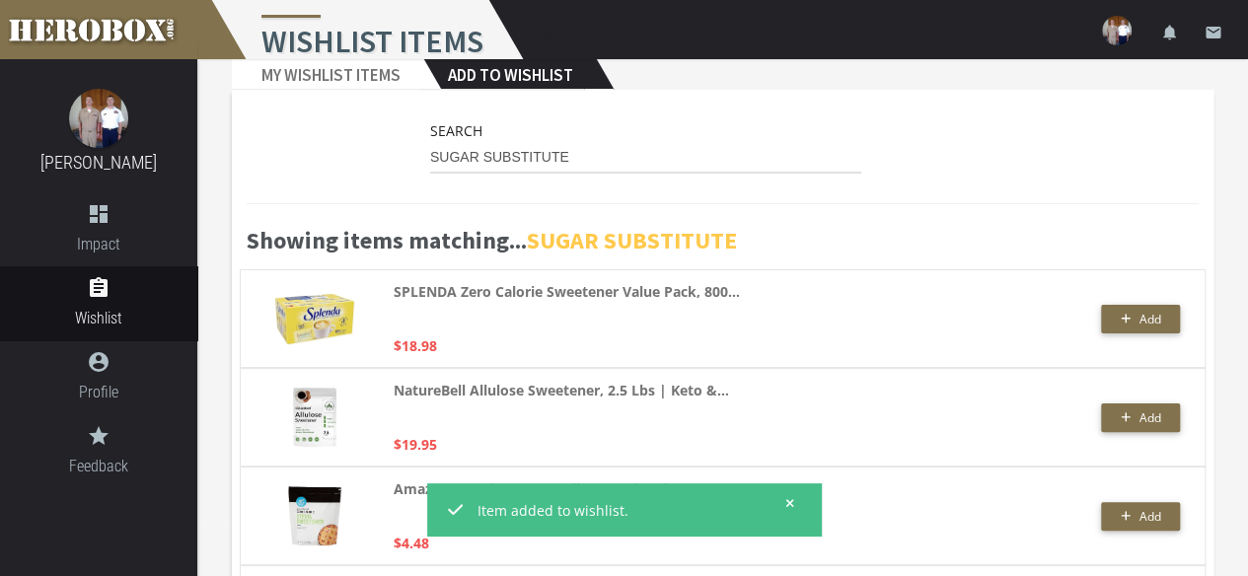
scroll to position [35, 0]
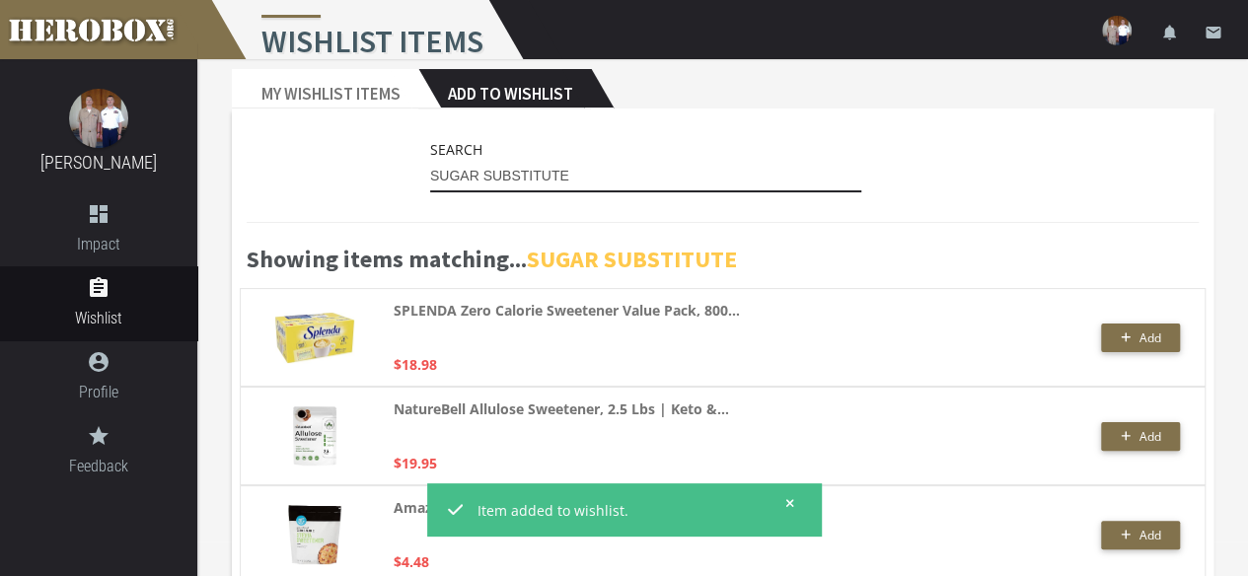
click at [598, 179] on input "SUGAR SUBSTITUTE" at bounding box center [646, 177] width 432 height 32
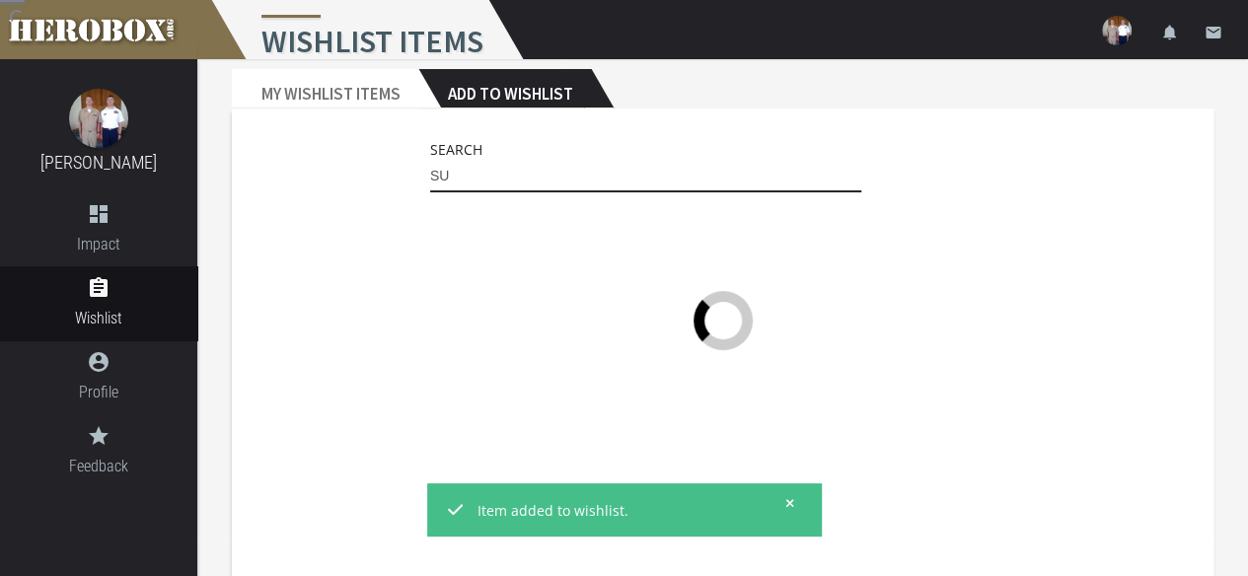
type input "S"
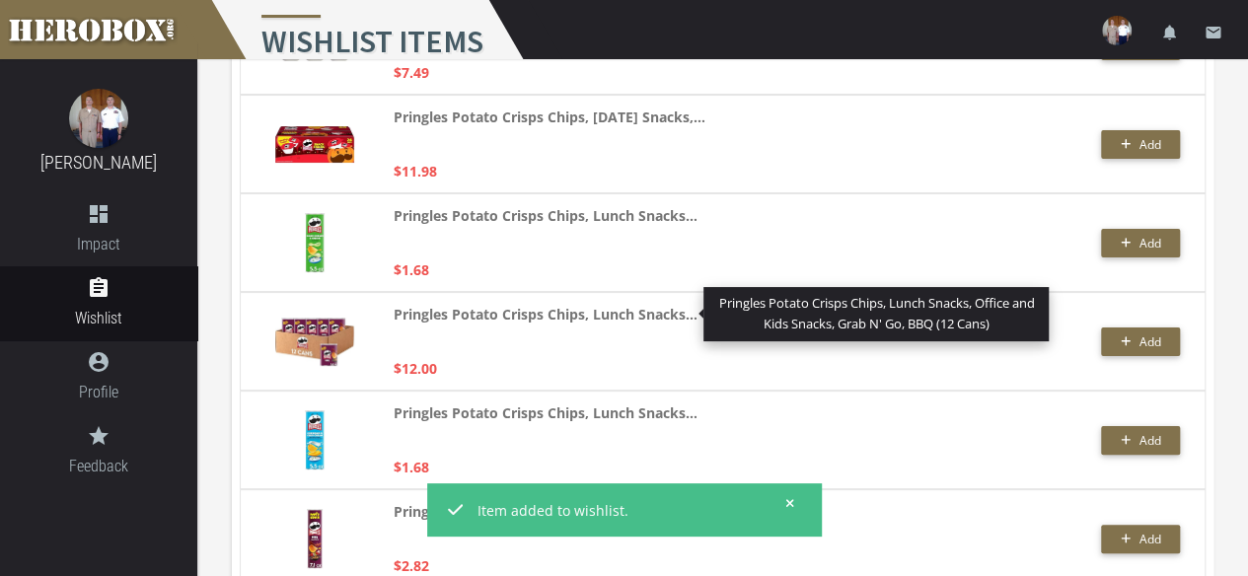
scroll to position [3782, 0]
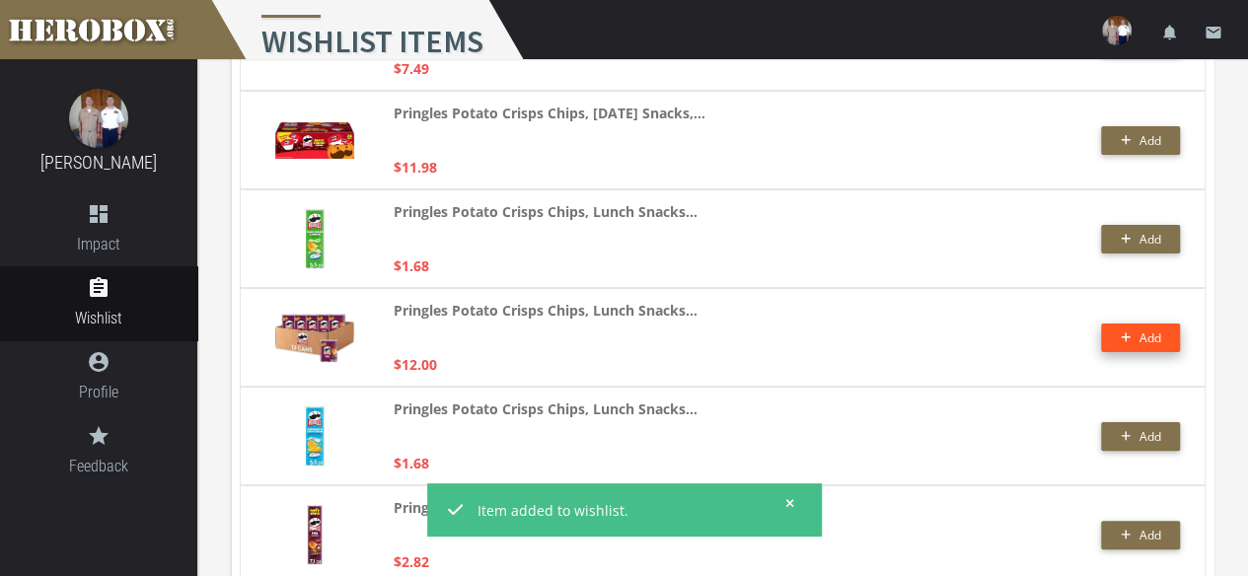
click at [1146, 331] on span "Add" at bounding box center [1149, 337] width 22 height 17
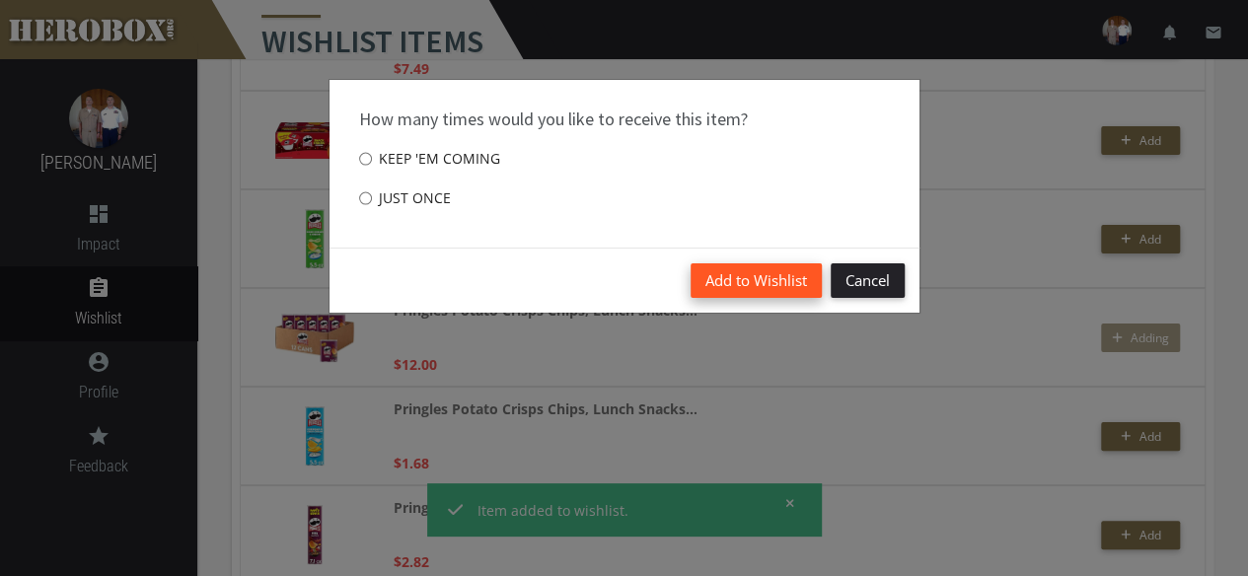
click at [757, 278] on button "Add to Wishlist" at bounding box center [755, 280] width 131 height 35
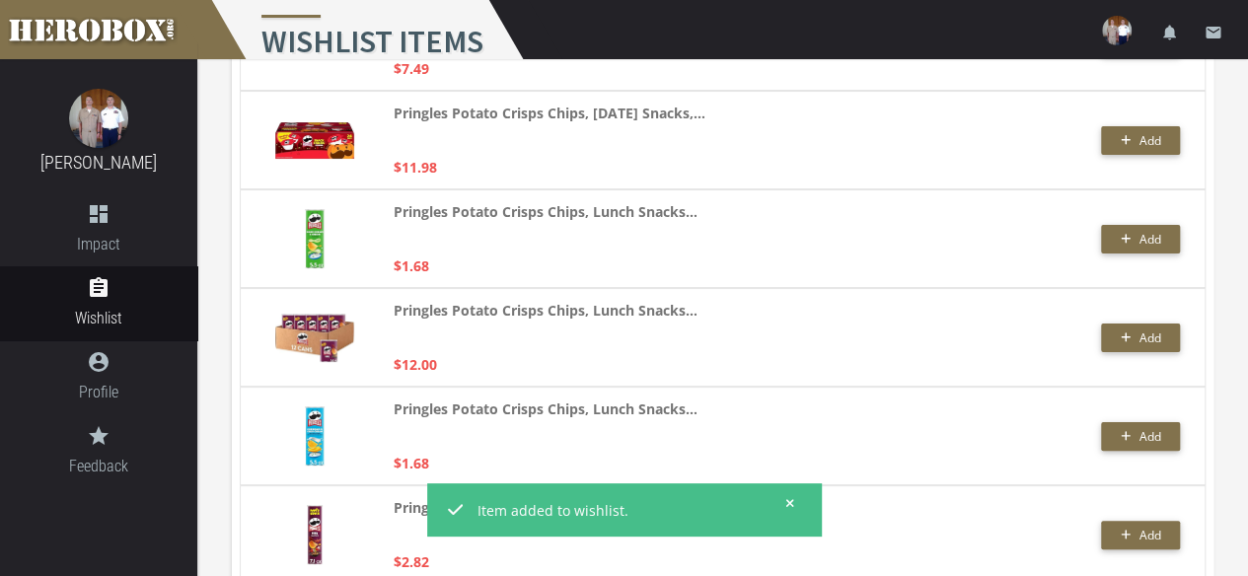
click at [825, 317] on div "Pringles Potato Crisps Chips, Lunch Snacks... $12.00" at bounding box center [629, 337] width 472 height 77
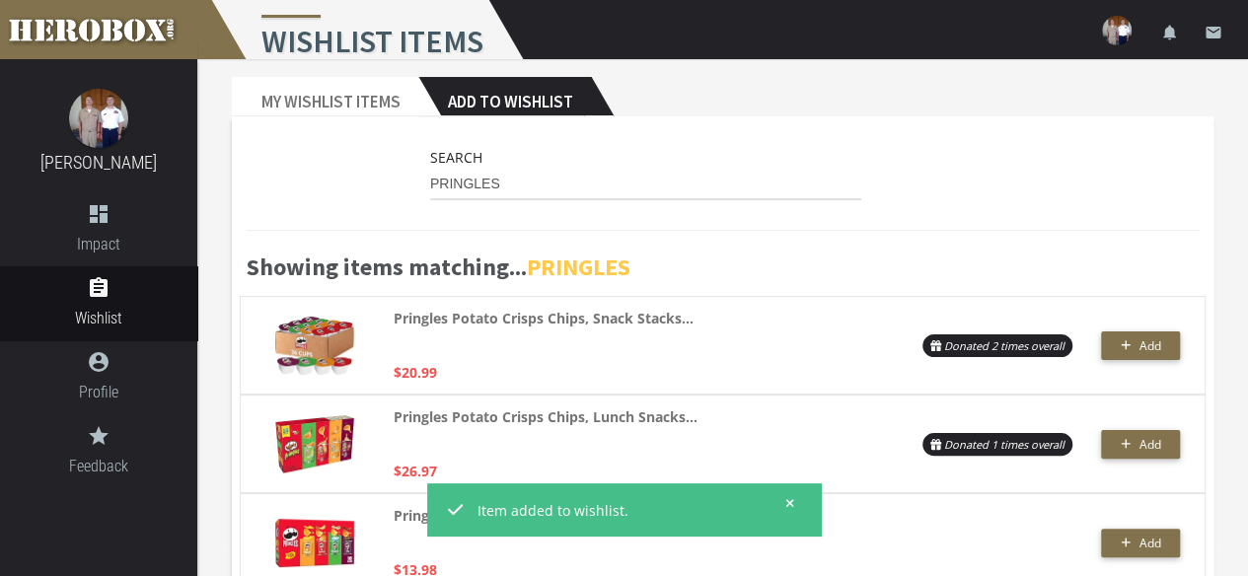
scroll to position [0, 0]
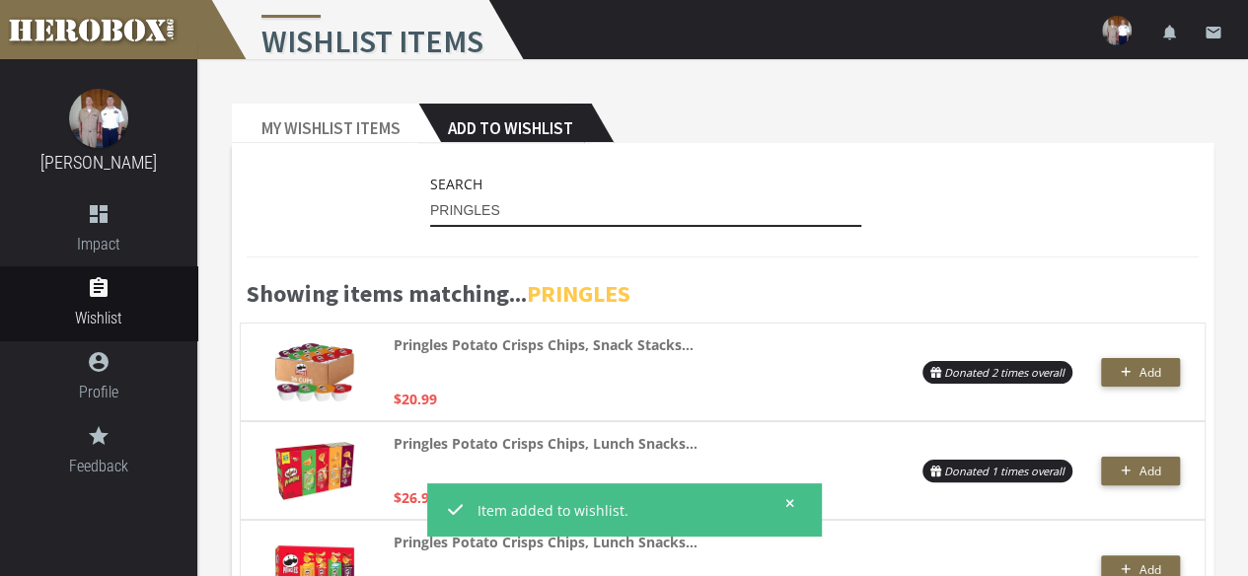
click at [515, 208] on input "PRINGLES" at bounding box center [646, 211] width 432 height 32
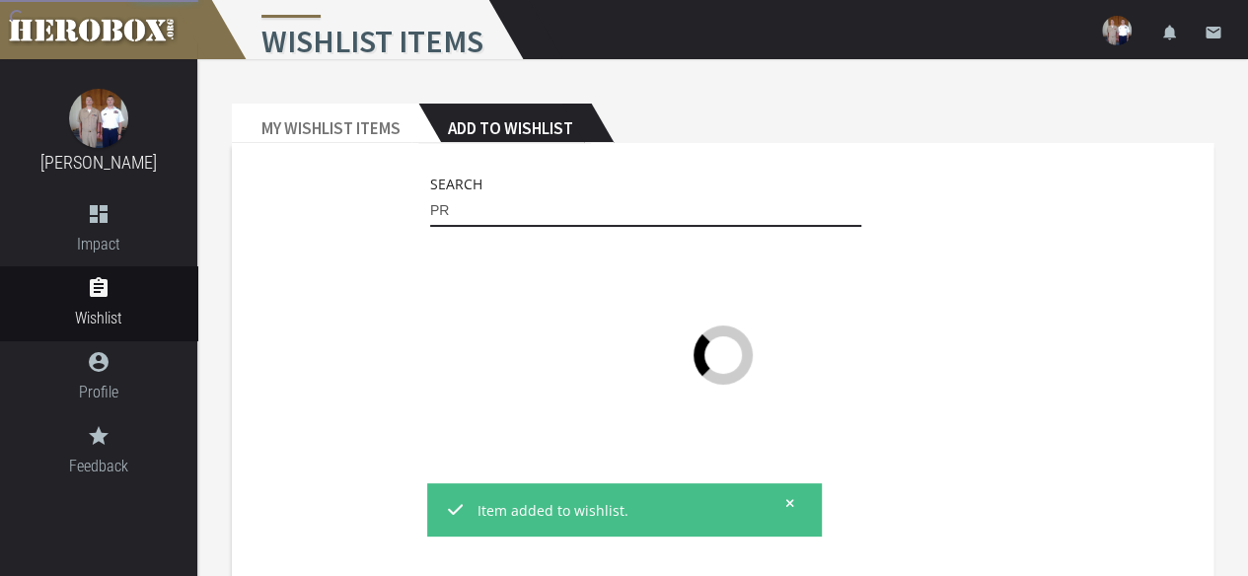
type input "P"
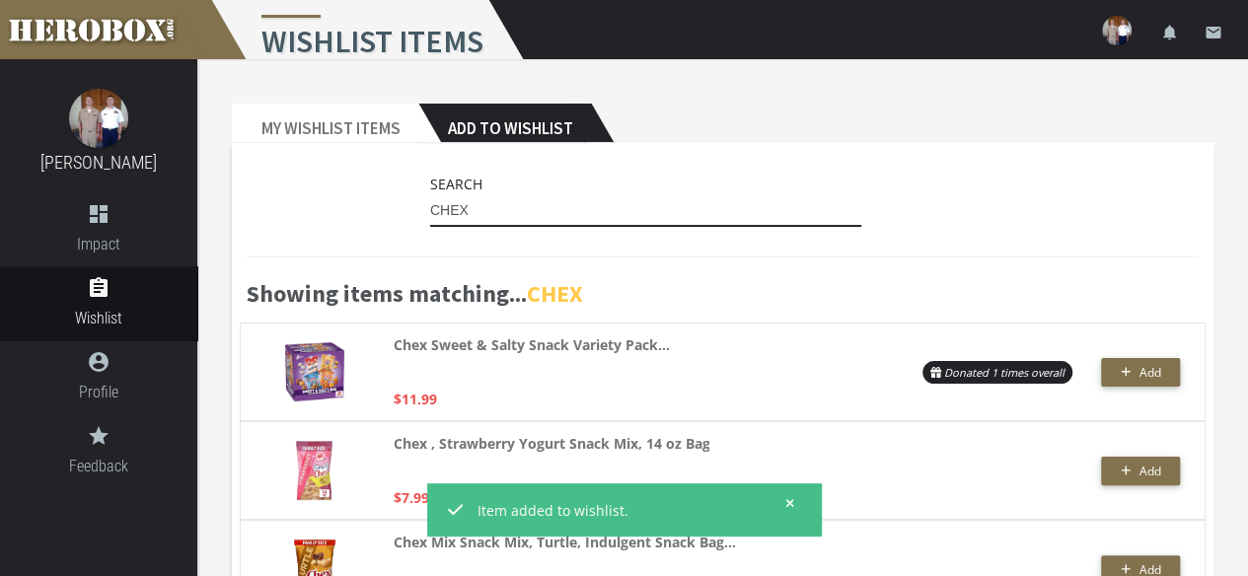
type input "CHEX"
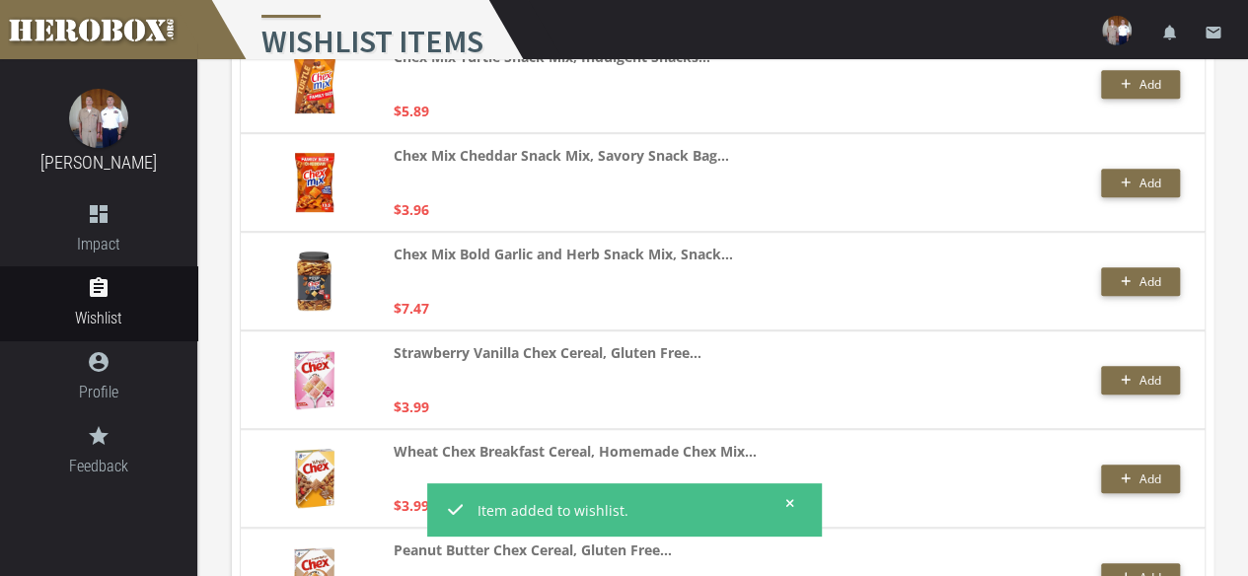
scroll to position [4260, 0]
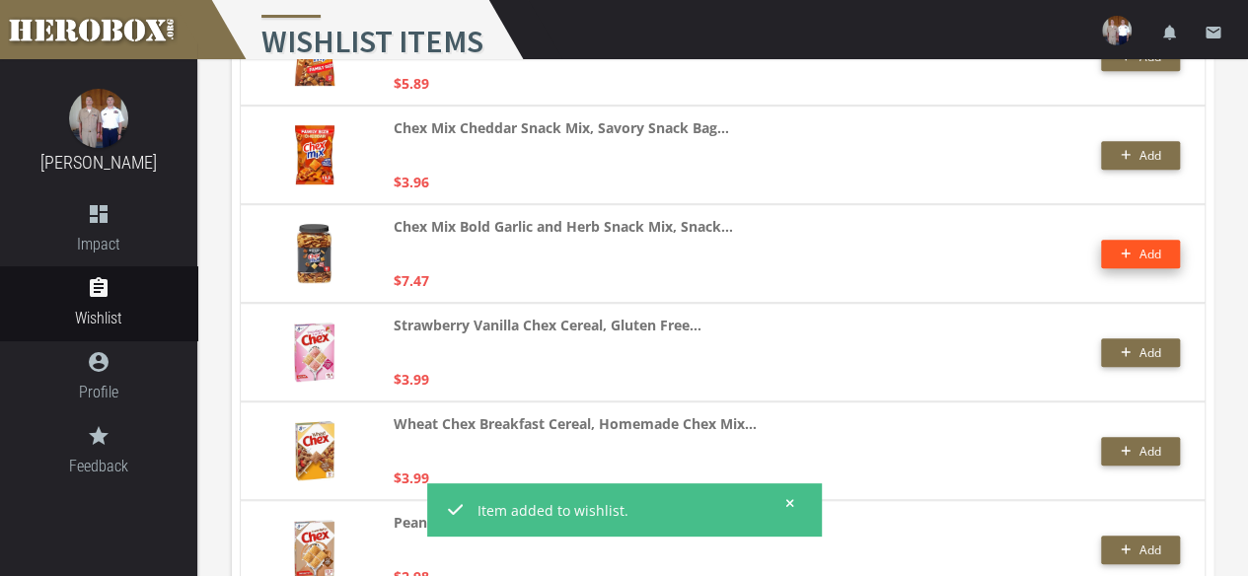
click at [1138, 253] on span "Add" at bounding box center [1149, 254] width 22 height 17
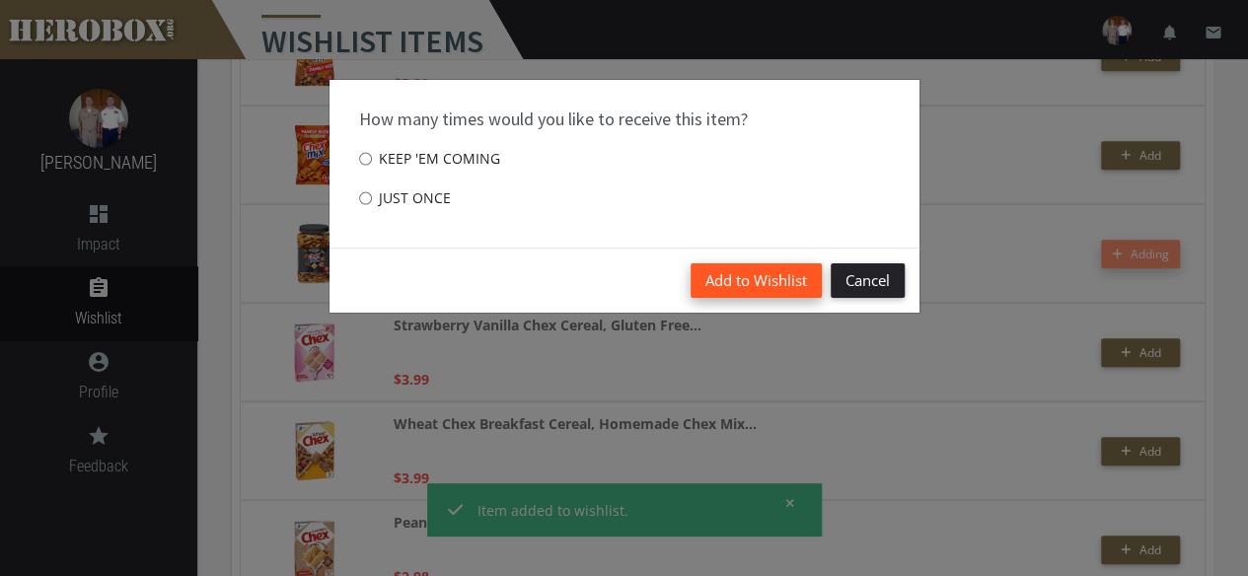
click at [744, 289] on button "Add to Wishlist" at bounding box center [755, 280] width 131 height 35
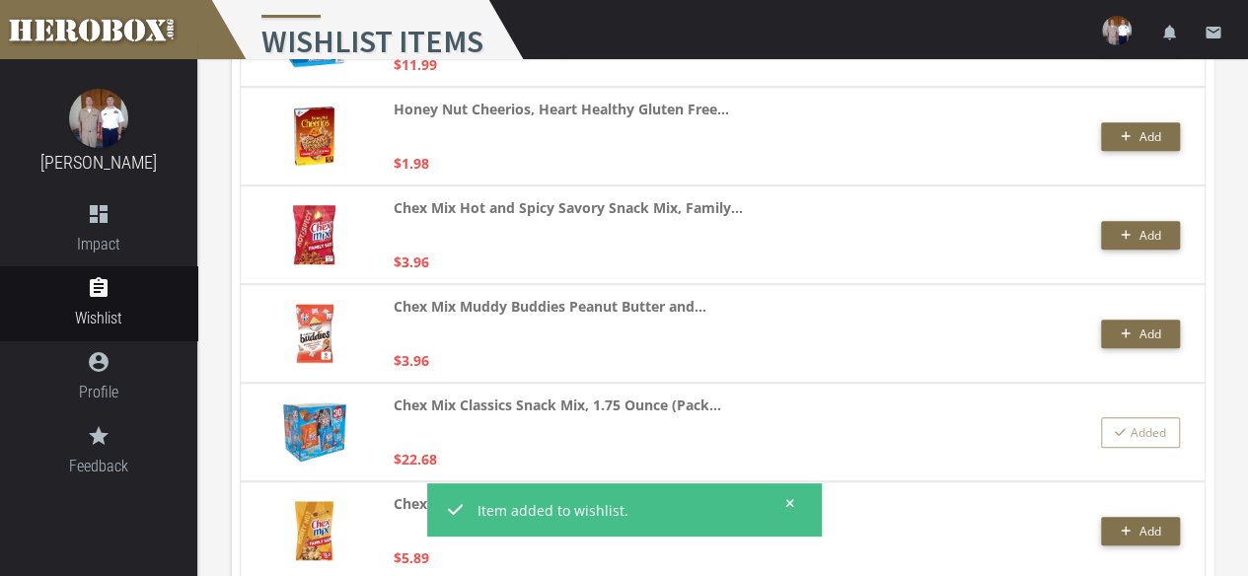
scroll to position [0, 0]
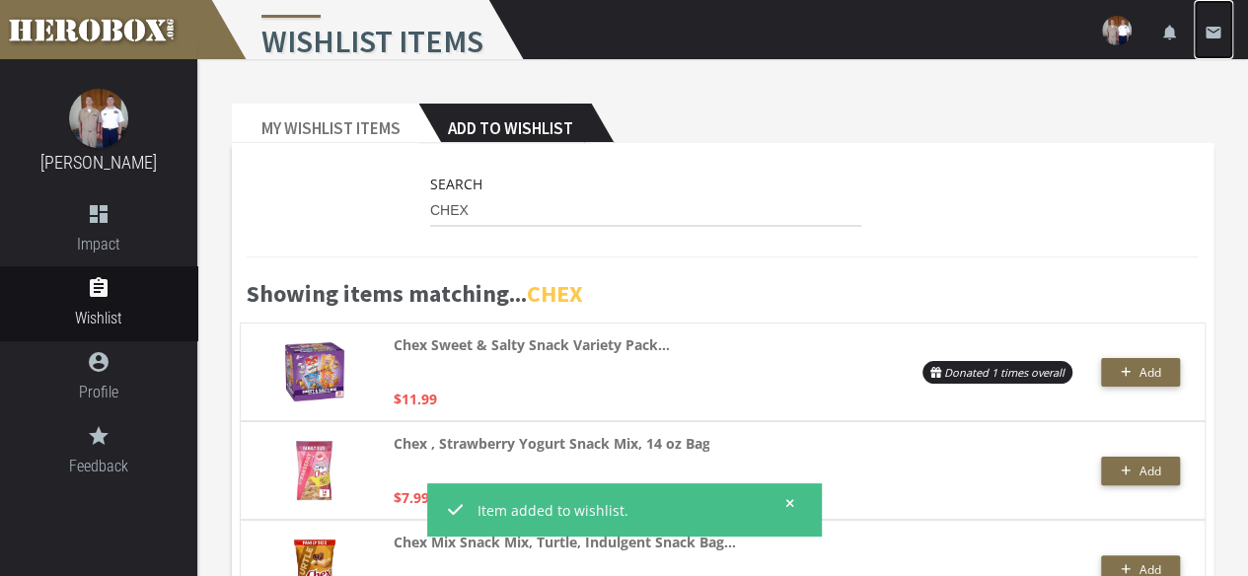
click at [1213, 30] on icon "email" at bounding box center [1213, 33] width 18 height 18
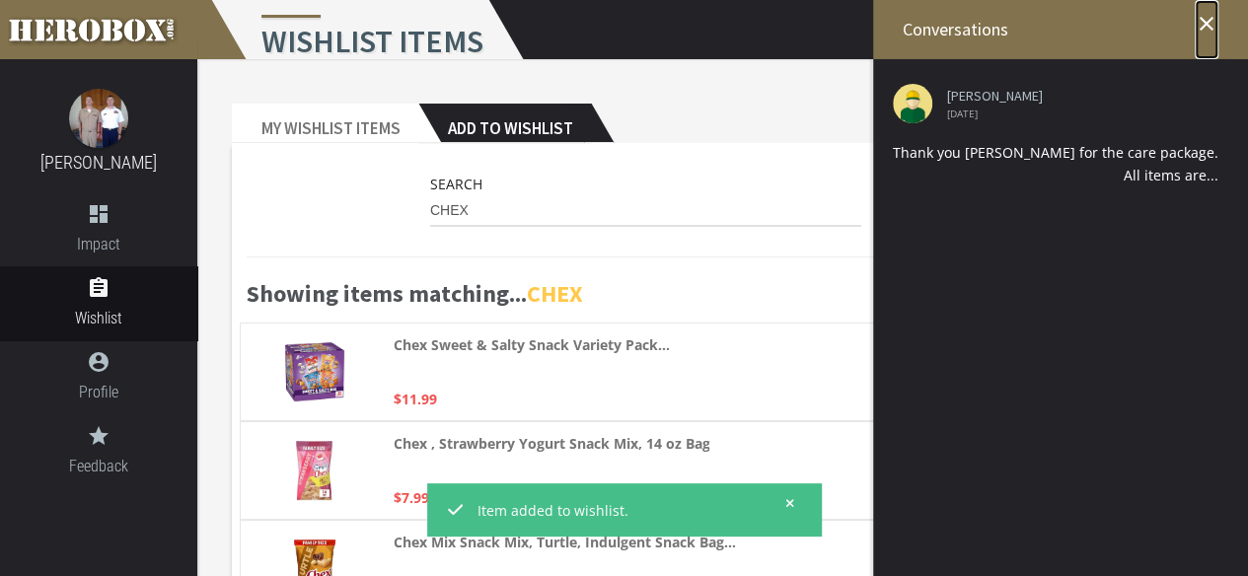
click at [1207, 27] on icon "close" at bounding box center [1206, 24] width 24 height 24
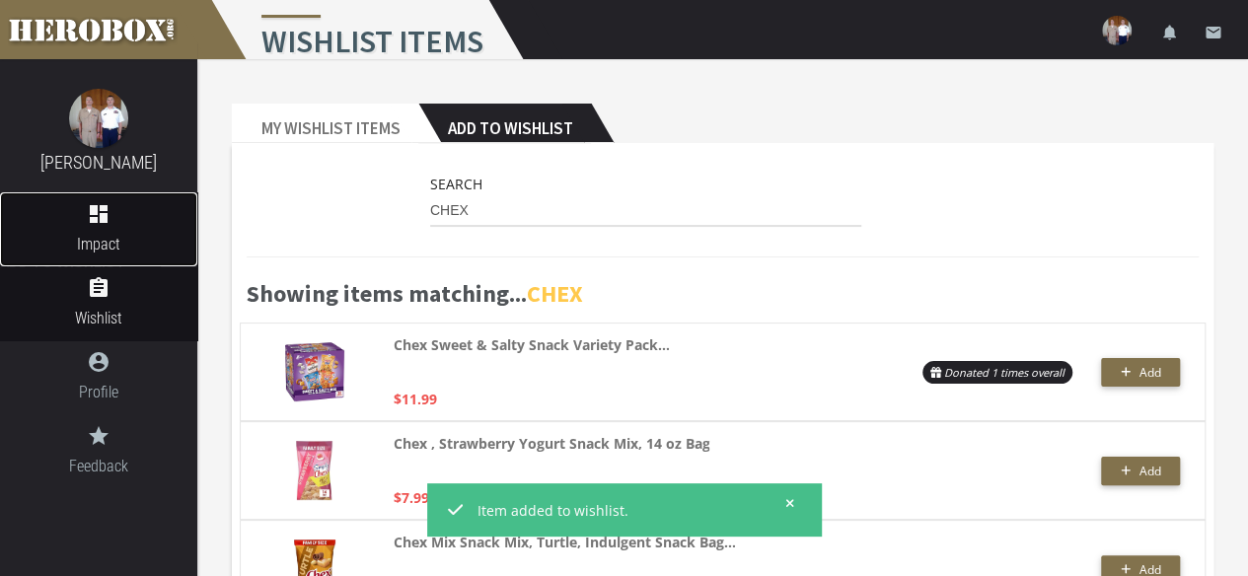
click at [98, 230] on link "dashboard Impact" at bounding box center [98, 229] width 197 height 74
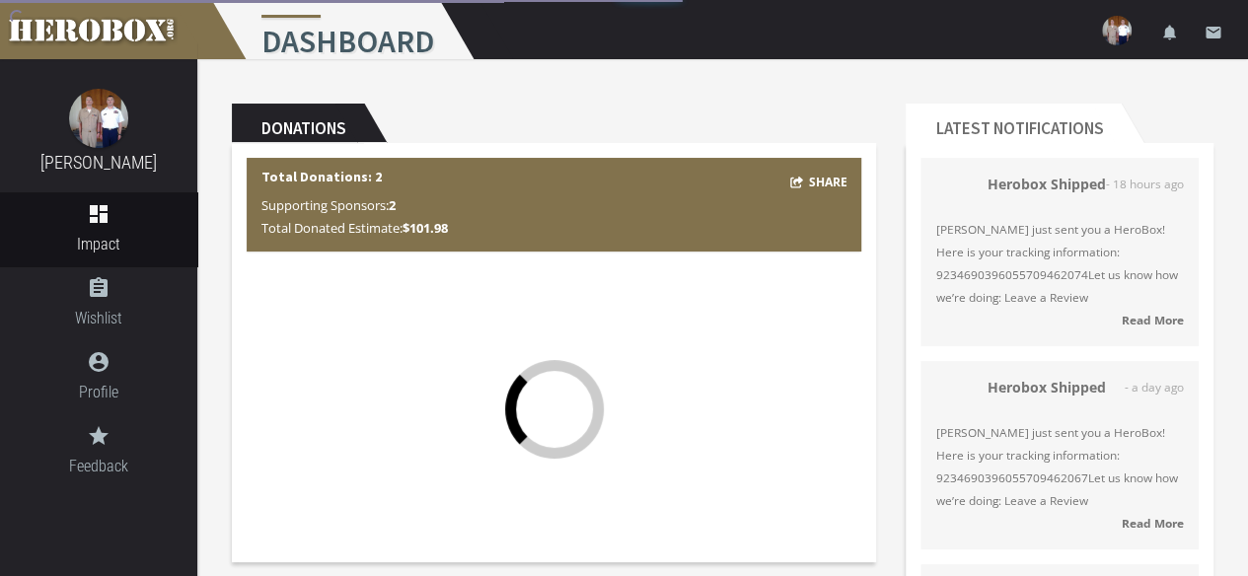
click at [882, 145] on div "Donations Share Total Donations: 2 Supporting Sponsors: 2 Total Donated Estimat…" at bounding box center [554, 333] width 674 height 488
